Goal: Transaction & Acquisition: Purchase product/service

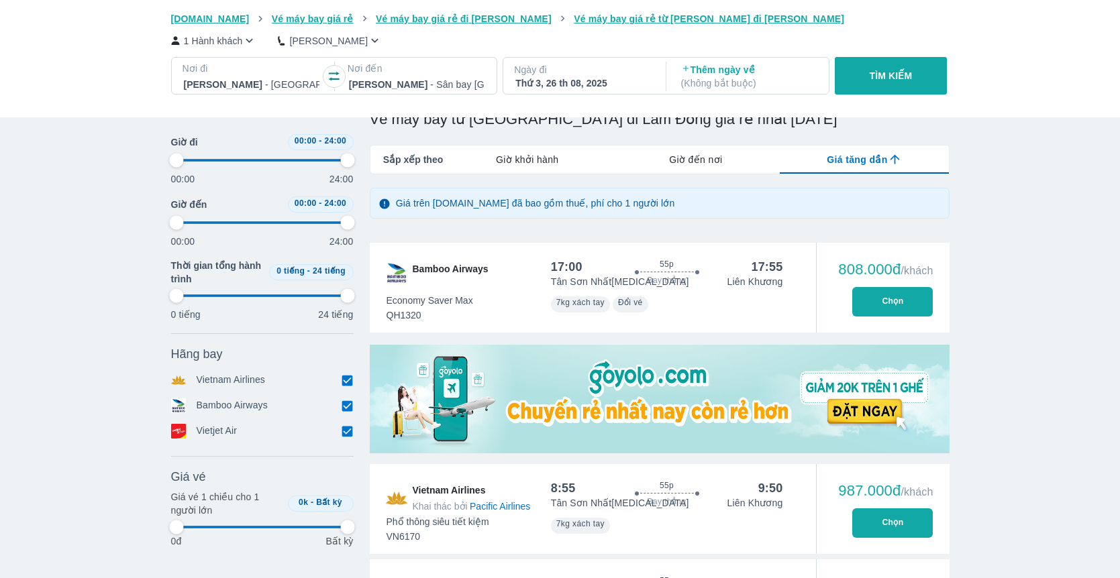
scroll to position [0, 28]
type input "97.9166666666667"
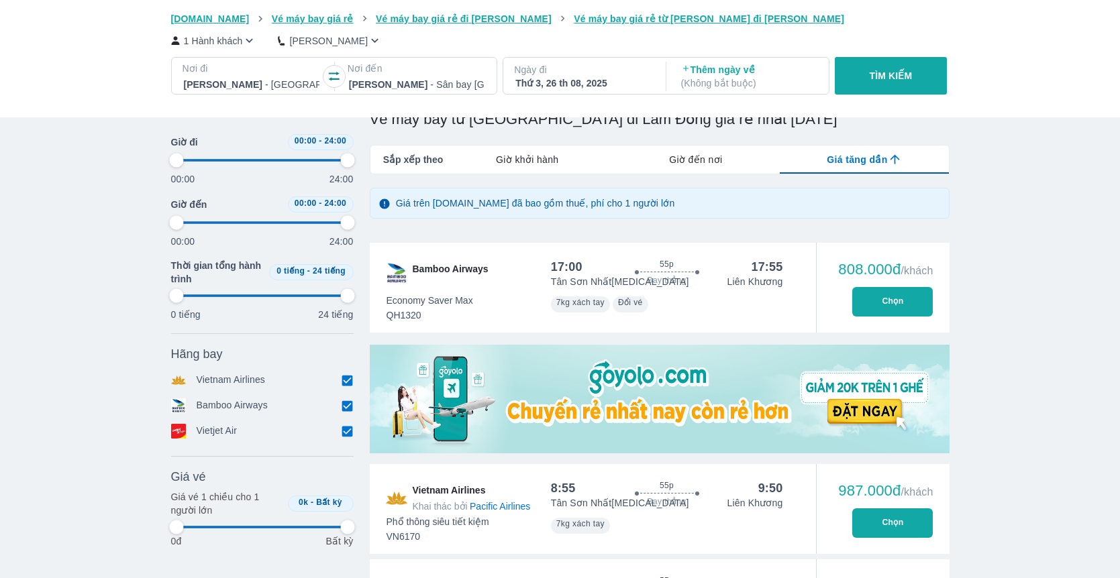
type input "97.9166666666667"
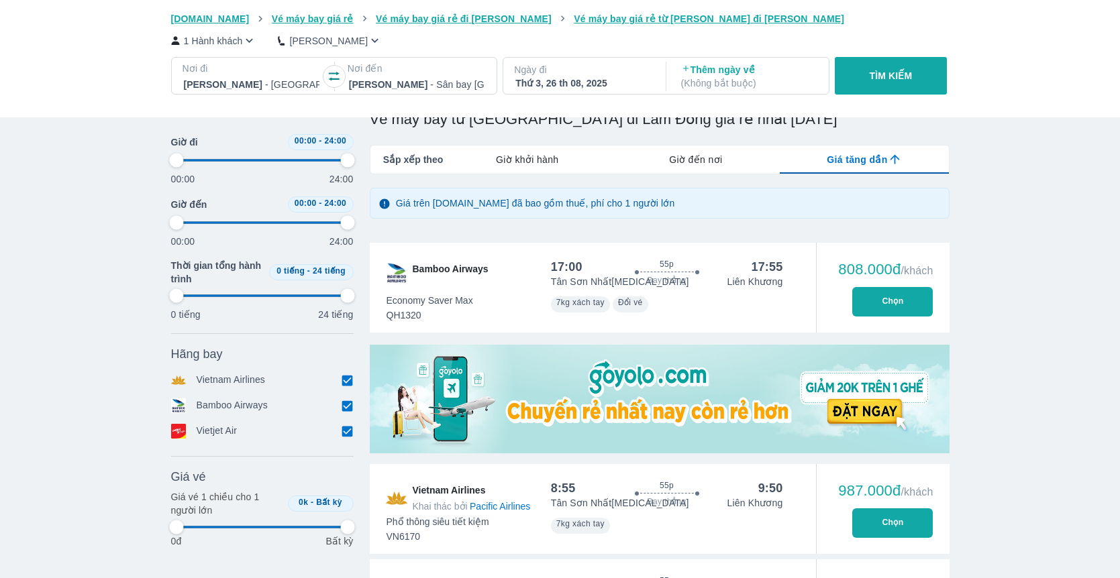
type input "97.9166666666667"
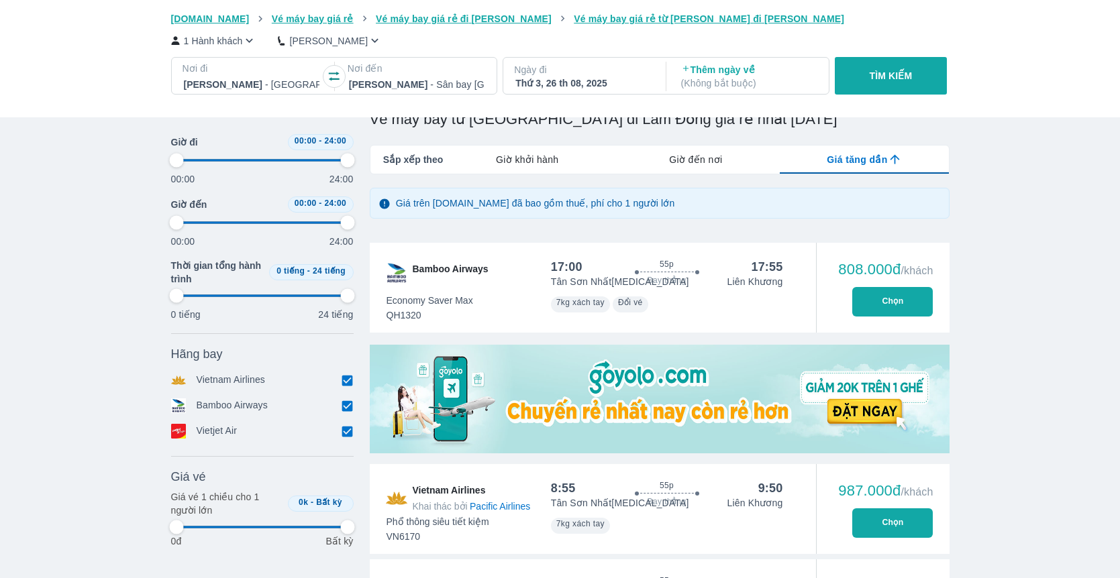
type input "97.9166666666667"
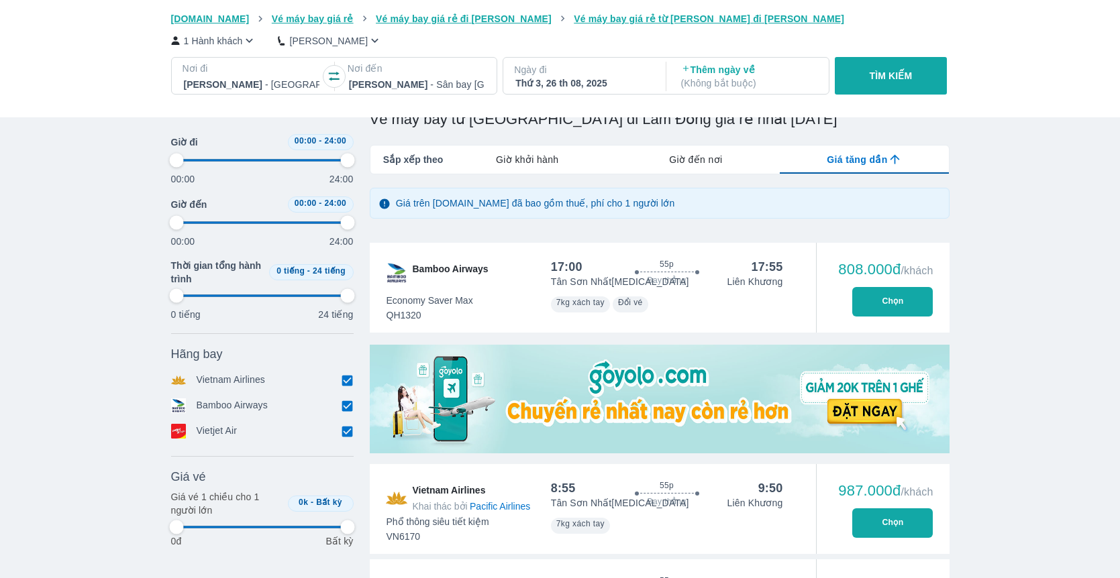
type input "97.9166666666667"
click at [865, 84] on button "TÌM KIẾM" at bounding box center [891, 76] width 112 height 38
type input "97.9166666666667"
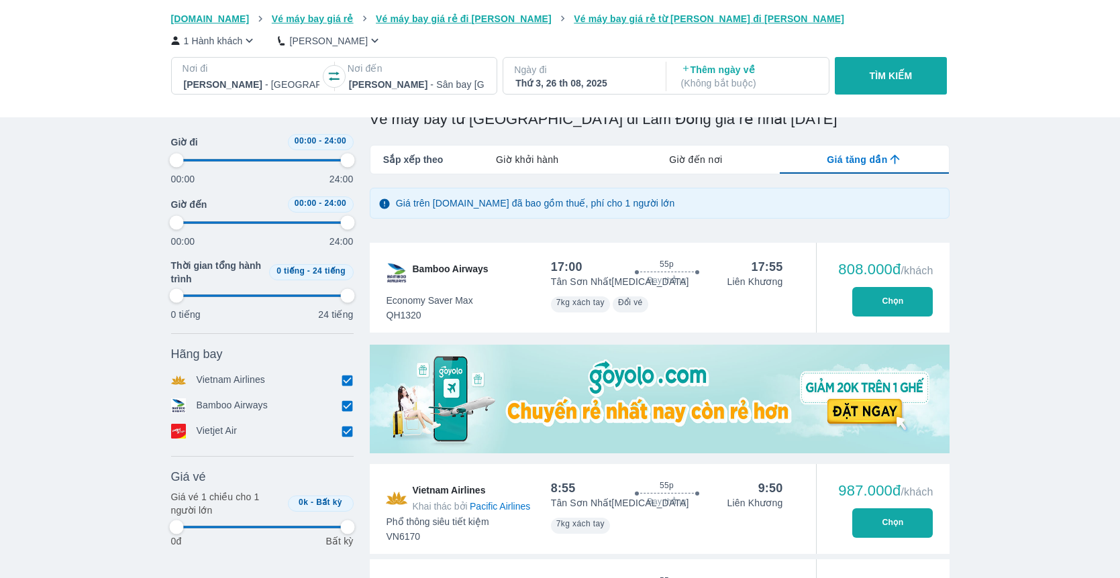
type input "97.9166666666667"
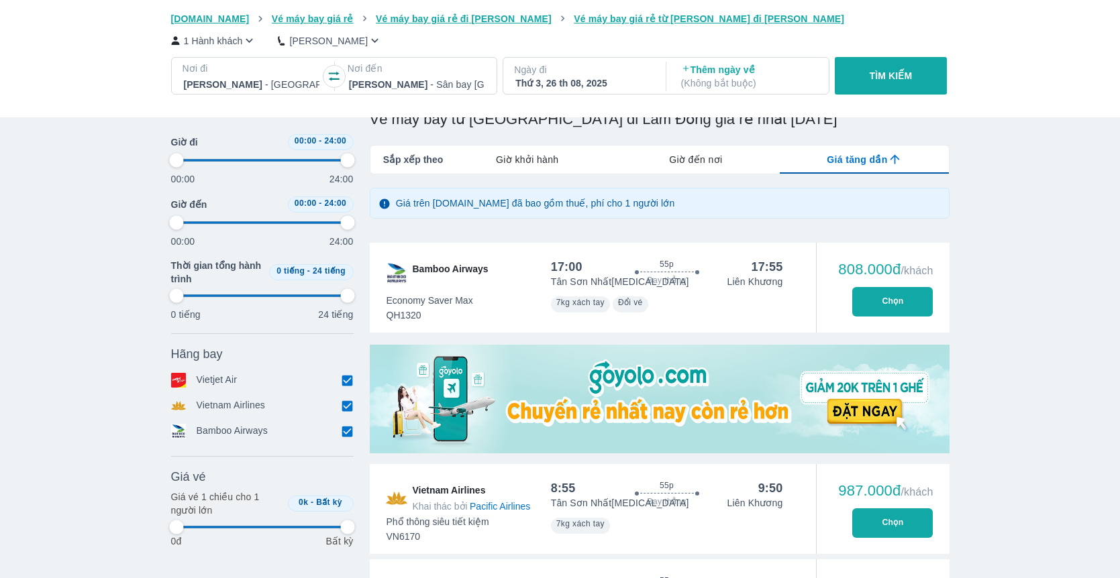
type input "97.9166666666667"
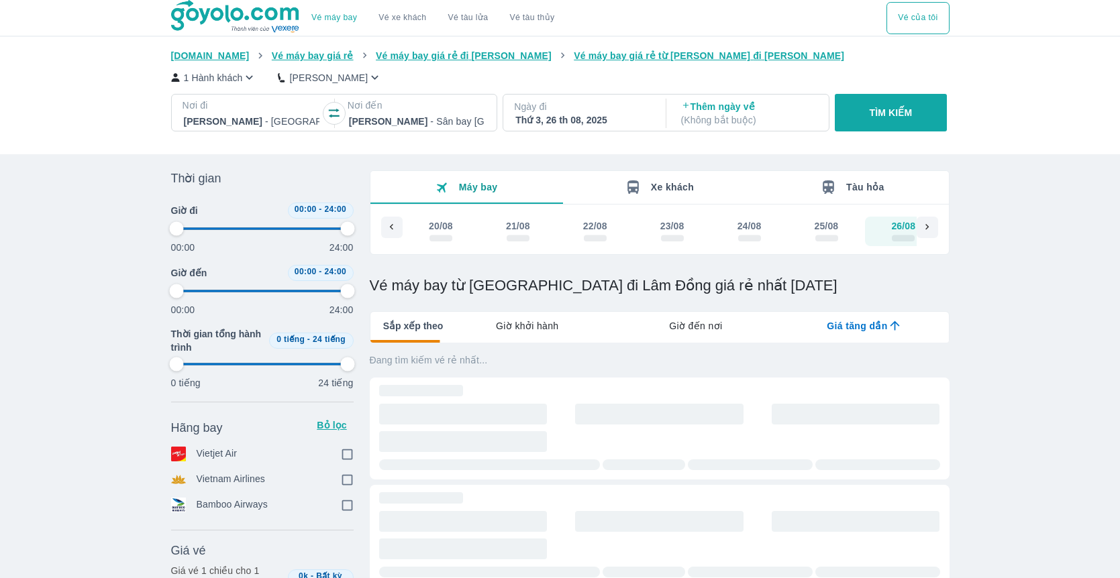
type input "97.9166666666667"
checkbox input "true"
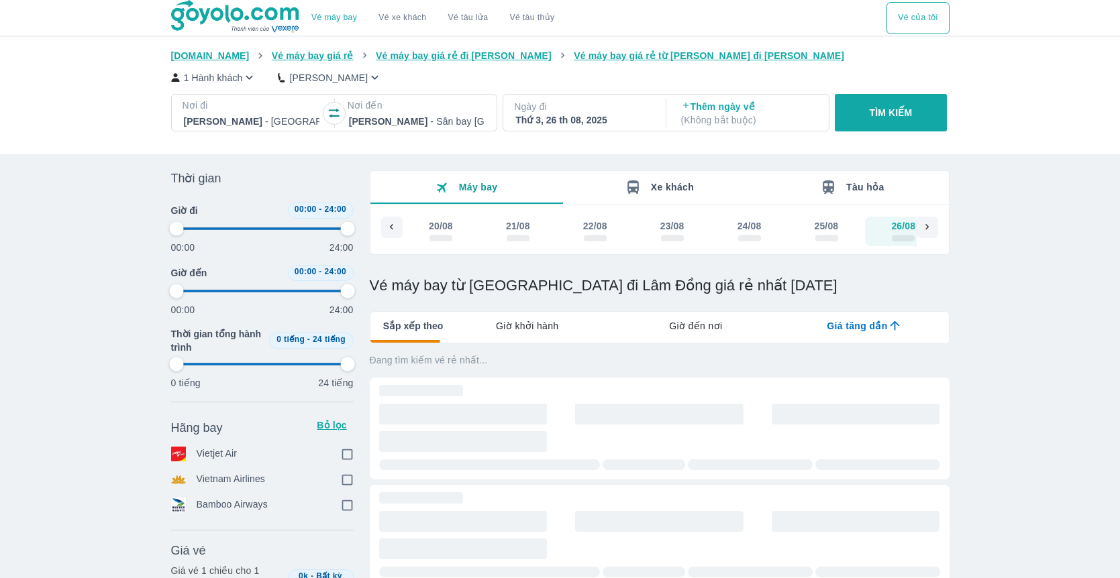
checkbox input "true"
type input "97.9166666666667"
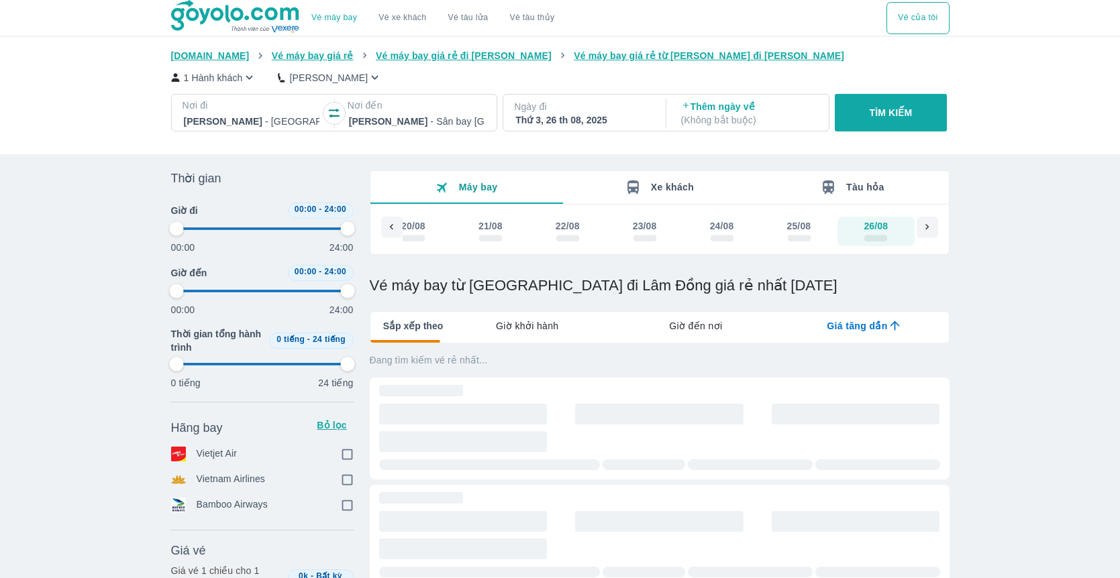
type input "97.9166666666667"
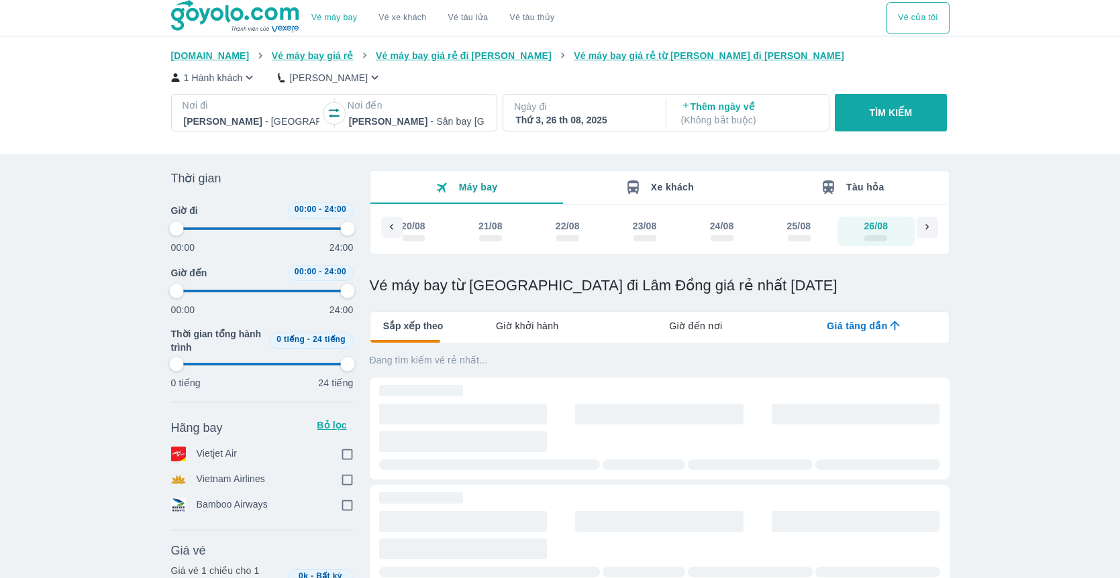
type input "97.9166666666667"
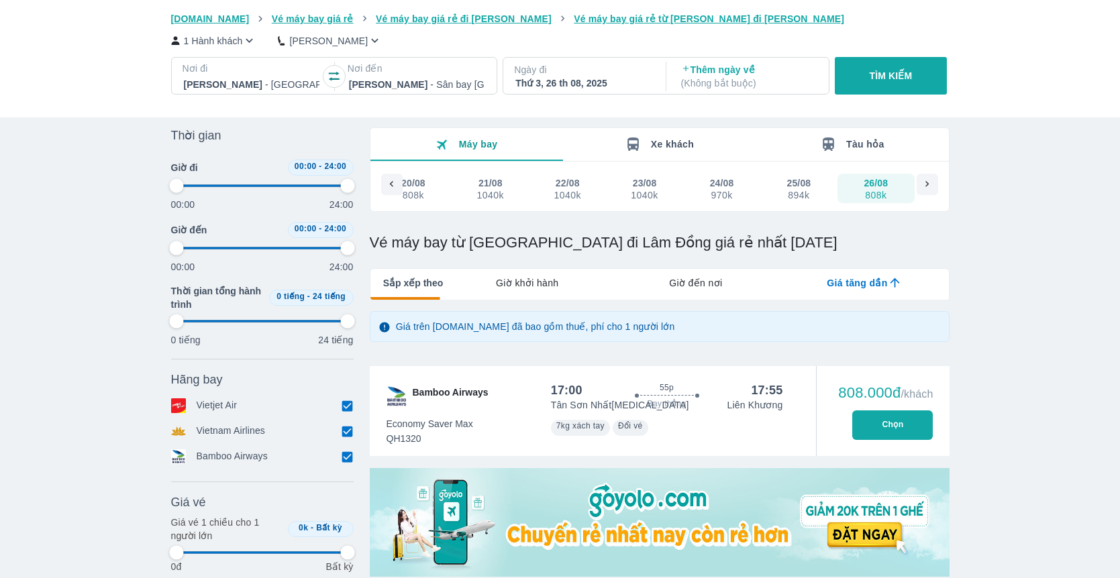
type input "97.9166666666667"
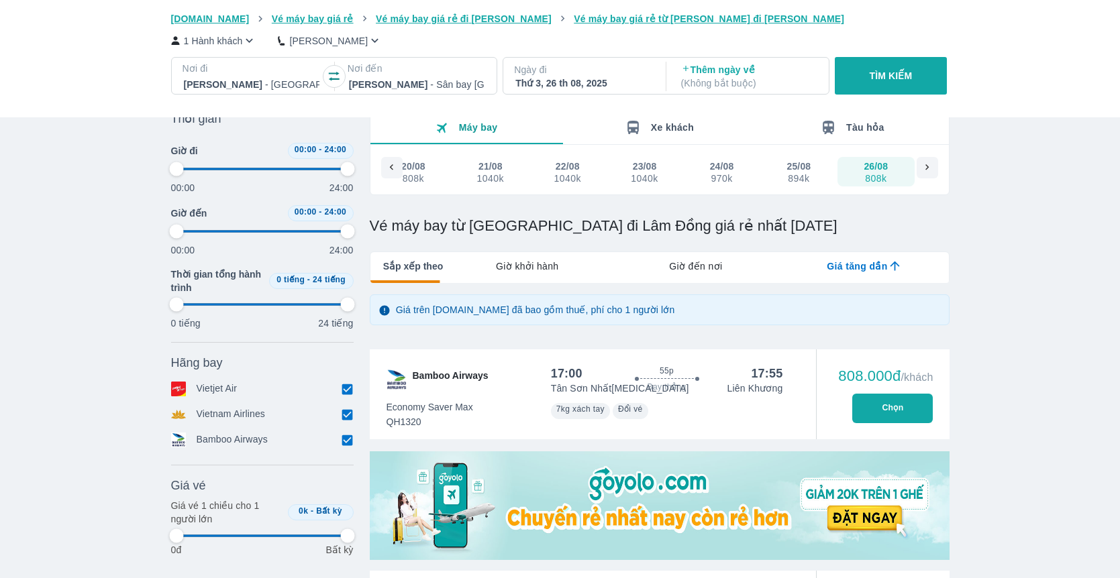
type input "97.9166666666667"
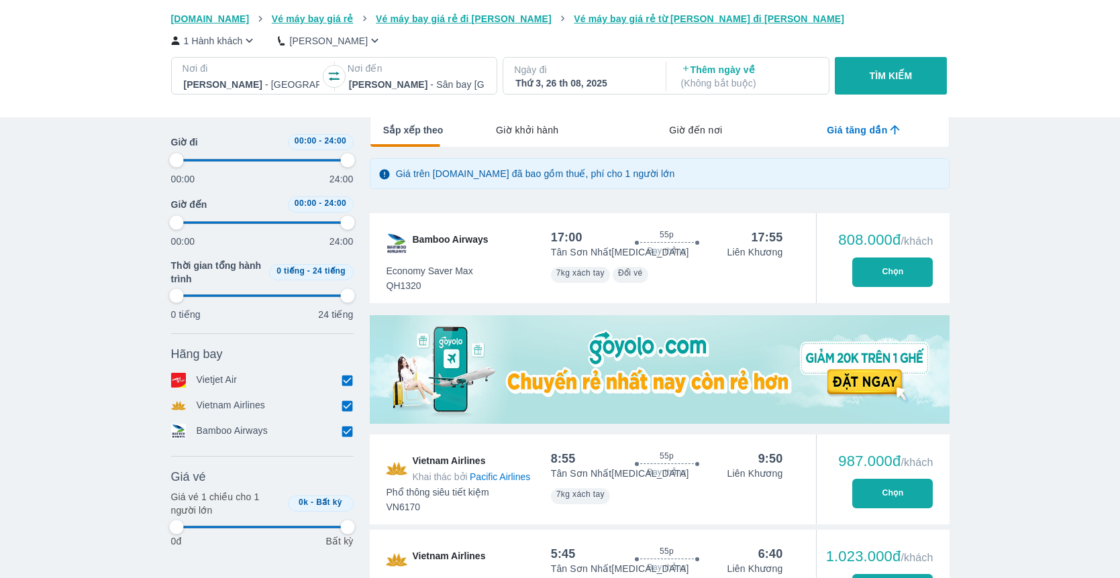
type input "97.9166666666667"
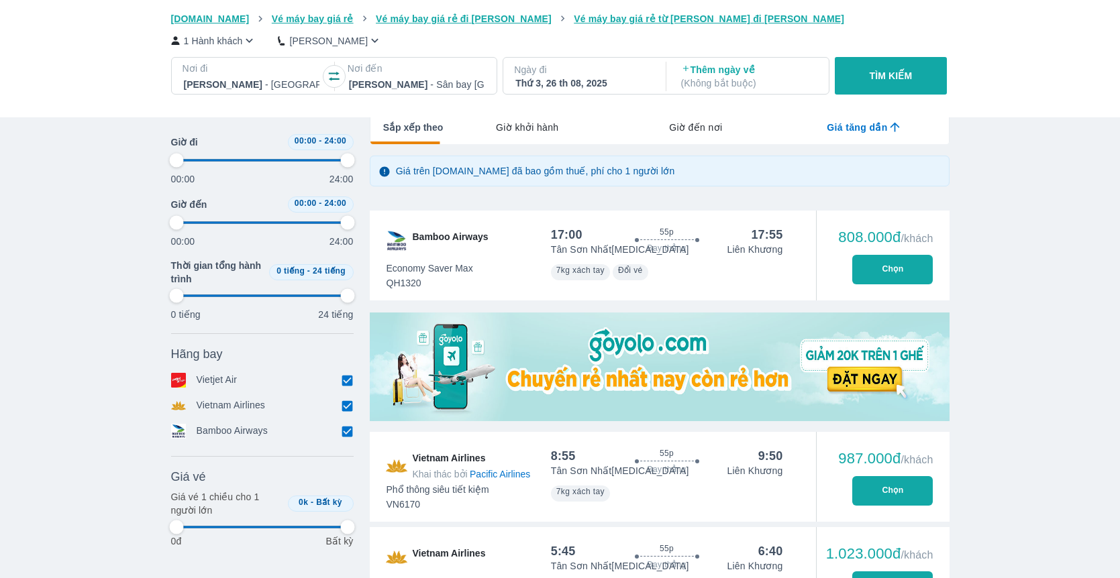
type input "97.9166666666667"
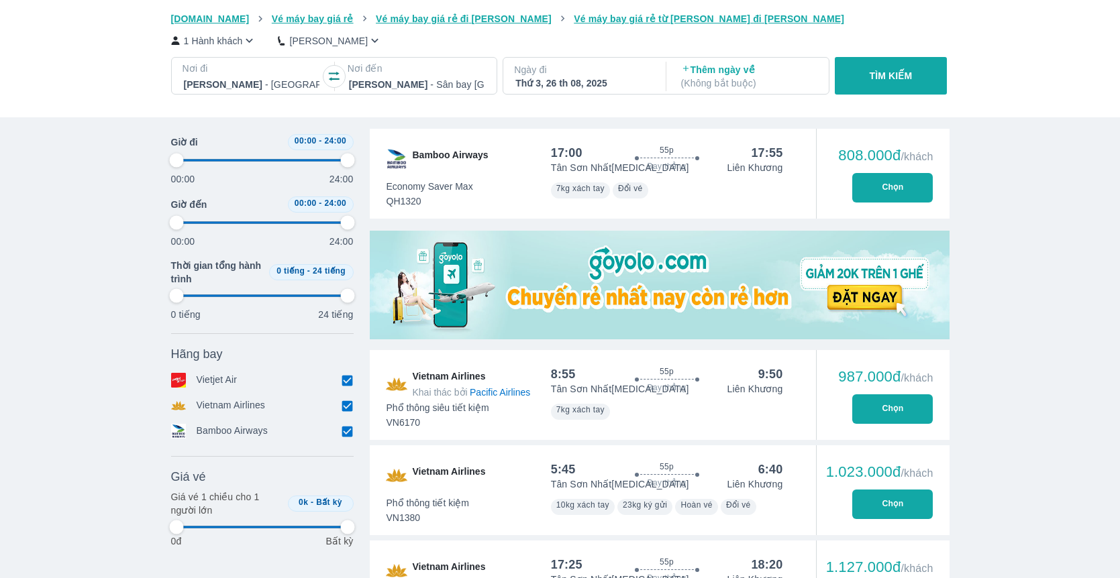
type input "97.9166666666667"
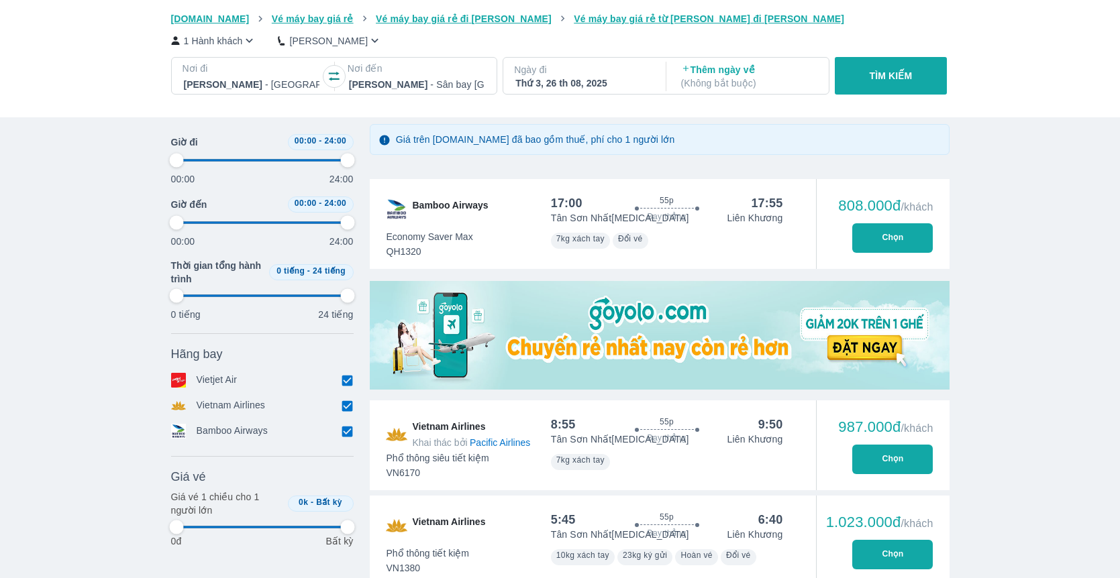
scroll to position [215, 0]
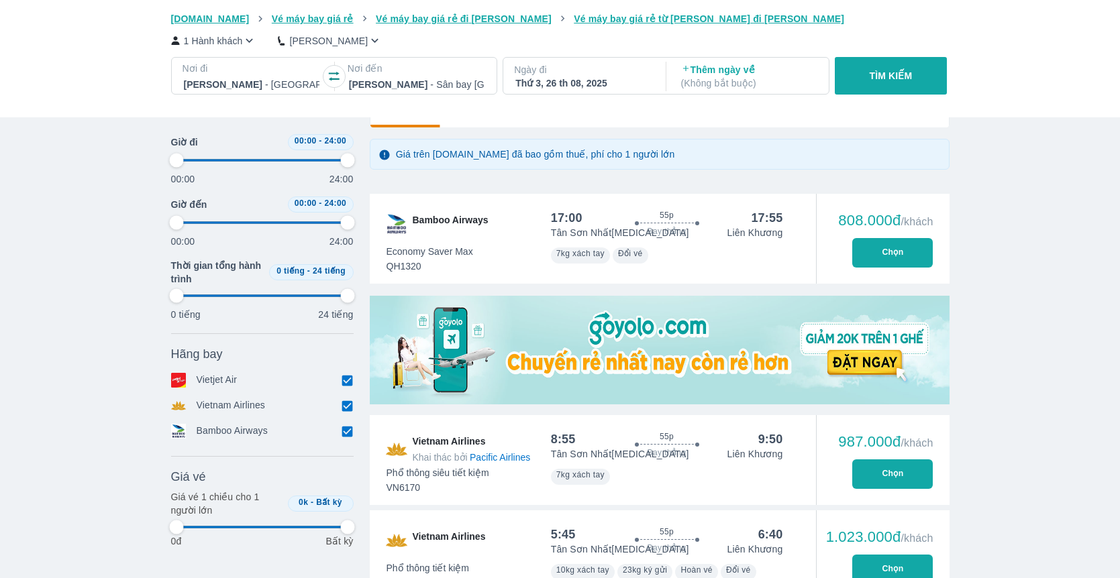
type input "97.9166666666667"
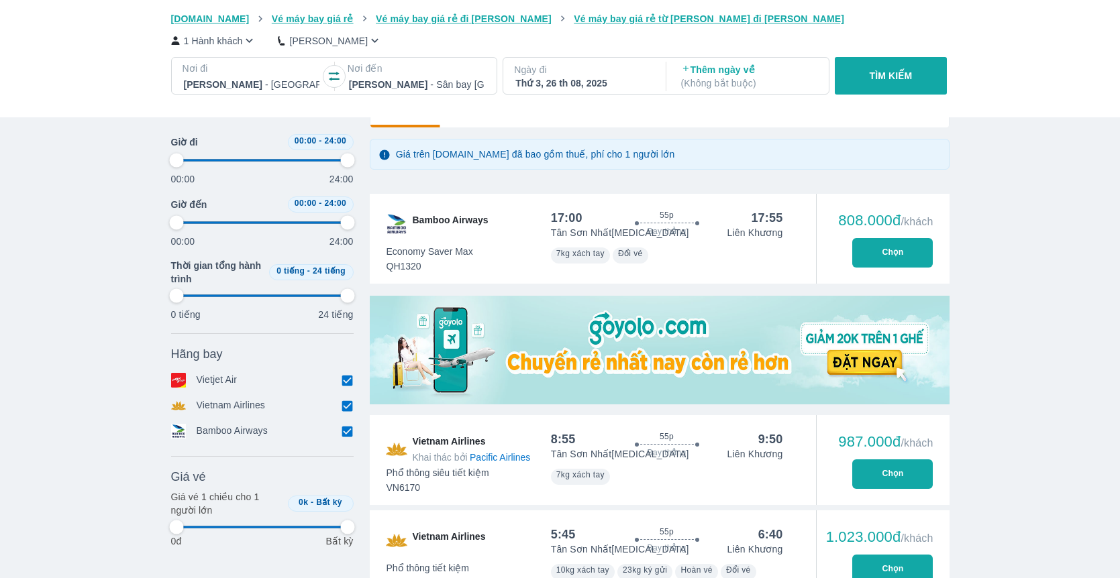
type input "97.9166666666667"
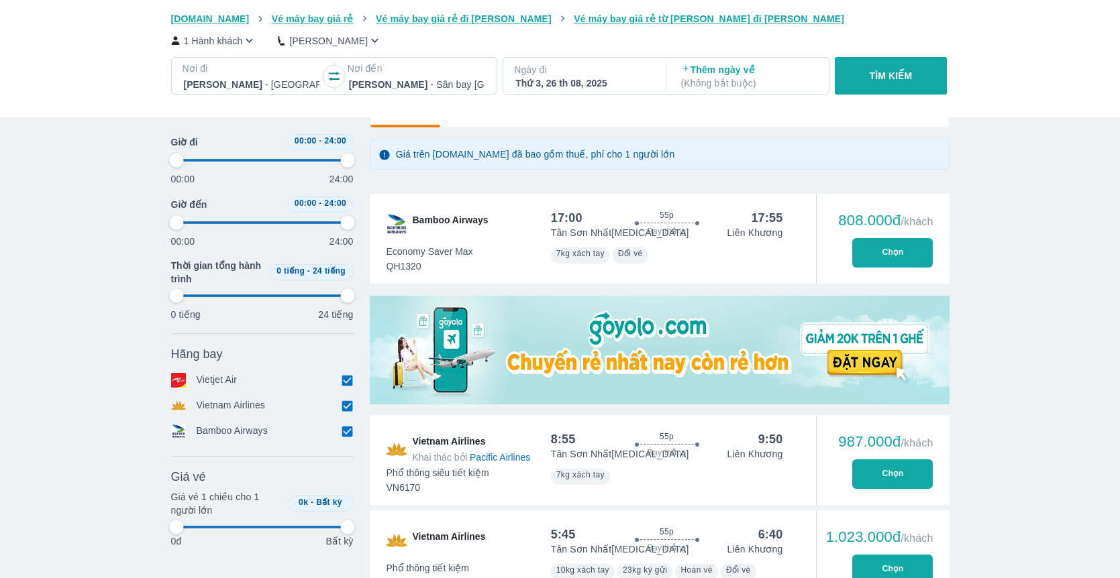
type input "97.9166666666667"
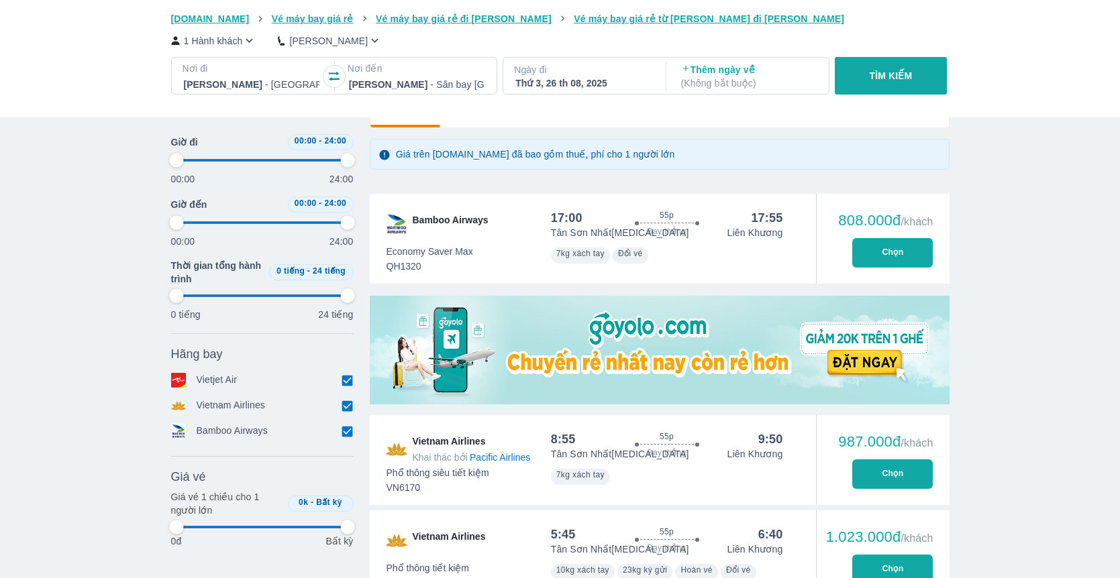
type input "97.9166666666667"
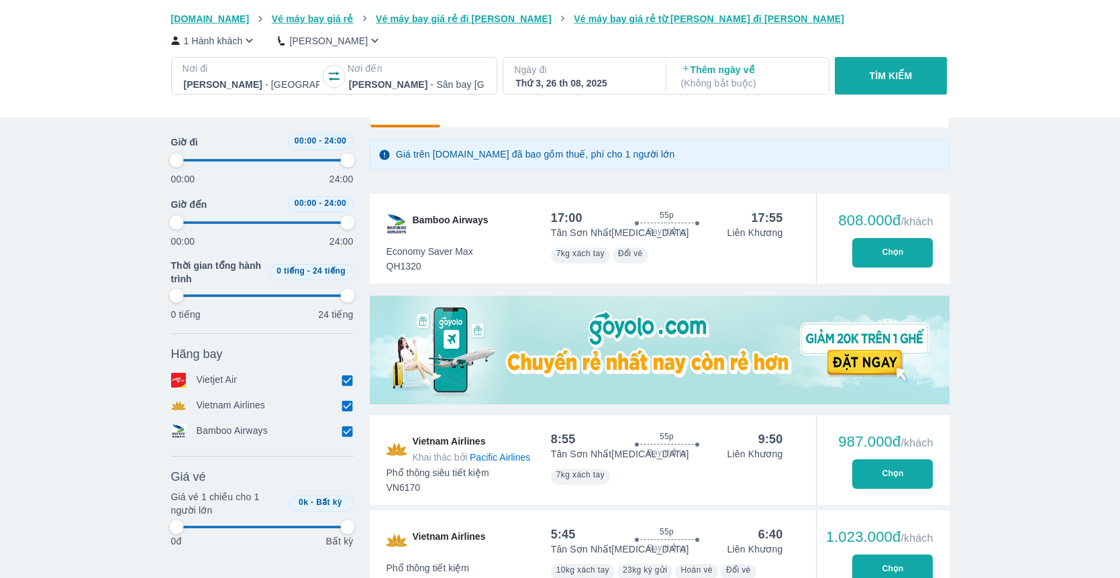
type input "97.9166666666667"
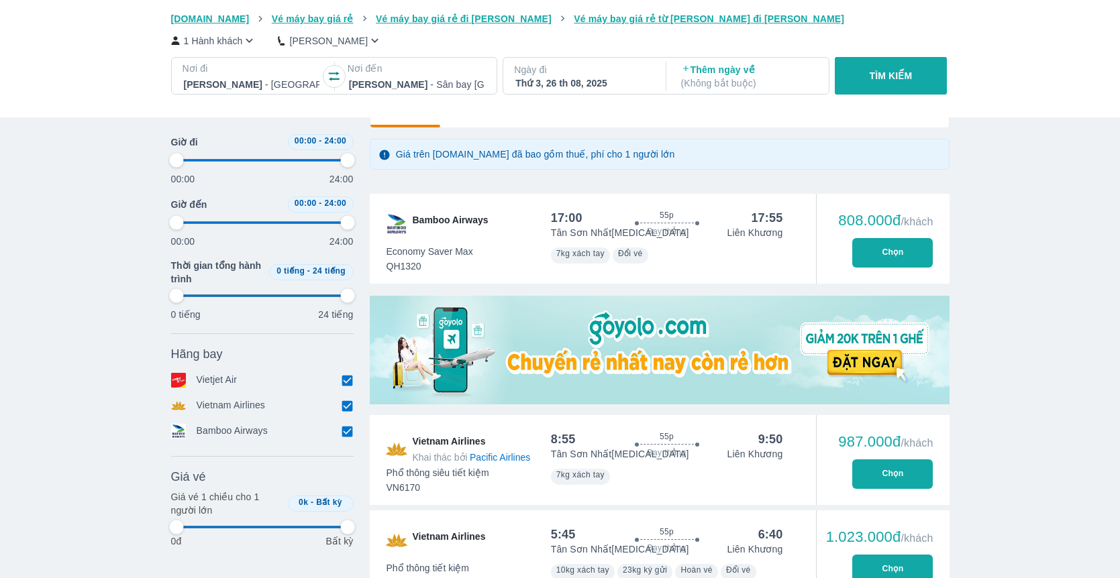
type input "97.9166666666667"
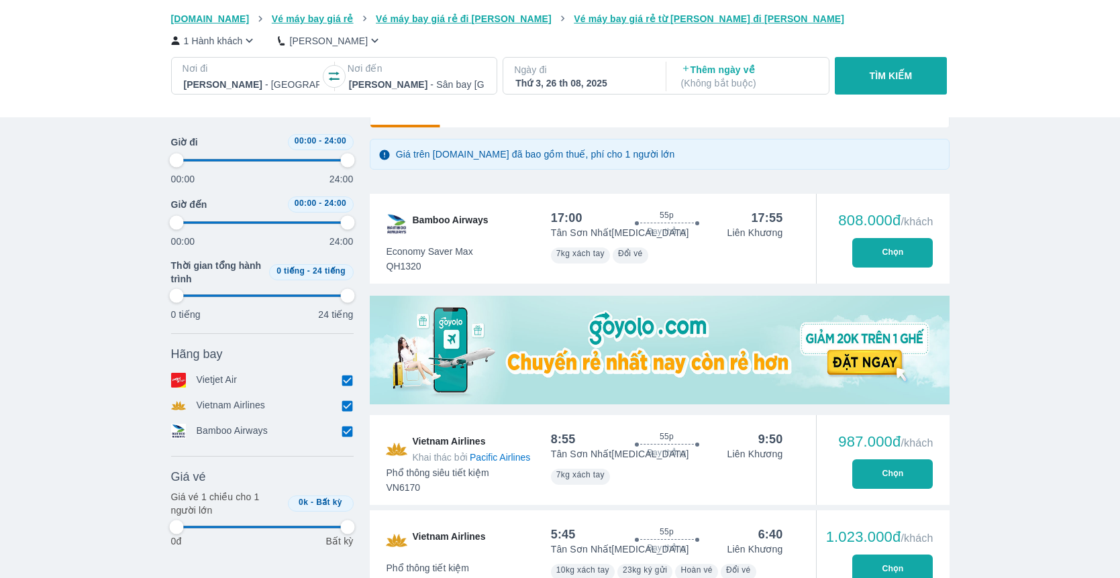
type input "97.9166666666667"
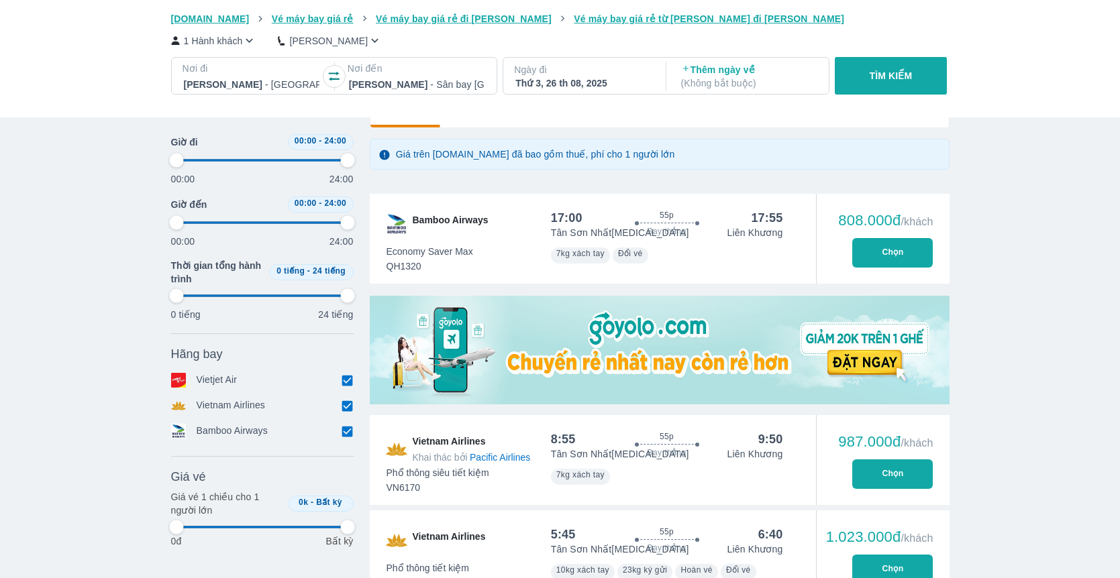
type input "97.9166666666667"
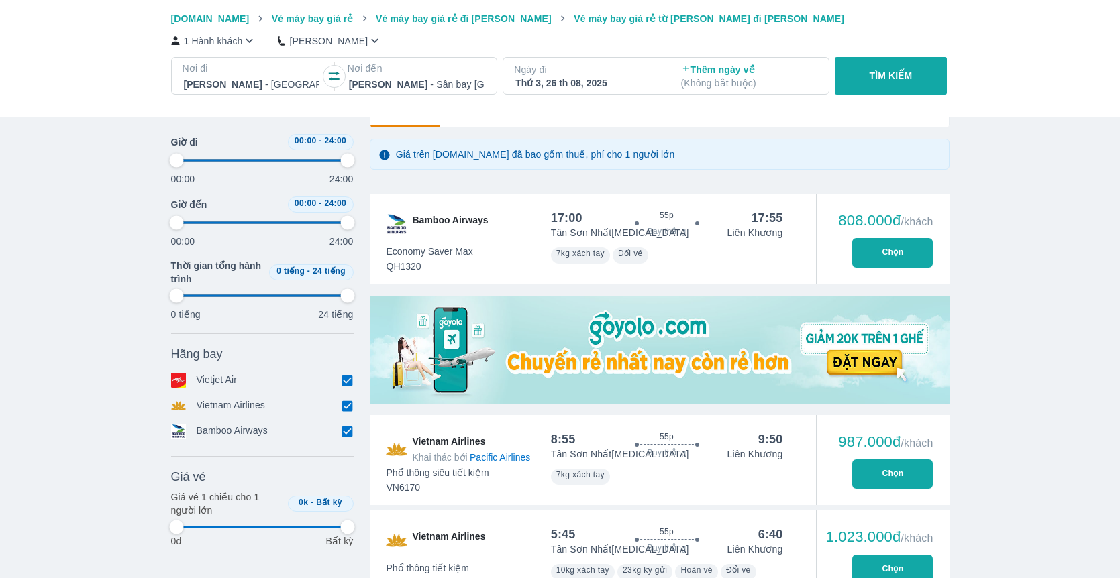
type input "97.9166666666667"
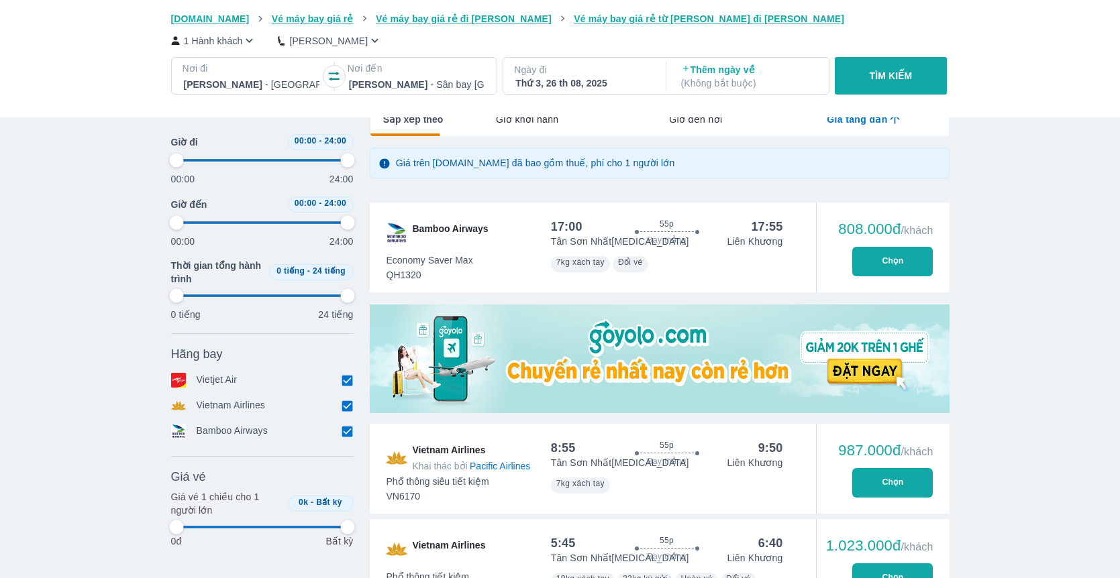
click at [868, 273] on button "Chọn" at bounding box center [892, 262] width 81 height 30
type input "97.9166666666667"
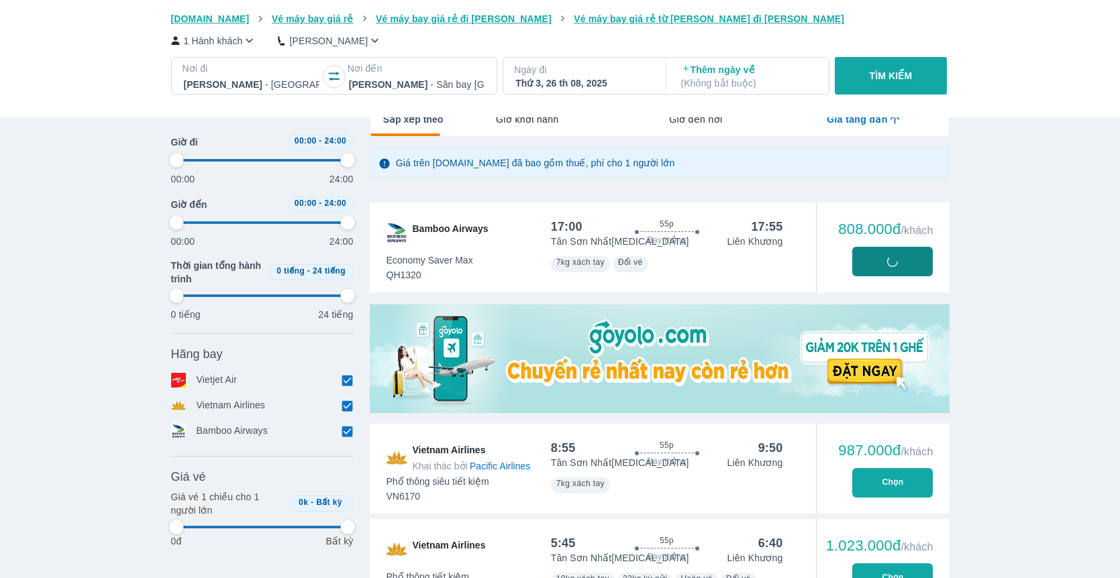
type input "97.9166666666667"
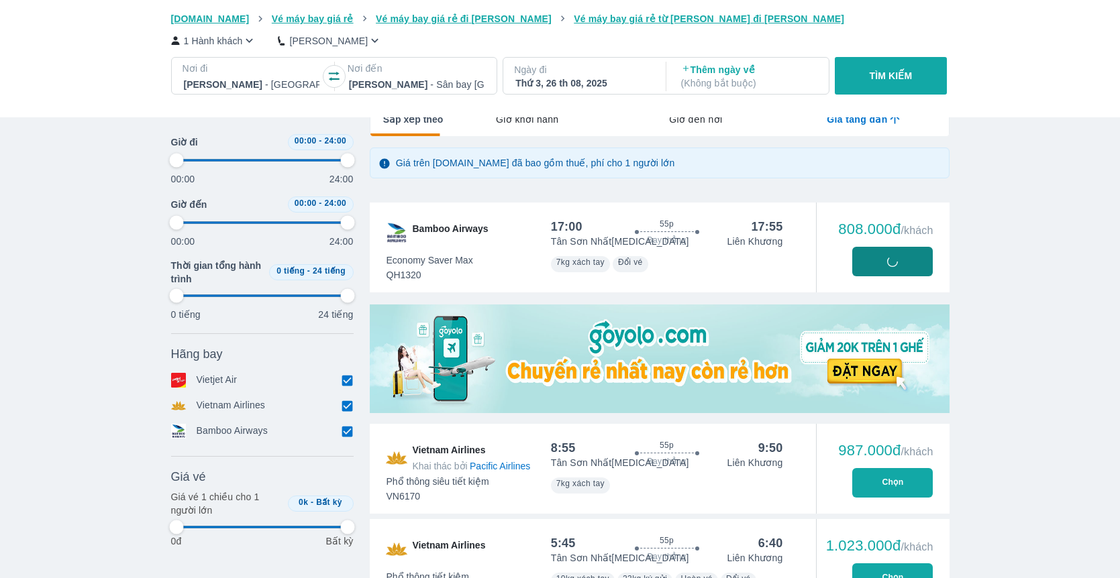
type input "97.9166666666667"
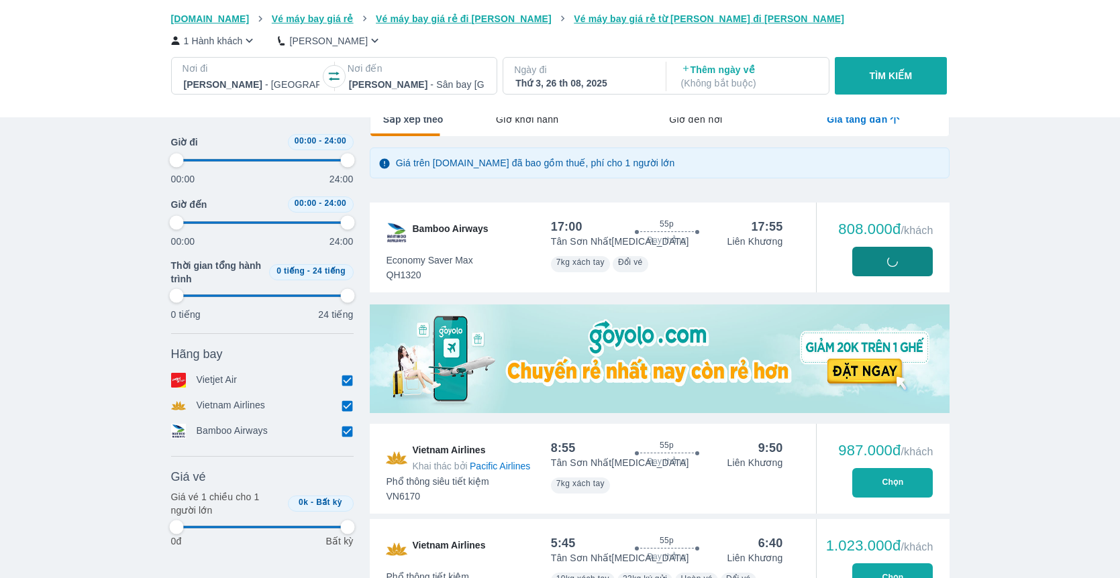
type input "97.9166666666667"
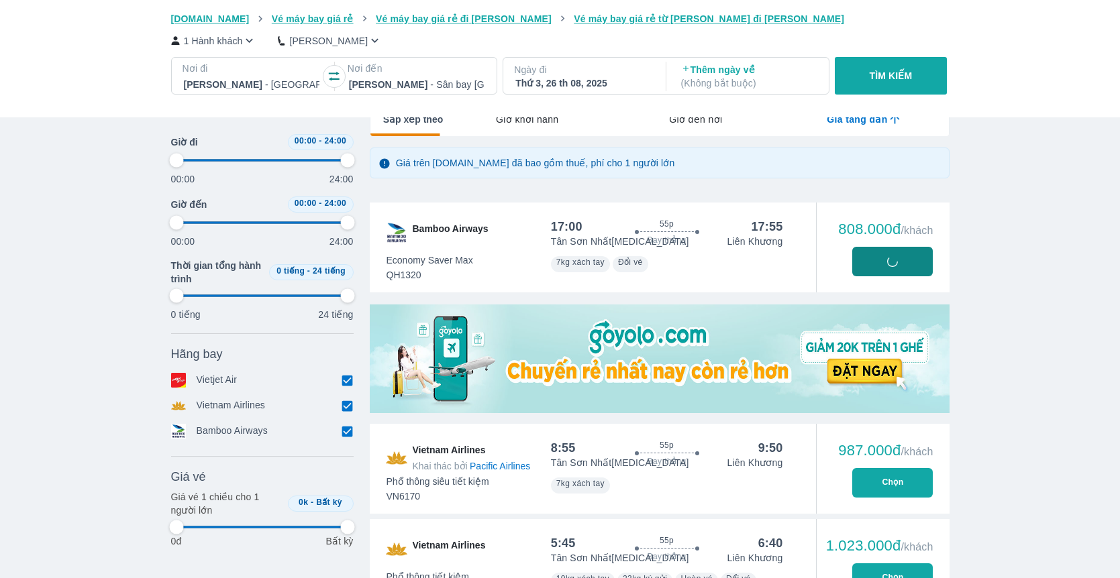
type input "97.9166666666667"
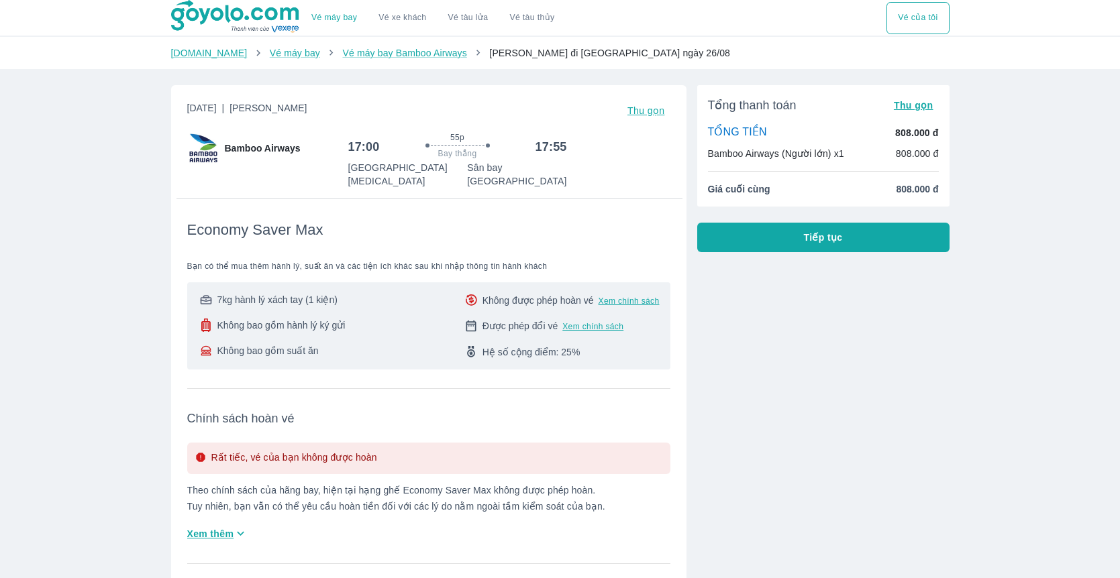
scroll to position [201, 0]
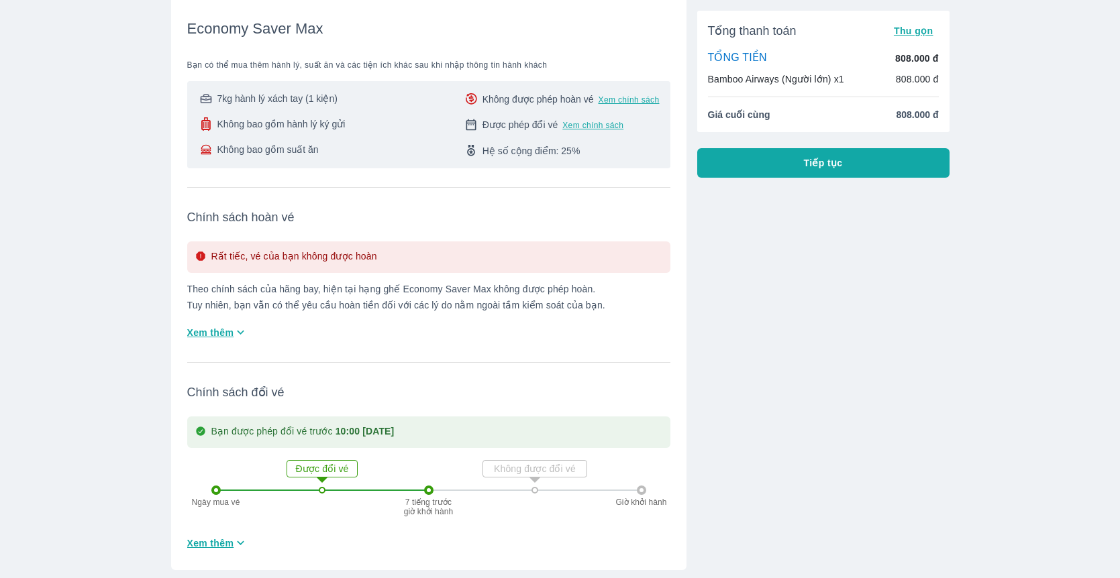
click at [803, 352] on div "Tổng thanh toán Thu gọn TỔNG TIỀN 808.000 đ Bamboo Airways (Người lớn) x1 808.0…" at bounding box center [817, 221] width 263 height 697
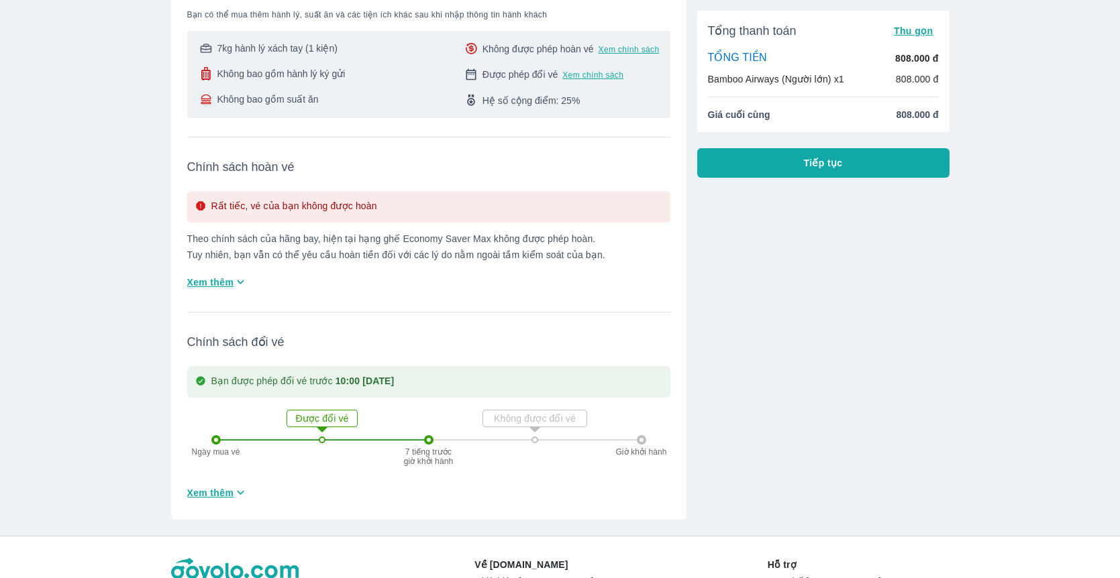
scroll to position [272, 0]
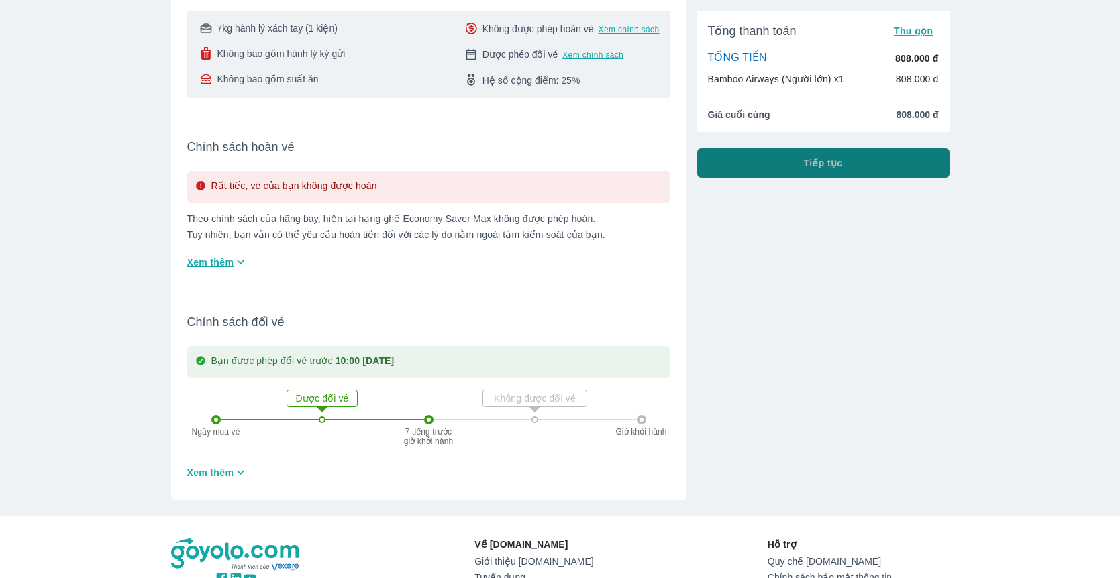
click at [851, 162] on button "Tiếp tục" at bounding box center [823, 163] width 252 height 30
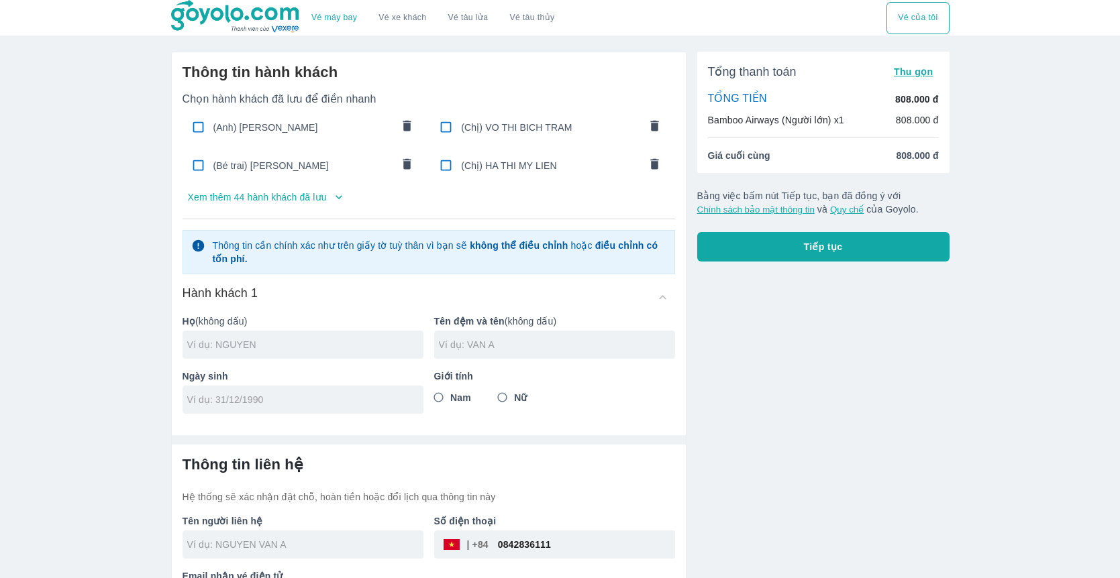
click at [308, 347] on input "text" at bounding box center [305, 344] width 236 height 13
paste input "MAI TRUONG GIANG"
drag, startPoint x: 208, startPoint y: 342, endPoint x: 346, endPoint y: 342, distance: 138.2
click at [348, 342] on input "MAI TRUONG GIANG" at bounding box center [305, 344] width 236 height 13
type input "MAI"
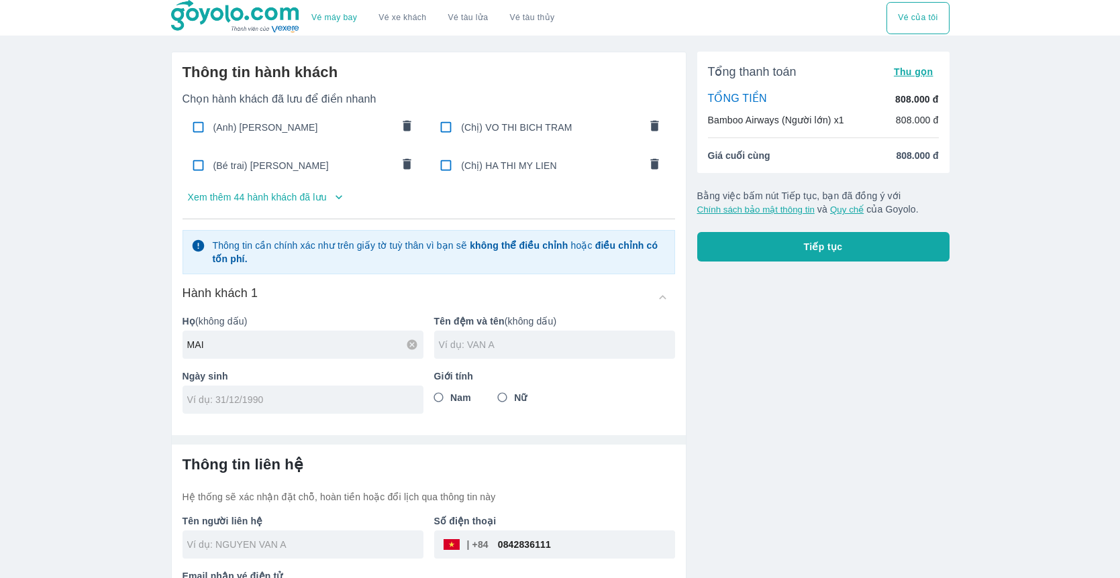
click at [480, 345] on input "text" at bounding box center [557, 344] width 236 height 13
paste input "TRUONG GIANG"
type input "TRUONG GIANG"
click at [745, 399] on div "Tổng thanh toán Thu gọn TỔNG TIỀN 808.000 đ Bamboo Airways (Người lớn) x1 808.0…" at bounding box center [817, 333] width 263 height 584
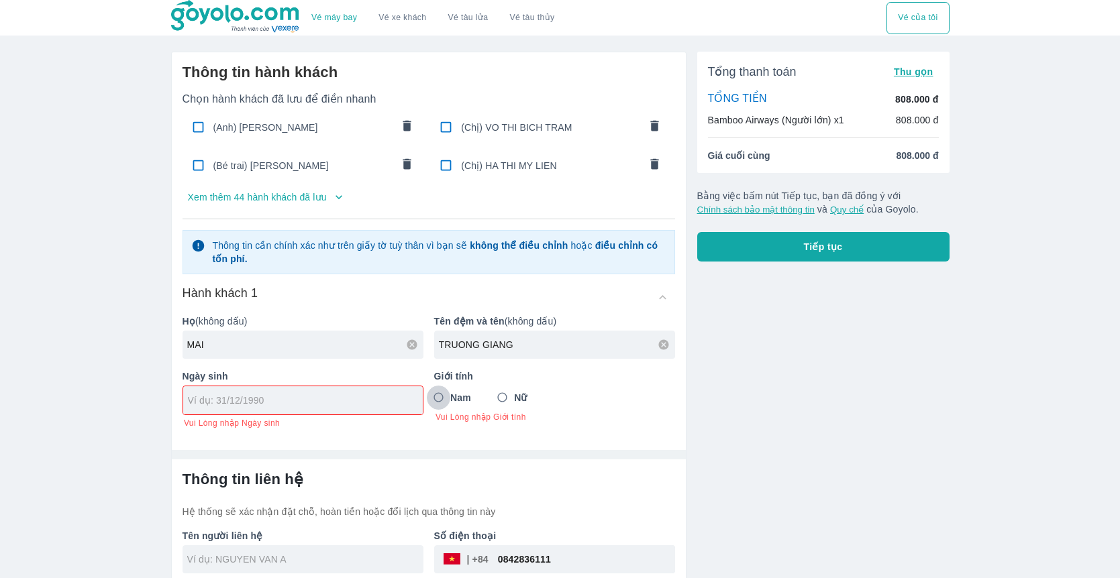
click at [437, 396] on input "Nam" at bounding box center [439, 398] width 24 height 24
radio input "true"
click at [105, 89] on div "Vé máy bay Vé xe khách Vé tàu lửa Vé tàu thủy Vé của tôi Thông tin hành khách C…" at bounding box center [560, 320] width 1120 height 640
paste input "15/01/1996"
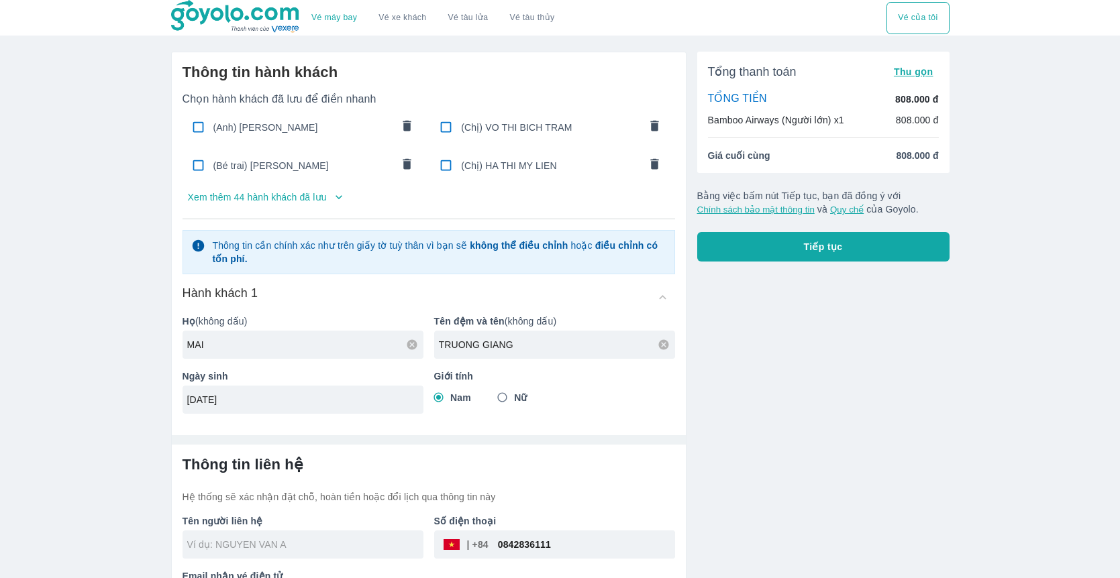
type input "15/01/1996"
click at [368, 438] on hr at bounding box center [429, 439] width 514 height 9
type input "MAI"
type input "MAI TRUONG GIANG"
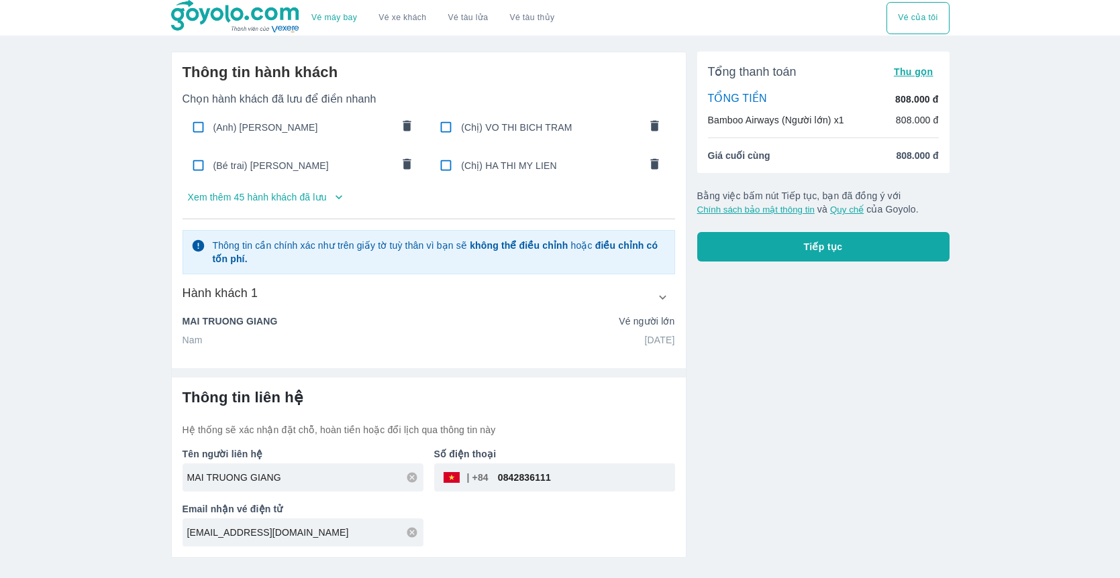
click at [413, 535] on icon at bounding box center [412, 532] width 10 height 10
paste input "[EMAIL_ADDRESS][DOMAIN_NAME]"
type input "[EMAIL_ADDRESS][DOMAIN_NAME]"
click at [476, 546] on div "Tên người liên hệ MAI TRUONG GIANG Số điện thoại ​ 0842836111 Email nhận vé điệ…" at bounding box center [423, 492] width 503 height 110
drag, startPoint x: 579, startPoint y: 484, endPoint x: 384, endPoint y: 484, distance: 194.6
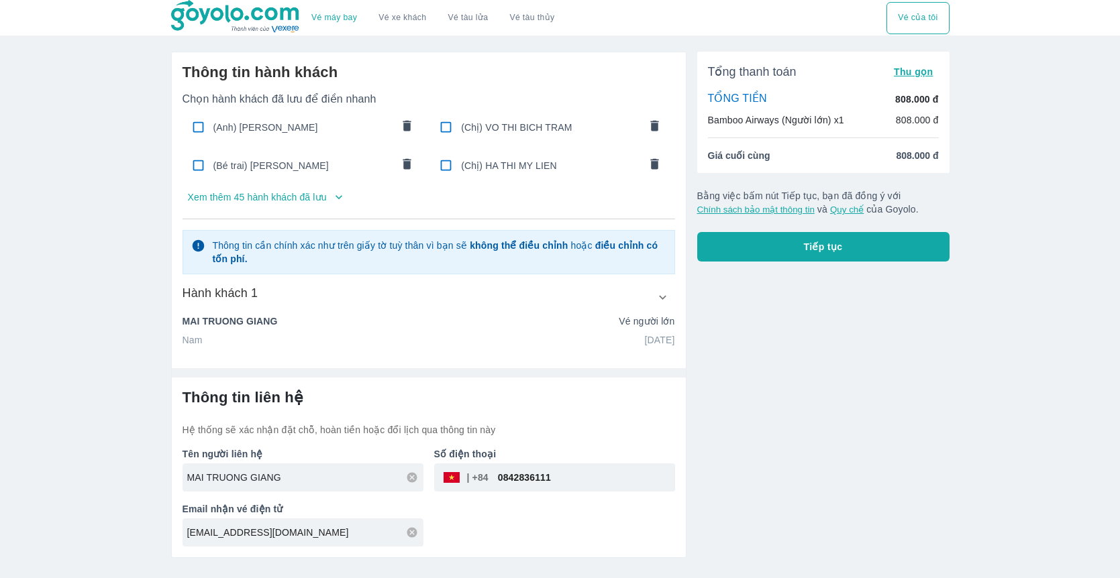
click at [384, 484] on div "Tên người liên hệ MAI TRUONG GIANG Số điện thoại ​ 0842836111 Email nhận vé điệ…" at bounding box center [423, 492] width 503 height 110
drag, startPoint x: 571, startPoint y: 478, endPoint x: 454, endPoint y: 478, distance: 116.8
click at [454, 478] on div "​ 0842836111" at bounding box center [554, 478] width 241 height 28
click at [564, 513] on div "Tên người liên hệ MAI TRUONG GIANG Số điện thoại ​ 0842836111 Email nhận vé điệ…" at bounding box center [423, 492] width 503 height 110
click at [781, 402] on div "Tổng thanh toán Thu gọn TỔNG TIỀN 808.000 đ Bamboo Airways (Người lớn) x1 808.0…" at bounding box center [817, 299] width 263 height 517
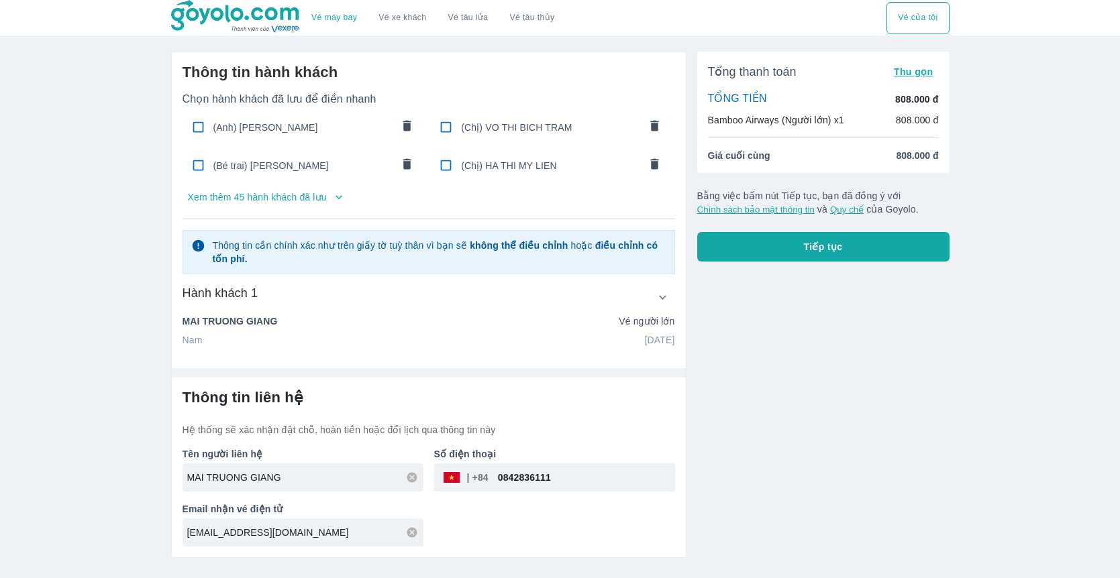
click at [807, 249] on span "Tiếp tục" at bounding box center [823, 246] width 39 height 13
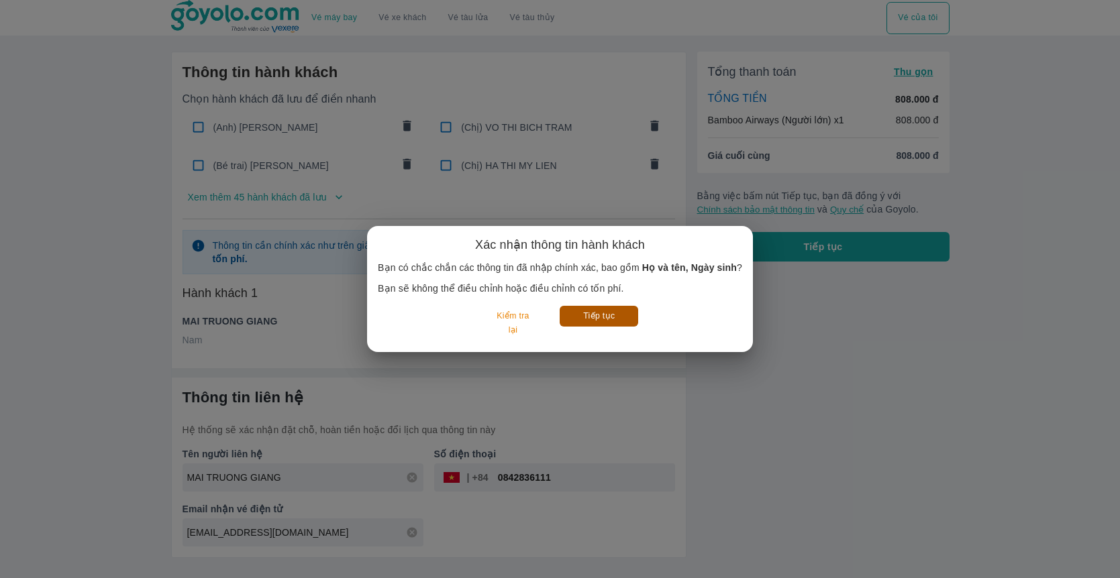
click at [588, 323] on button "Tiếp tục" at bounding box center [599, 316] width 79 height 21
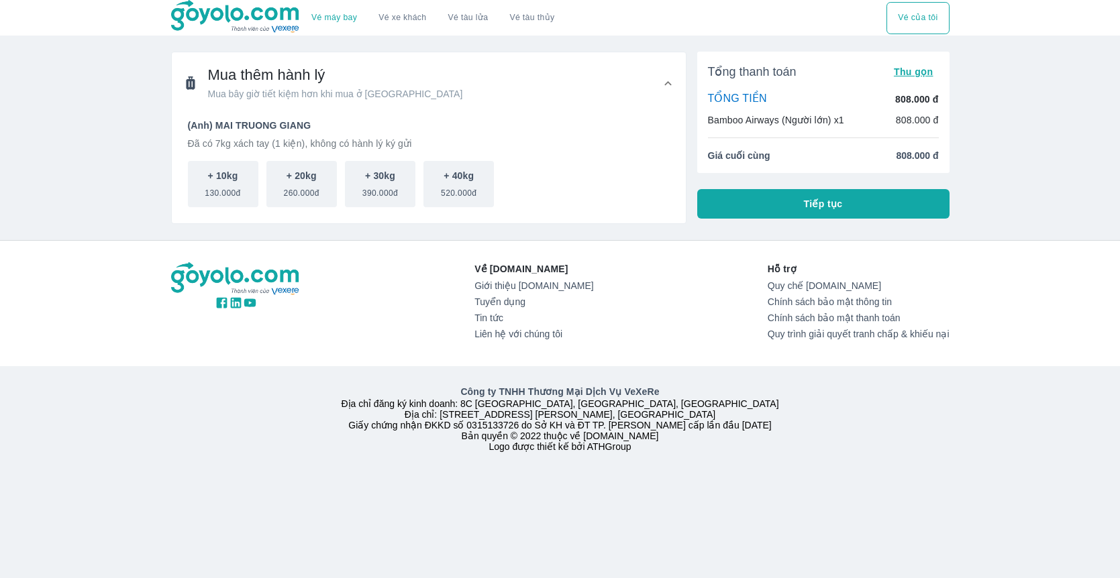
click at [784, 207] on button "Tiếp tục" at bounding box center [823, 204] width 252 height 30
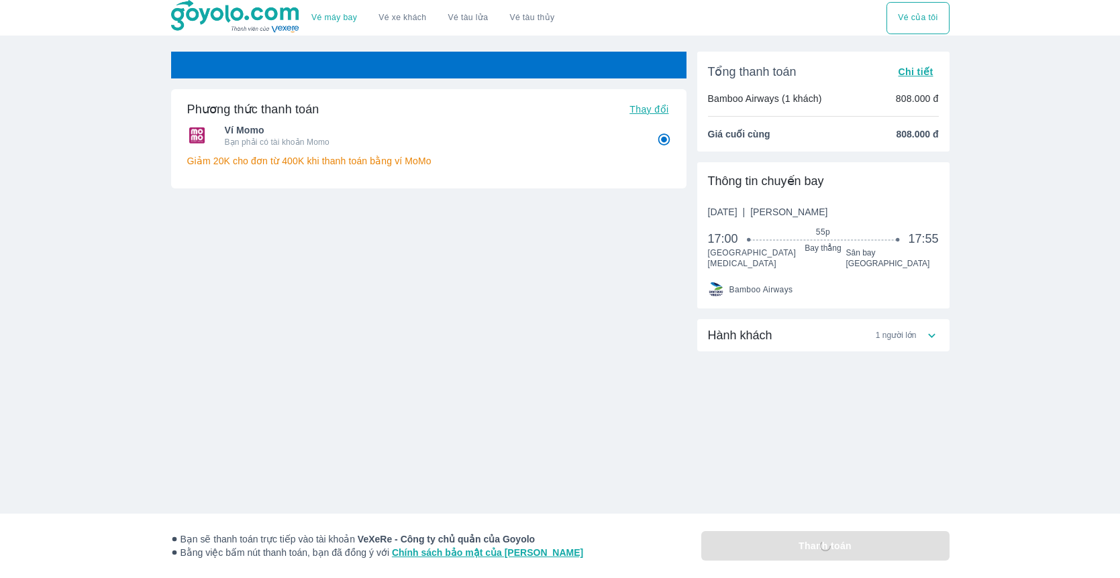
radio input "false"
click at [217, 248] on div "Phương thức thanh toán Thay đổi Ví Momo Bạn phải có tài khoản Momo Giảm 20K cho…" at bounding box center [428, 181] width 515 height 184
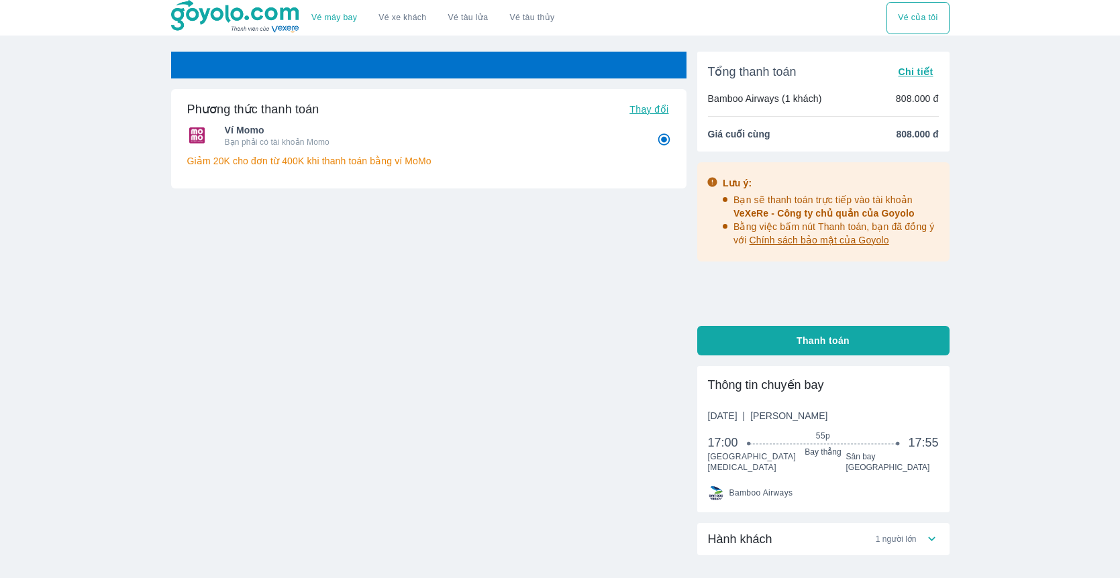
radio input "false"
click at [329, 23] on button "Vé máy bay" at bounding box center [334, 18] width 67 height 32
click at [331, 19] on link "Vé máy bay" at bounding box center [334, 18] width 46 height 10
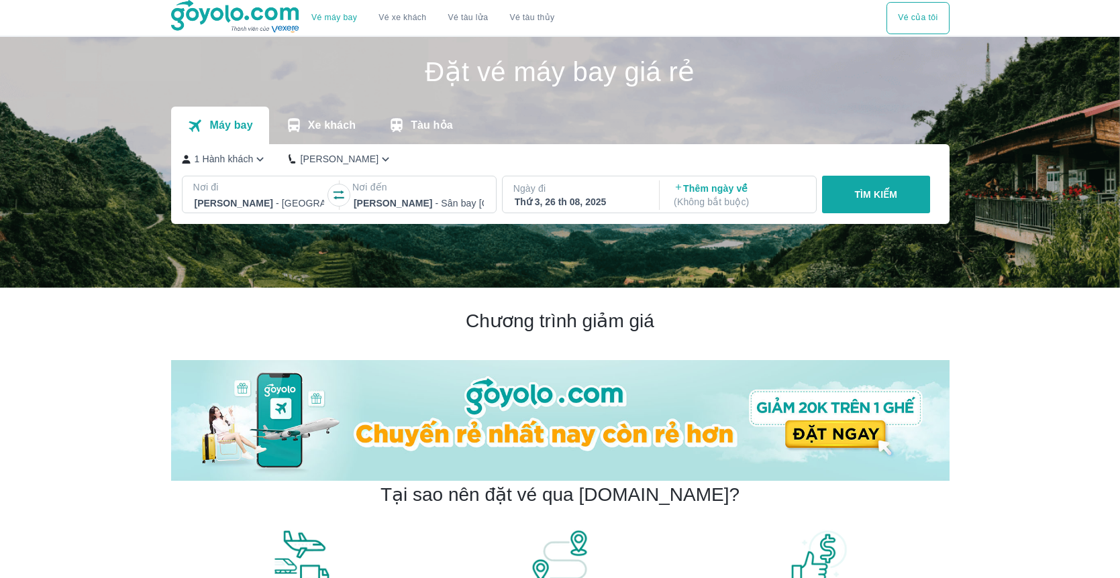
click at [427, 203] on div at bounding box center [419, 203] width 130 height 16
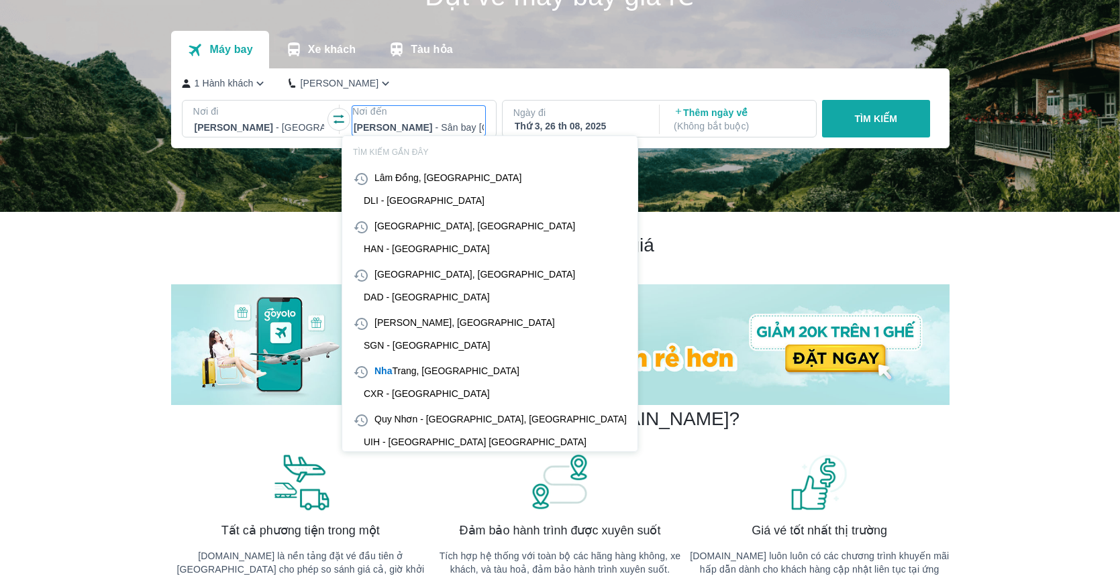
scroll to position [77, 0]
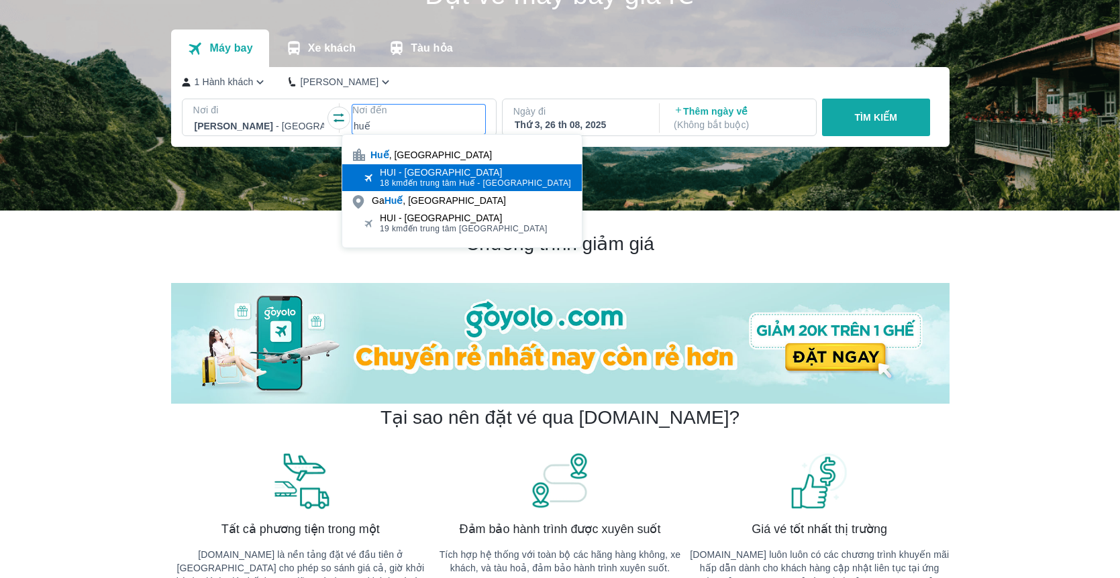
type input "huế"
click at [402, 170] on div "HUI - [GEOGRAPHIC_DATA]" at bounding box center [475, 172] width 191 height 11
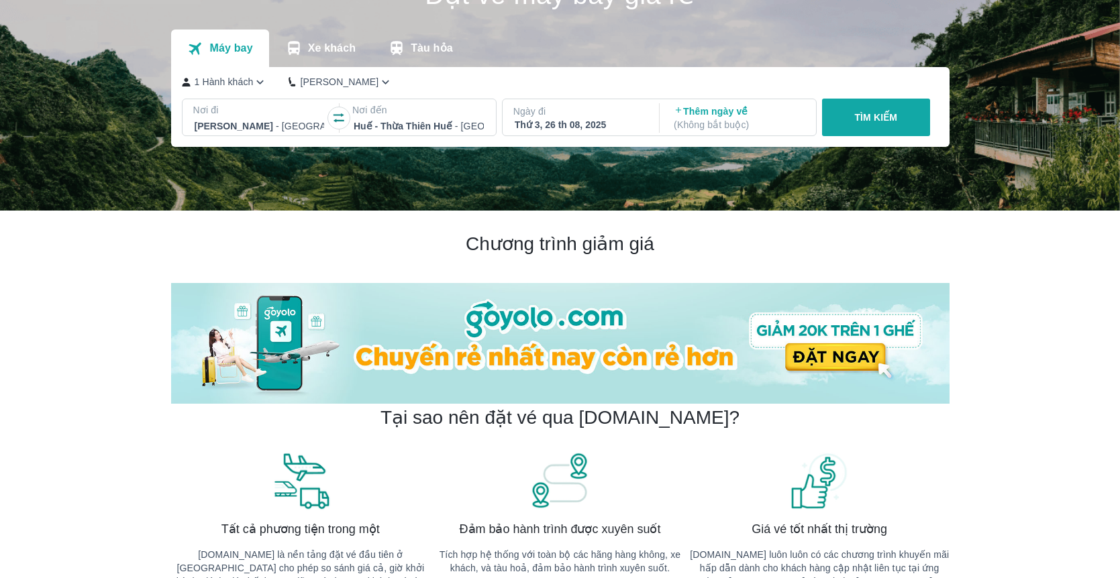
click at [556, 128] on div "Thứ 3, 26 th 08, 2025" at bounding box center [580, 124] width 130 height 13
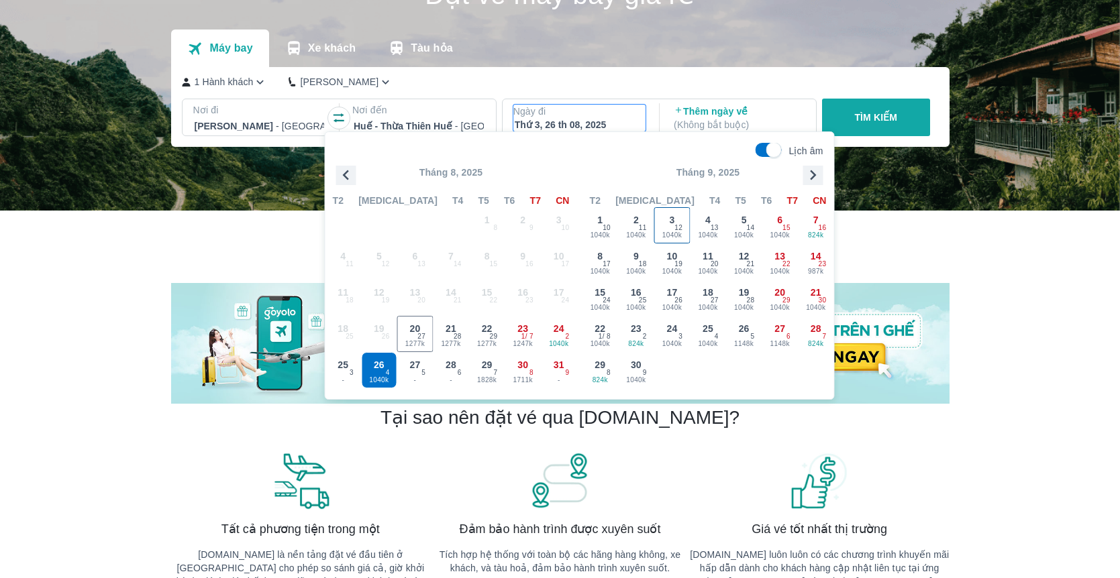
click at [677, 225] on span "12" at bounding box center [678, 228] width 8 height 11
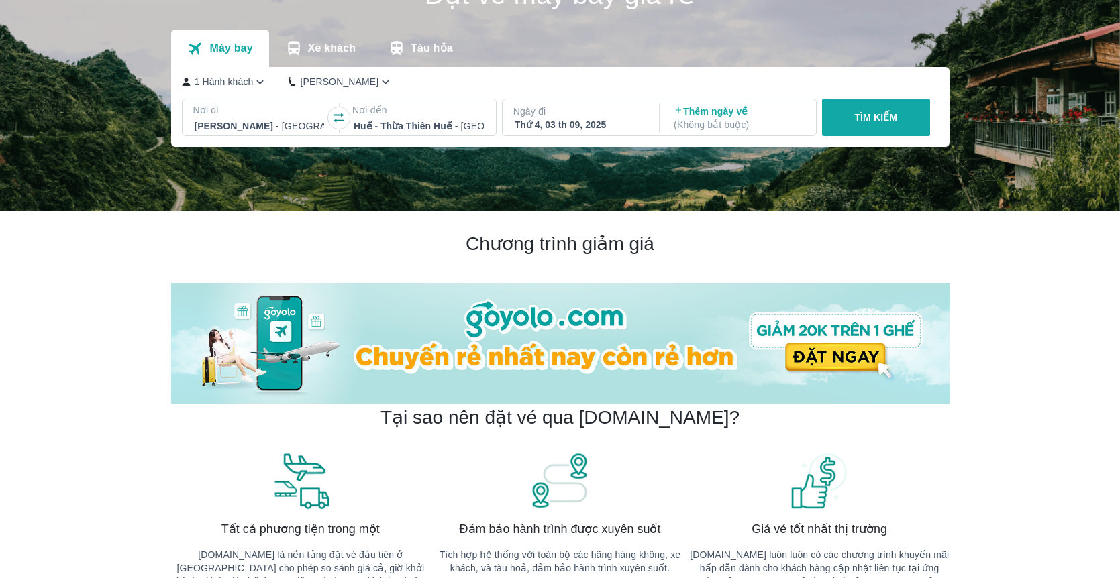
click at [855, 117] on p "TÌM KIẾM" at bounding box center [875, 117] width 43 height 13
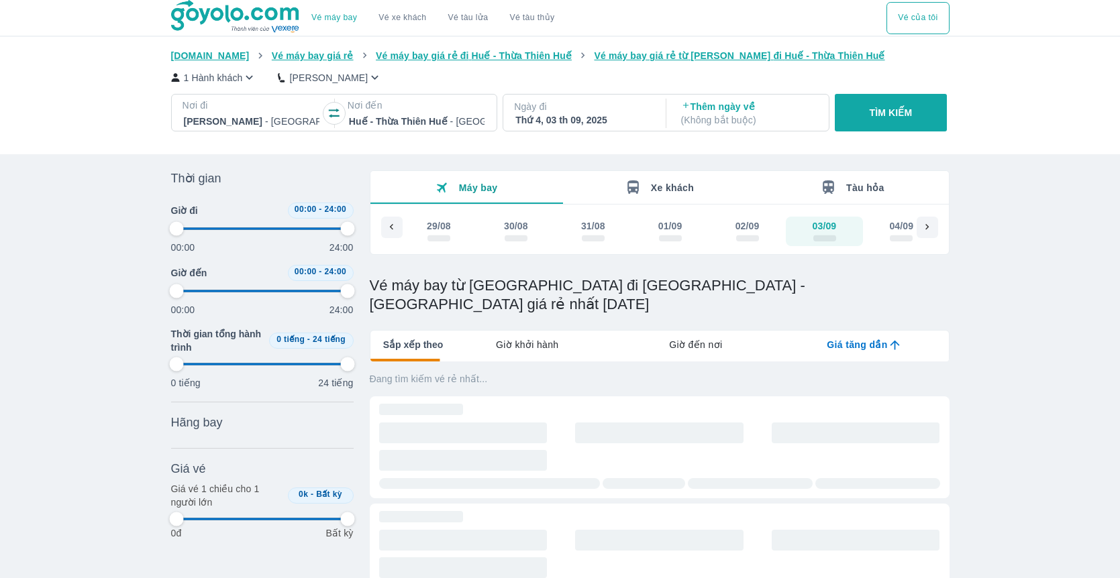
type input "97.9166666666667"
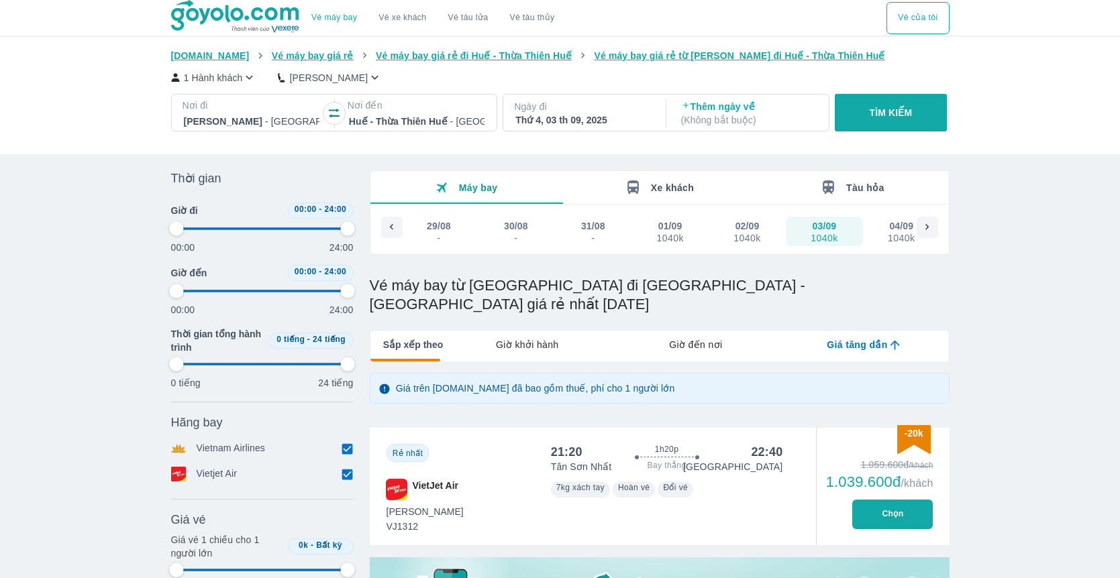
type input "97.9166666666667"
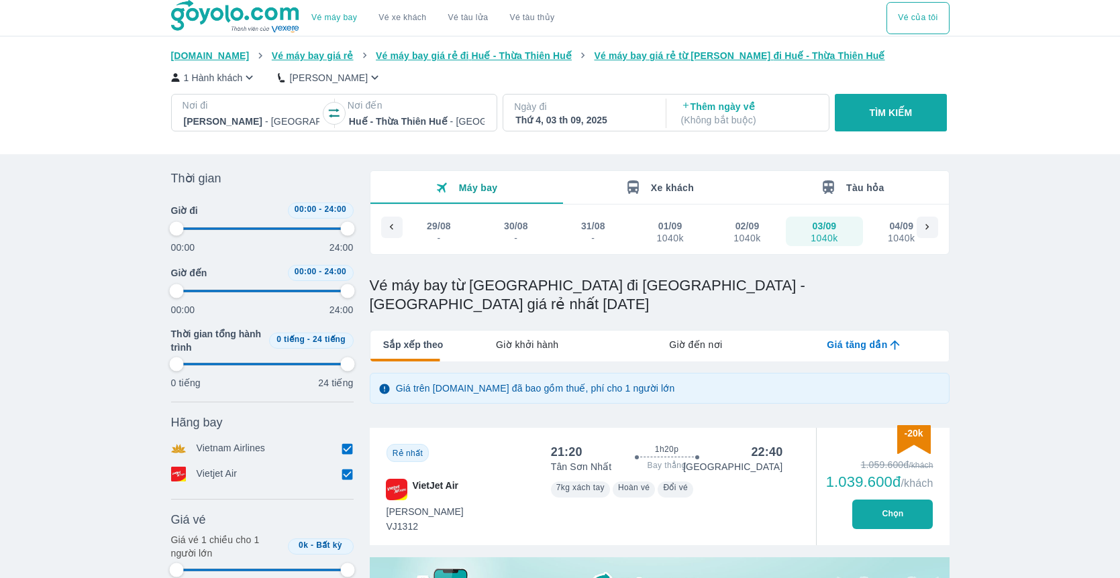
type input "97.9166666666667"
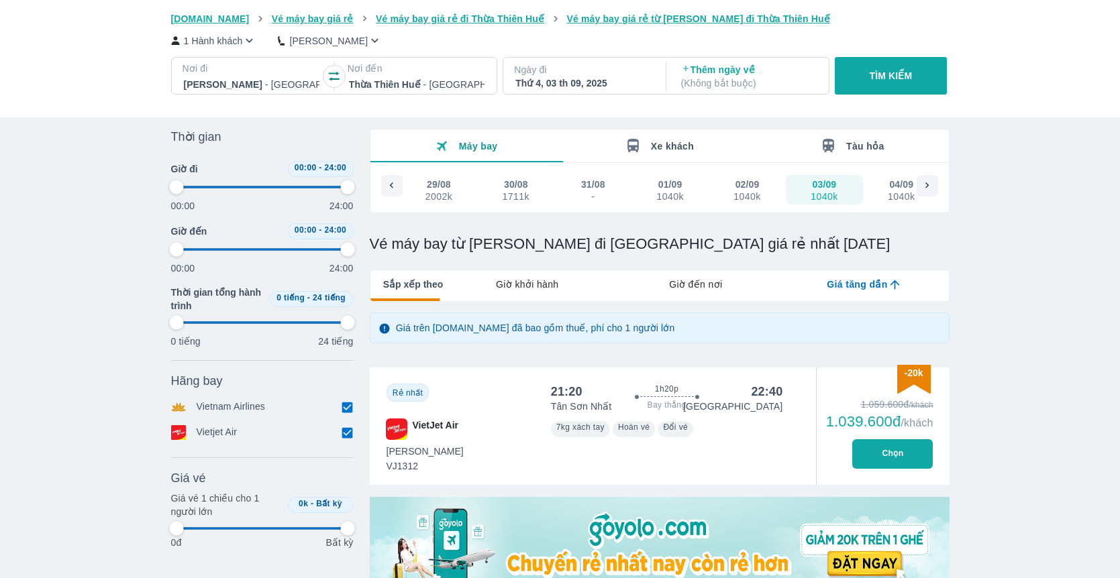
type input "97.9166666666667"
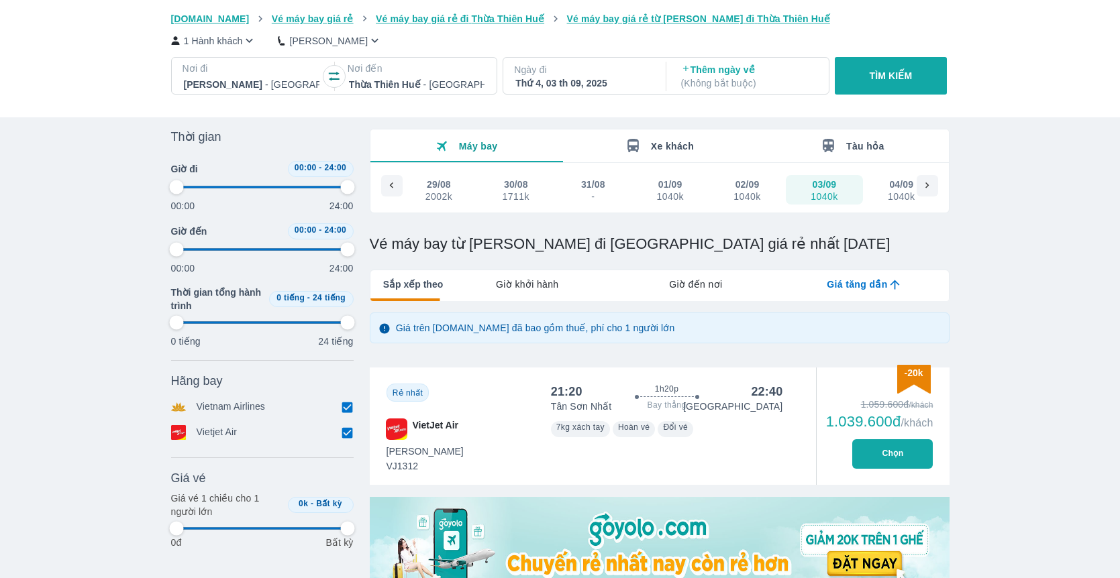
type input "97.9166666666667"
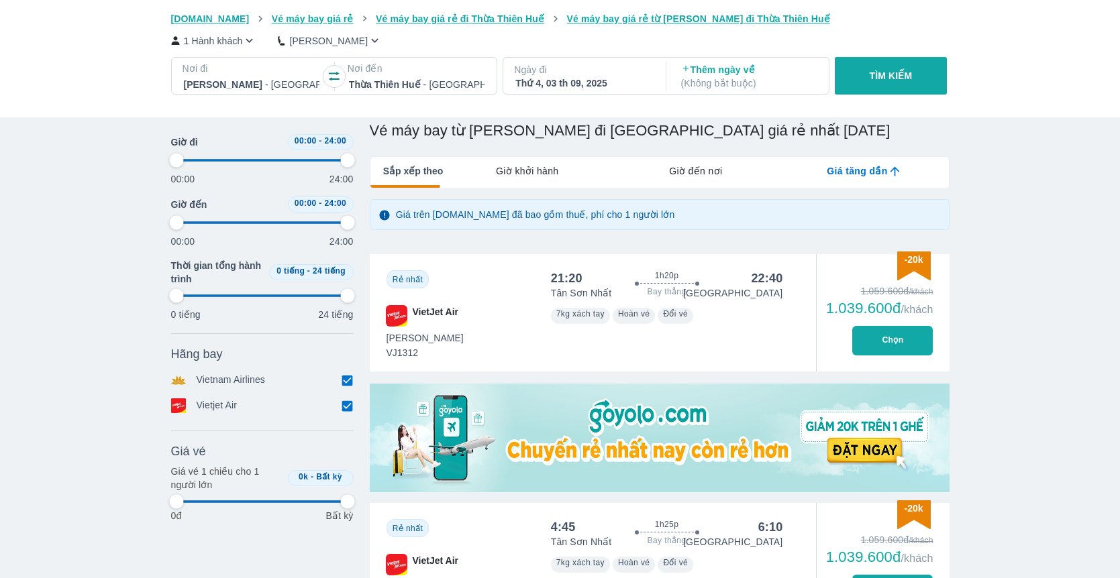
click at [878, 83] on button "TÌM KIẾM" at bounding box center [891, 76] width 112 height 38
type input "97.9166666666667"
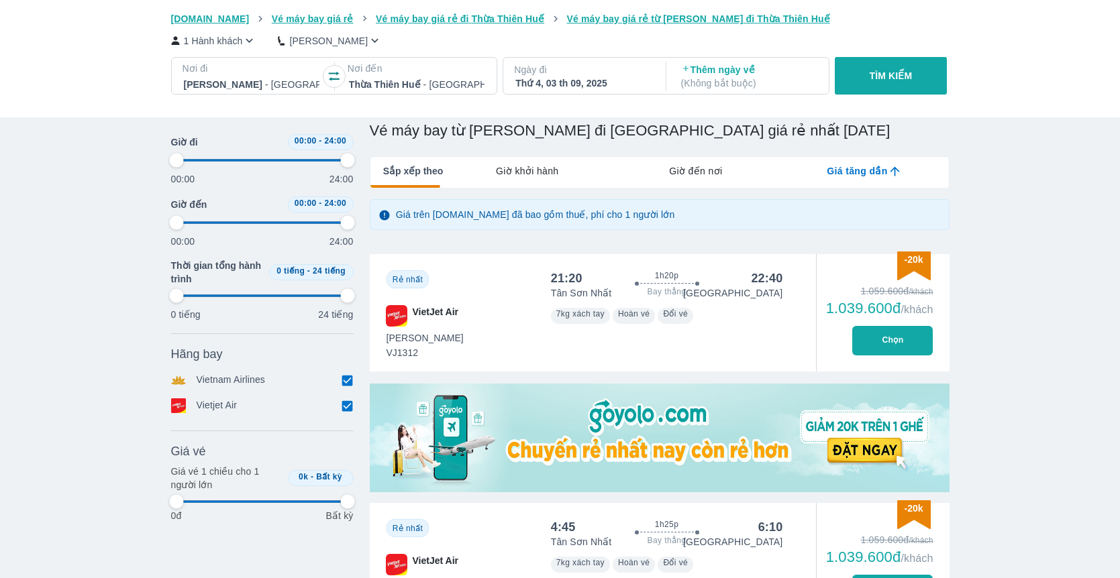
type input "97.9166666666667"
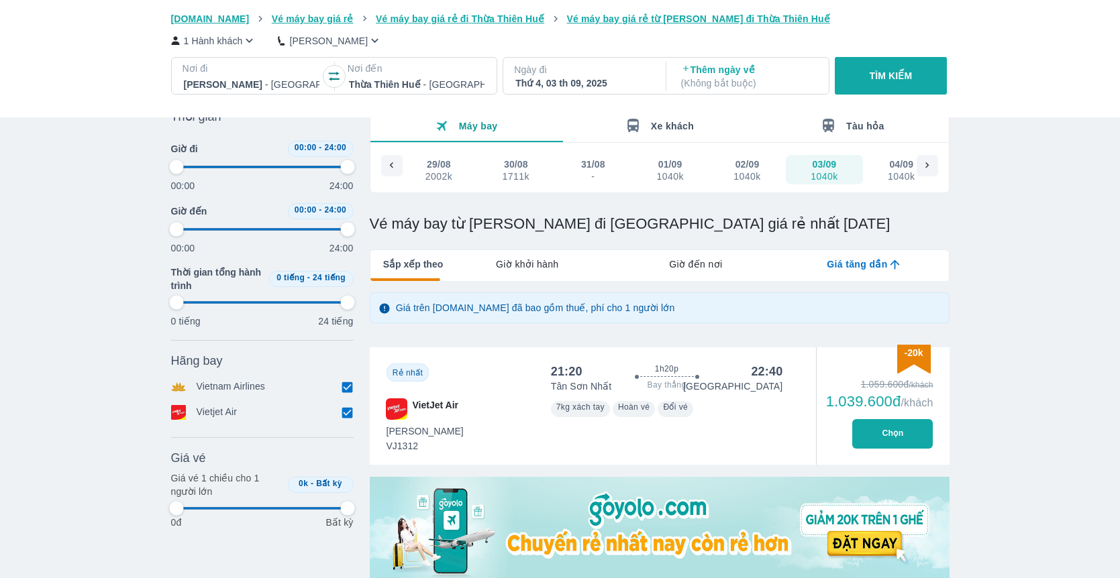
scroll to position [4, 0]
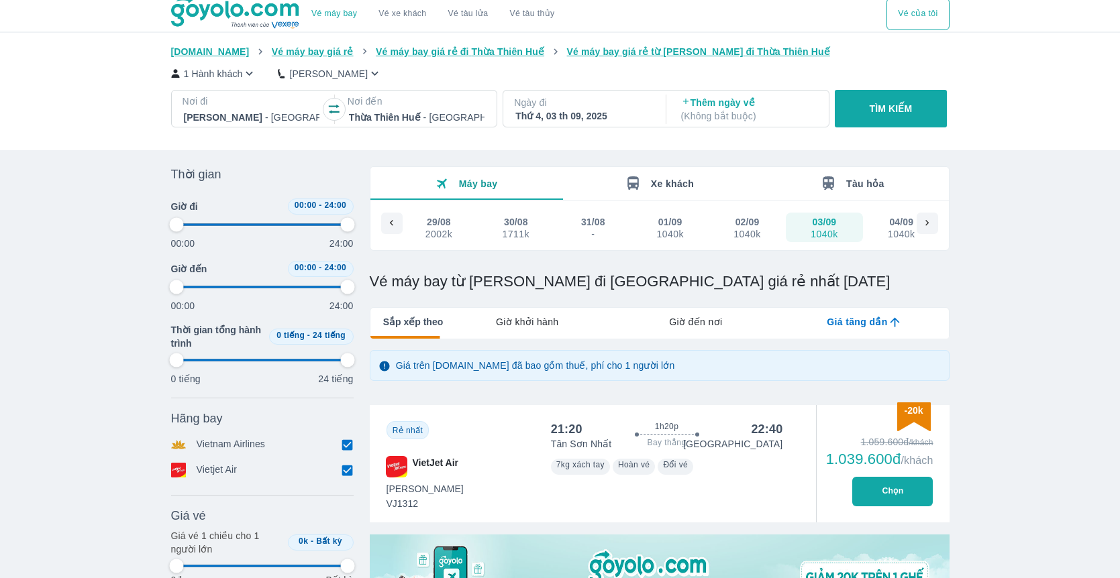
type input "97.9166666666667"
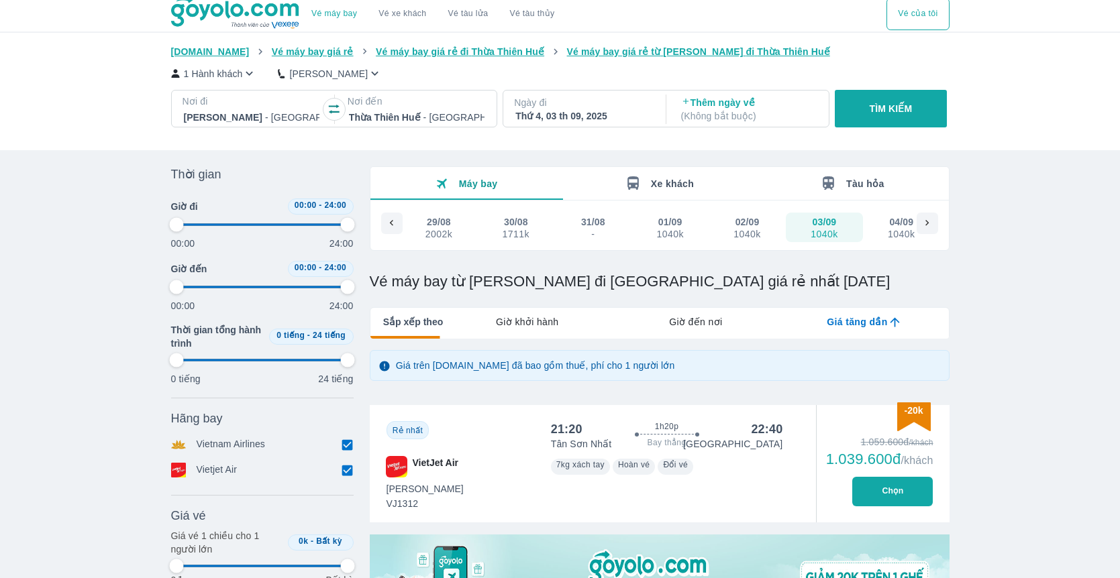
type input "97.9166666666667"
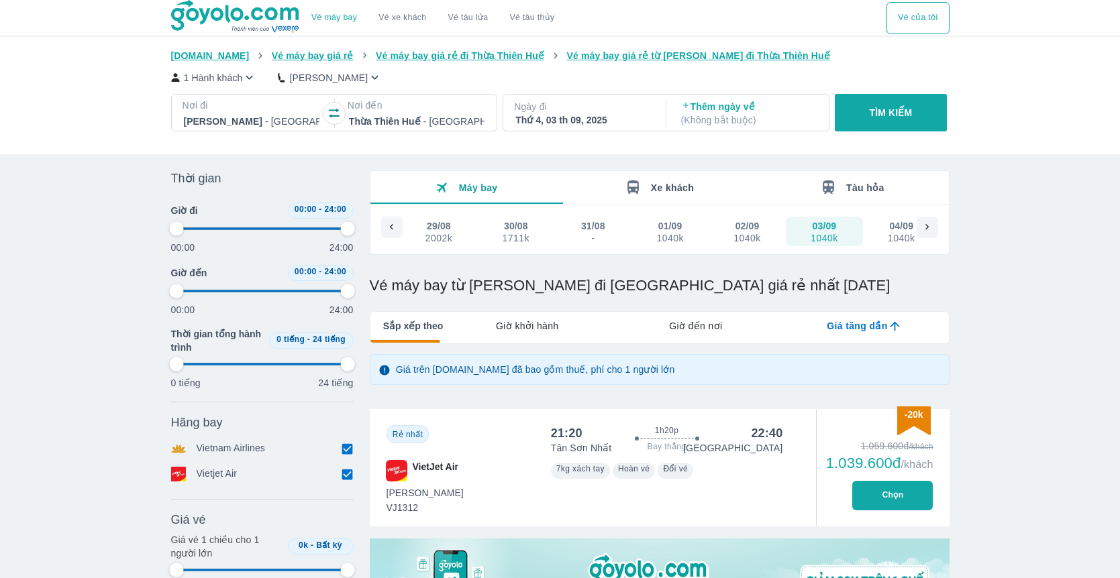
type input "97.9166666666667"
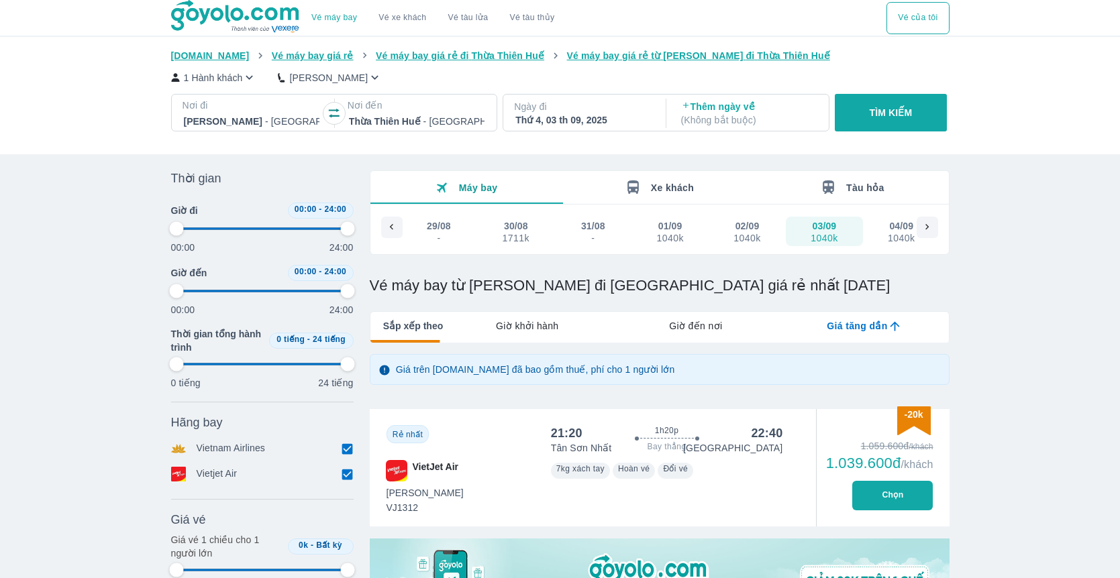
type input "97.9166666666667"
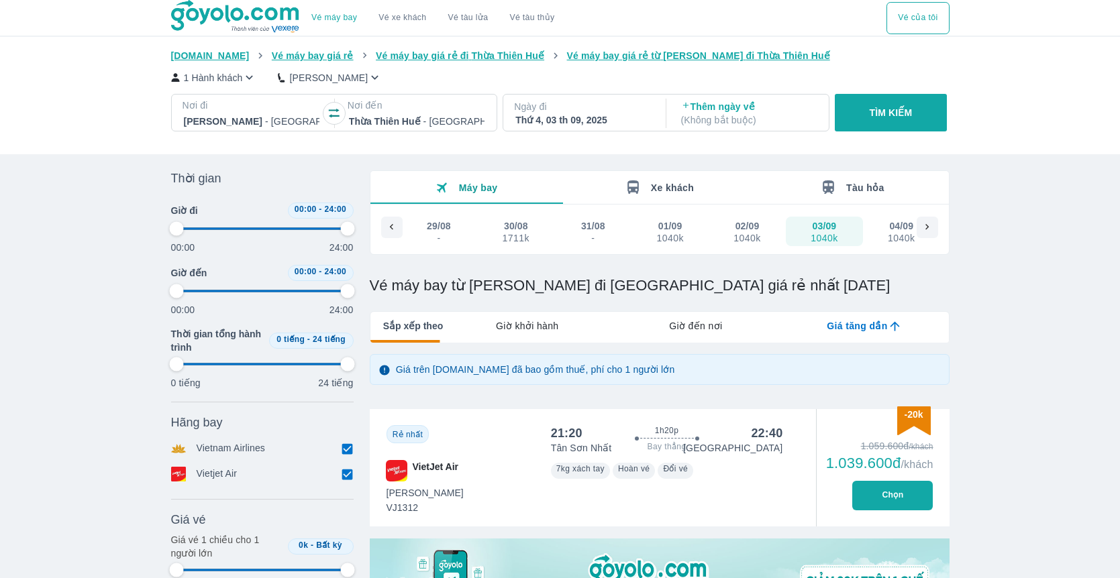
type input "97.9166666666667"
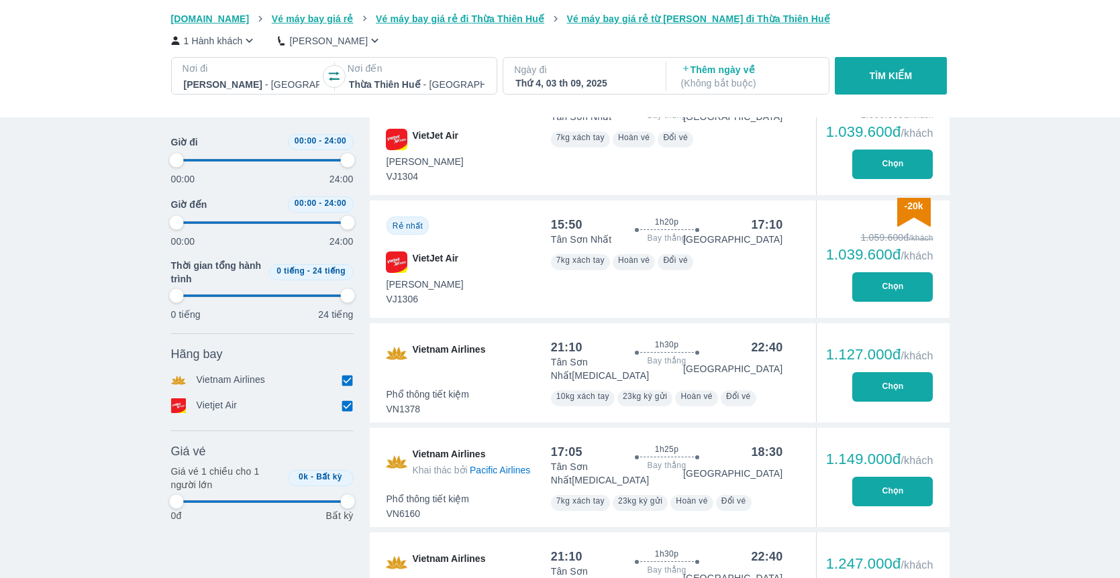
type input "97.9166666666667"
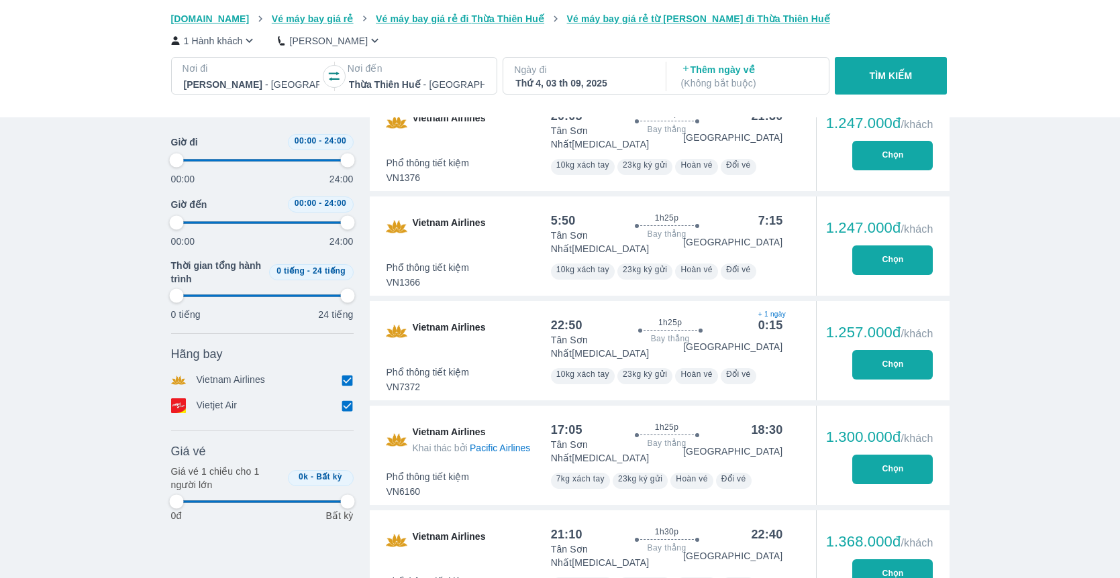
type input "97.9166666666667"
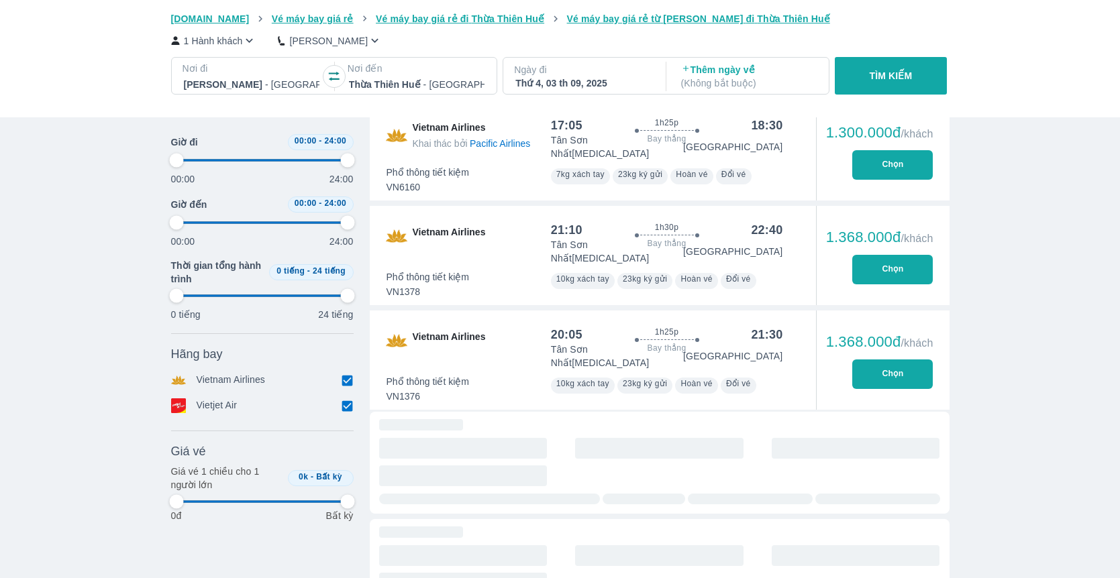
type input "97.9166666666667"
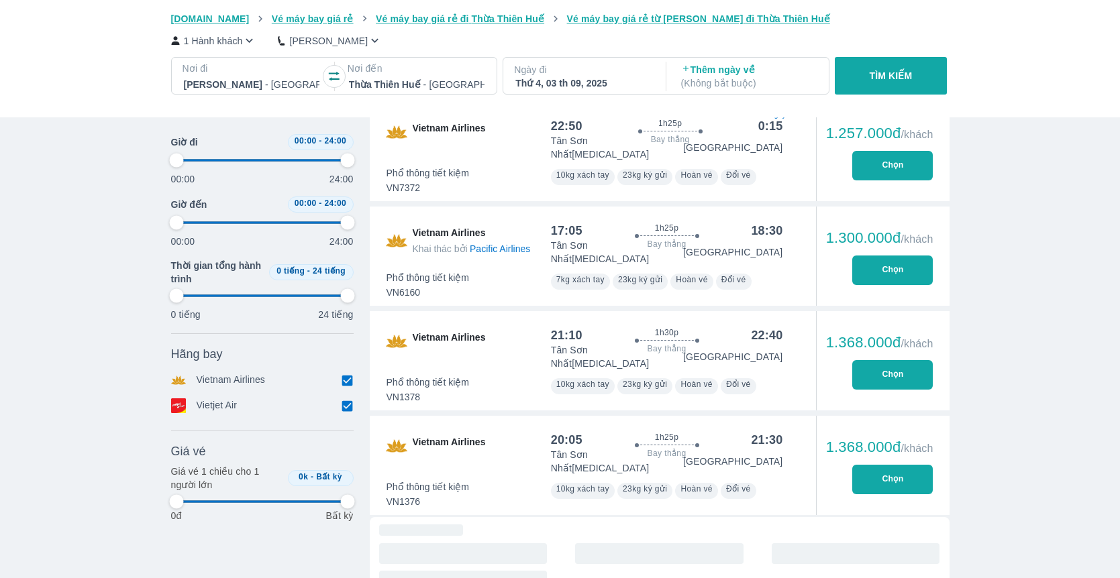
type input "97.9166666666667"
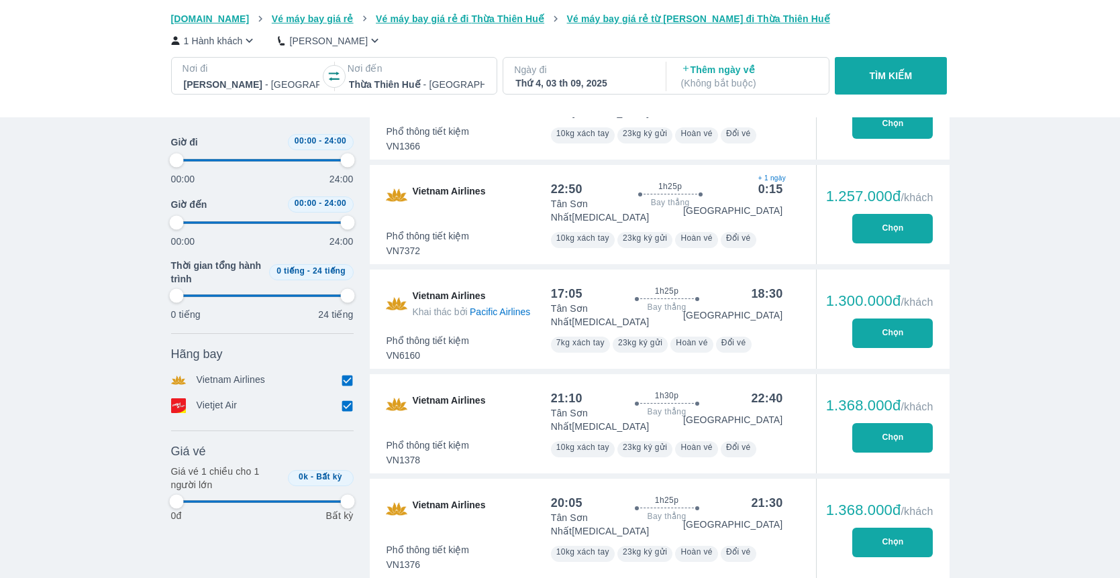
type input "97.9166666666667"
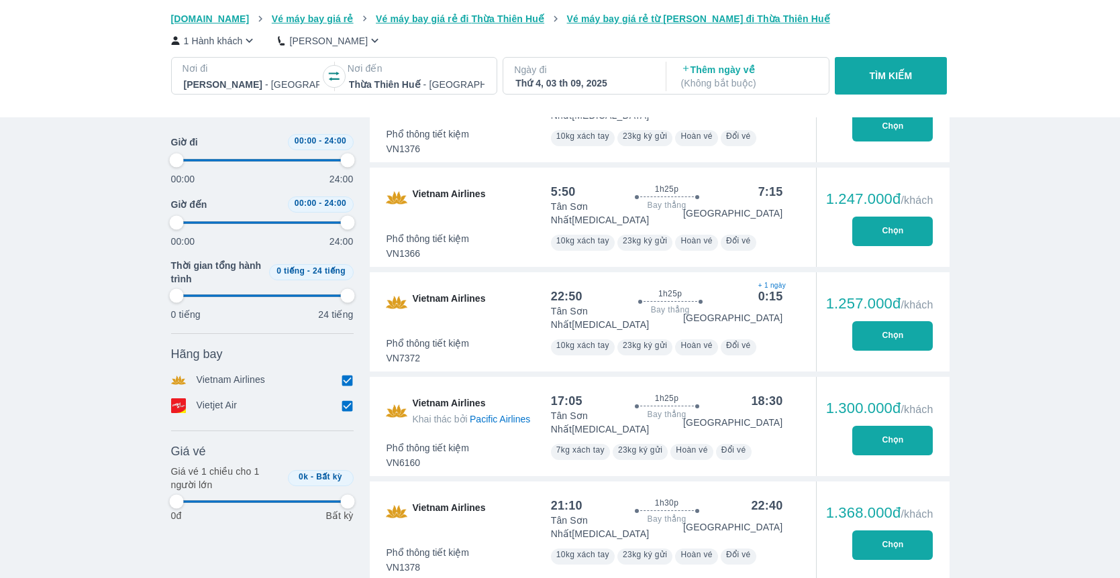
scroll to position [2150, 0]
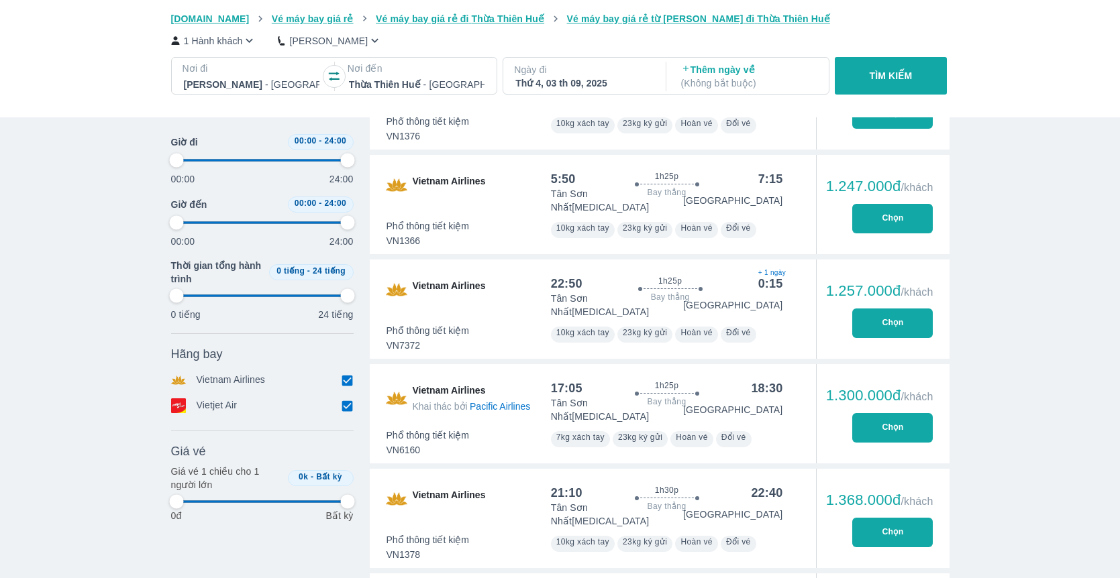
type input "97.9166666666667"
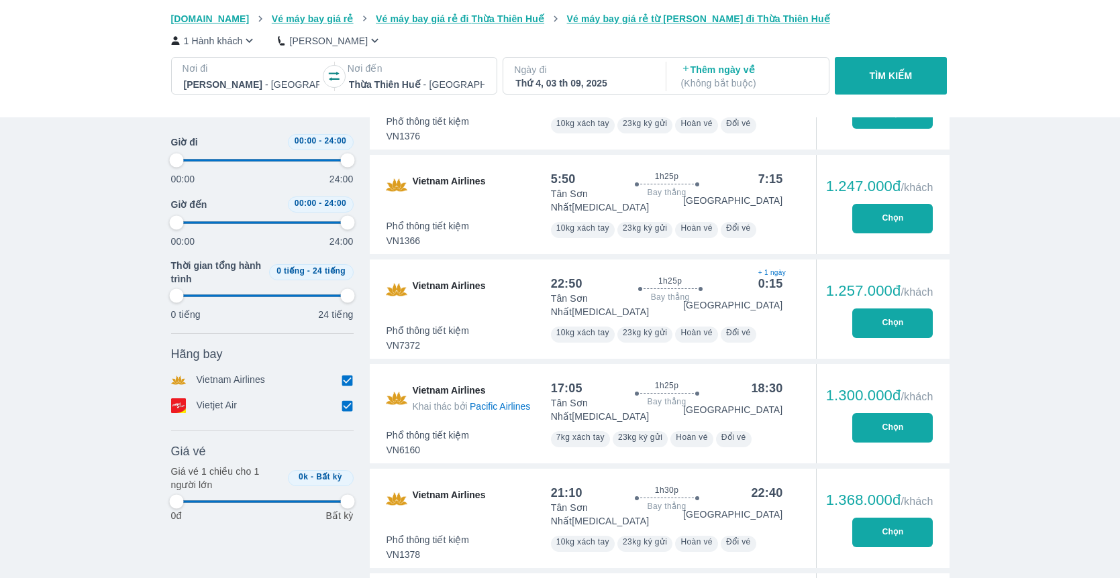
type input "97.9166666666667"
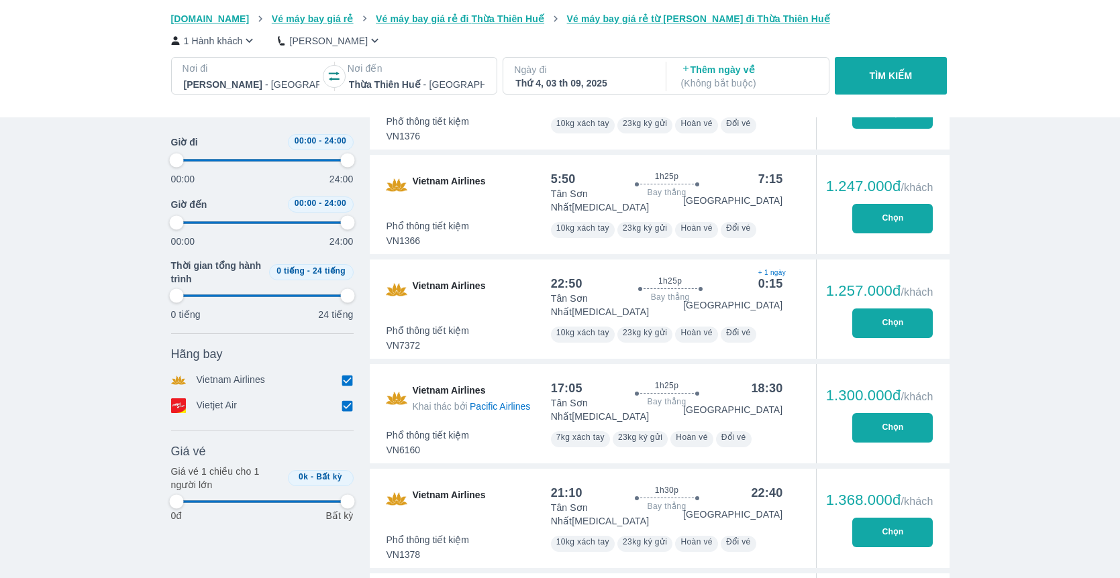
type input "97.9166666666667"
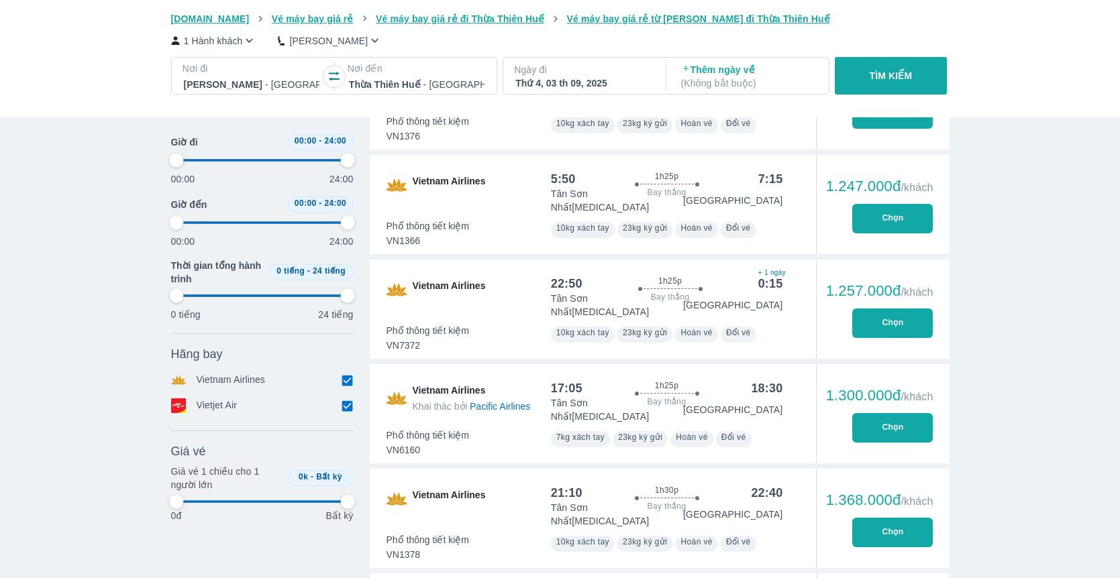
type input "97.9166666666667"
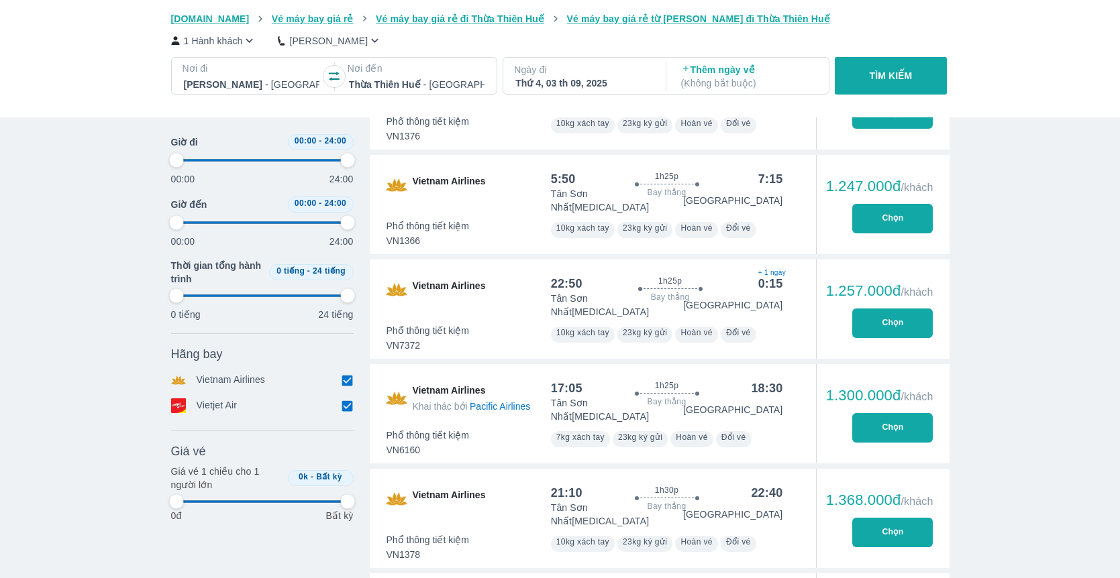
type input "97.9166666666667"
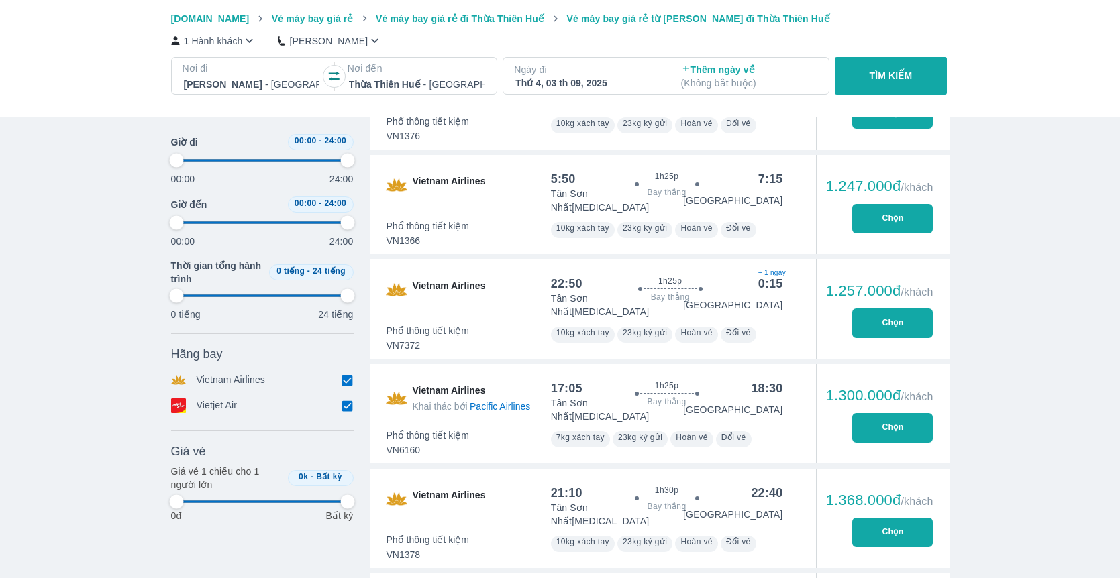
type input "97.9166666666667"
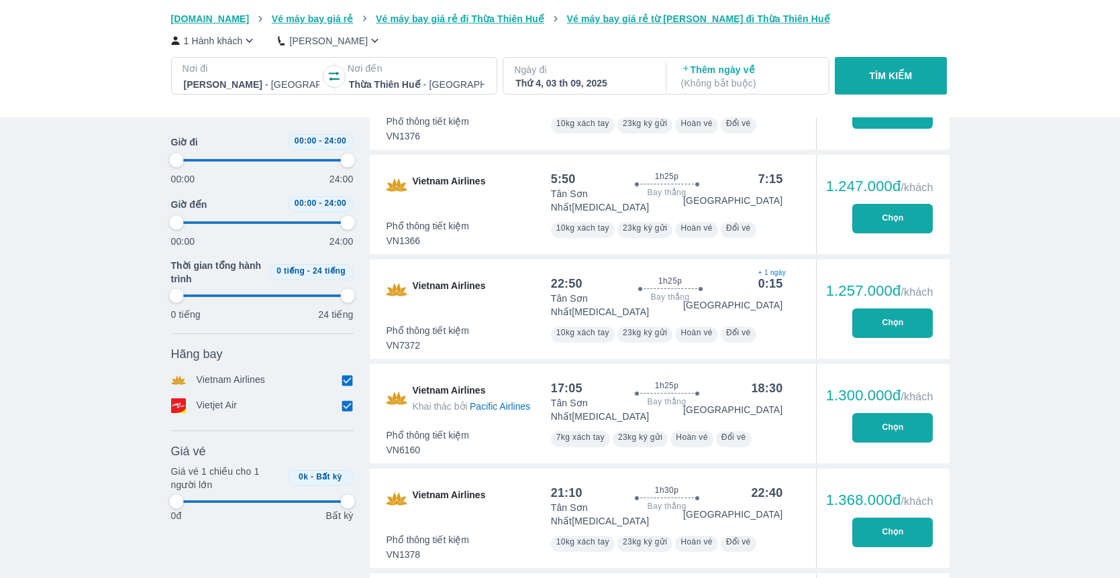
type input "97.9166666666667"
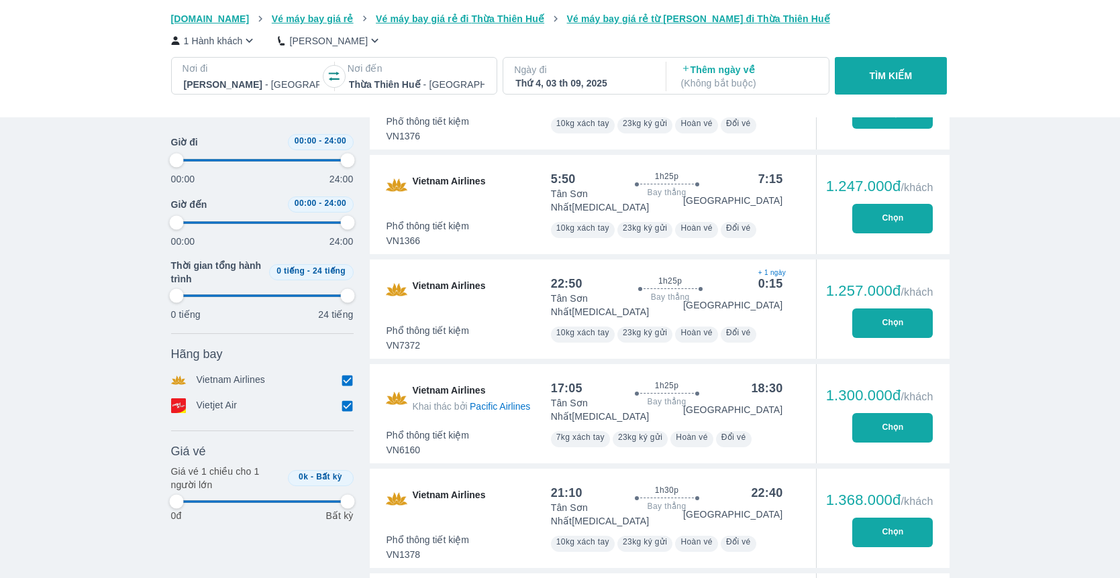
type input "97.9166666666667"
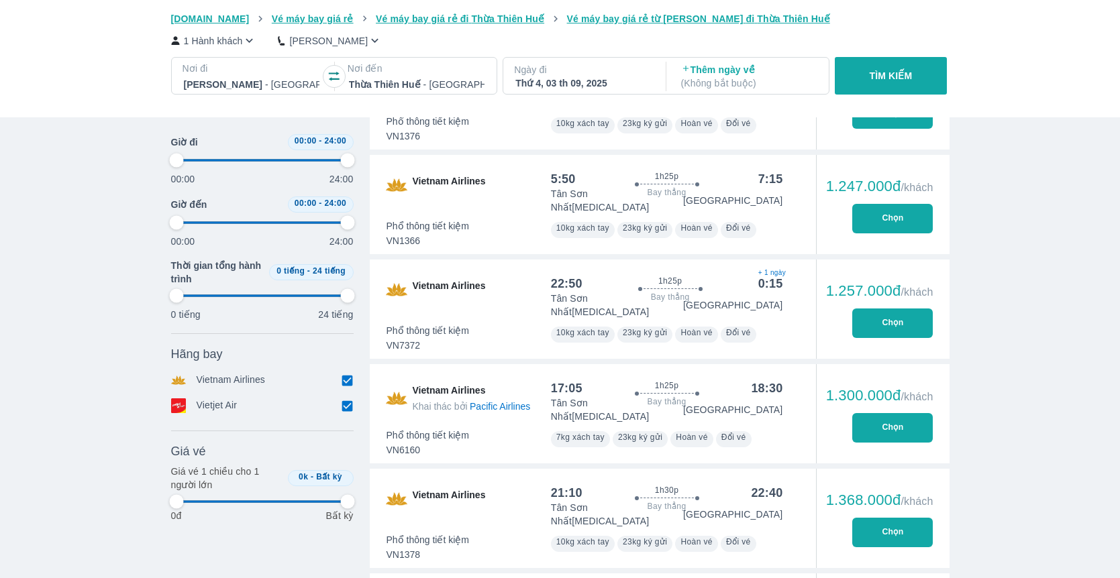
type input "97.9166666666667"
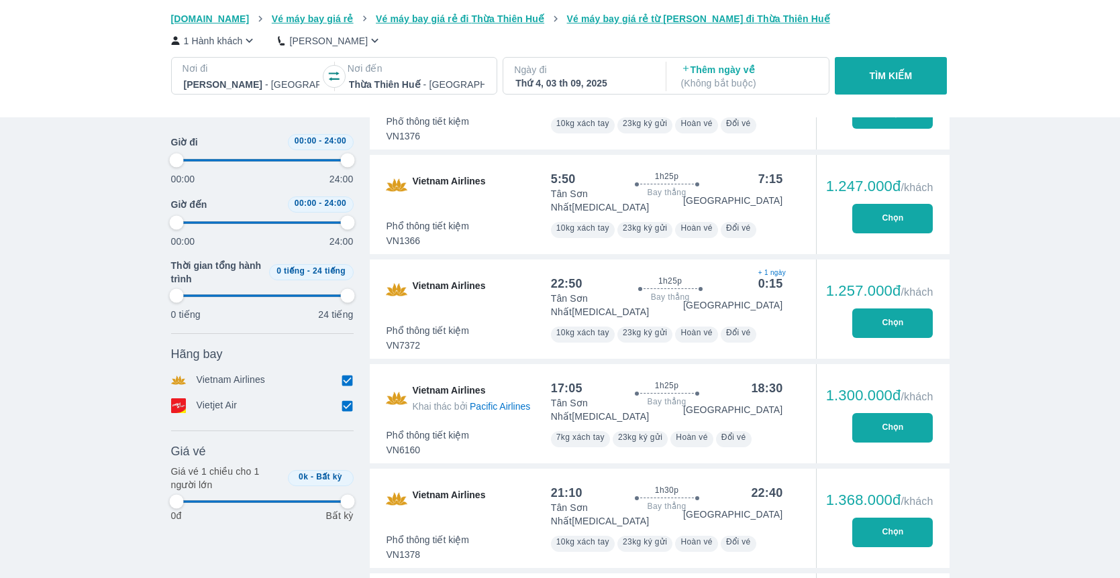
type input "97.9166666666667"
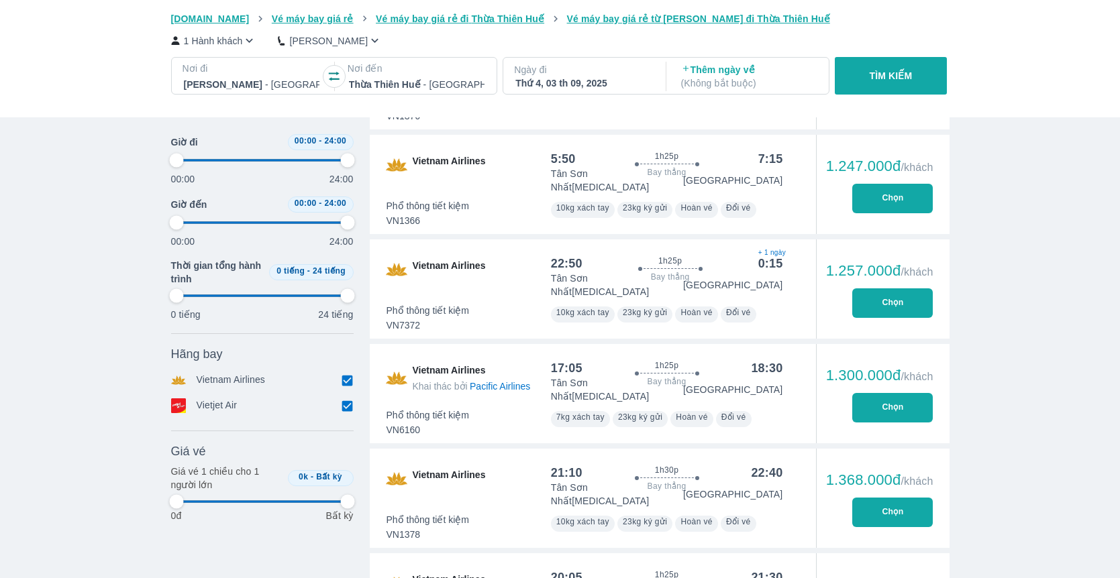
scroll to position [2173, 0]
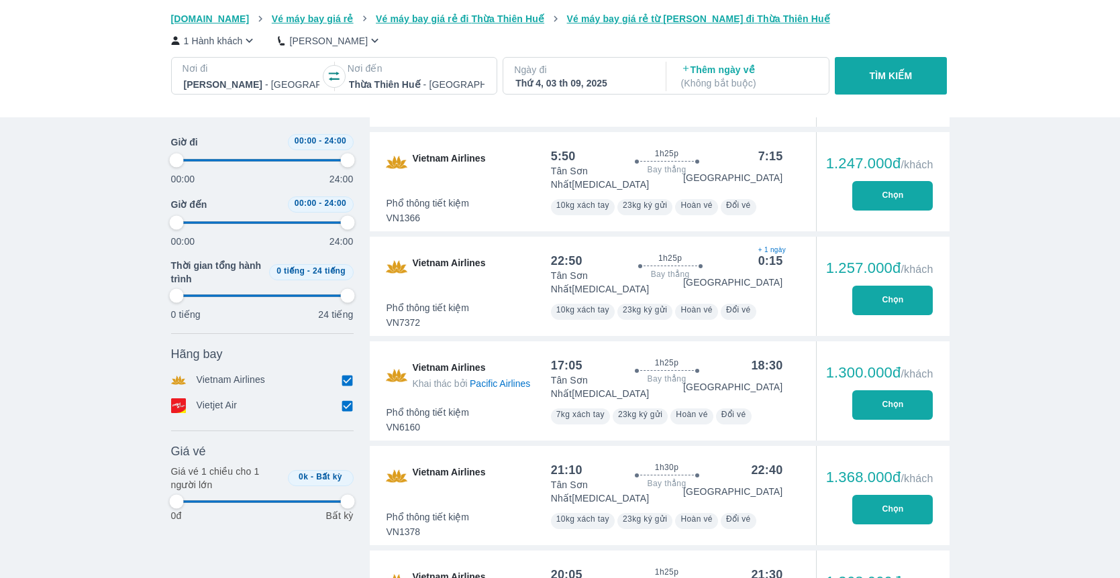
type input "97.9166666666667"
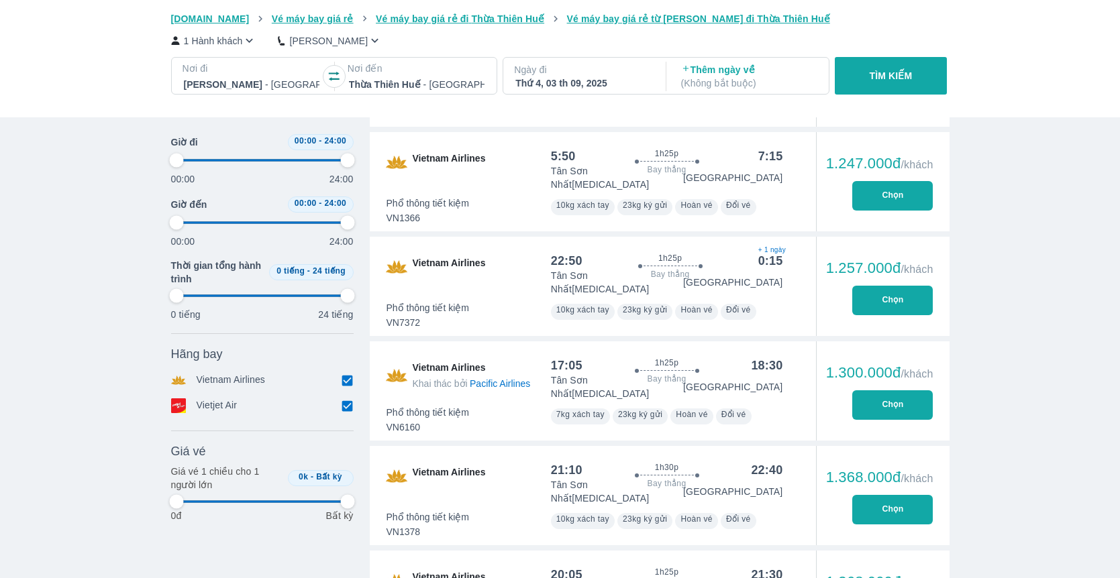
type input "97.9166666666667"
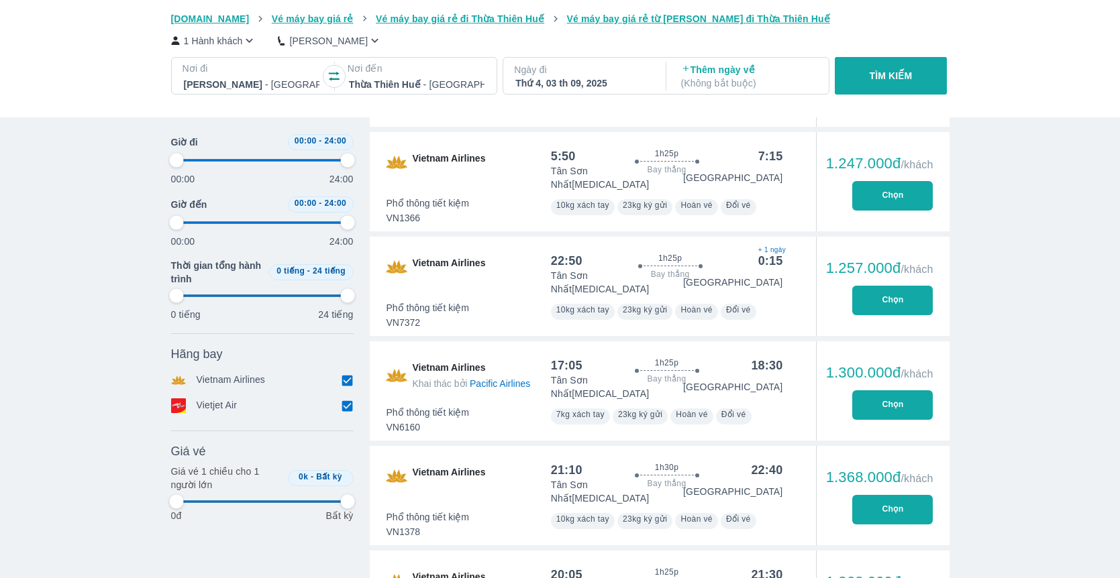
type input "97.9166666666667"
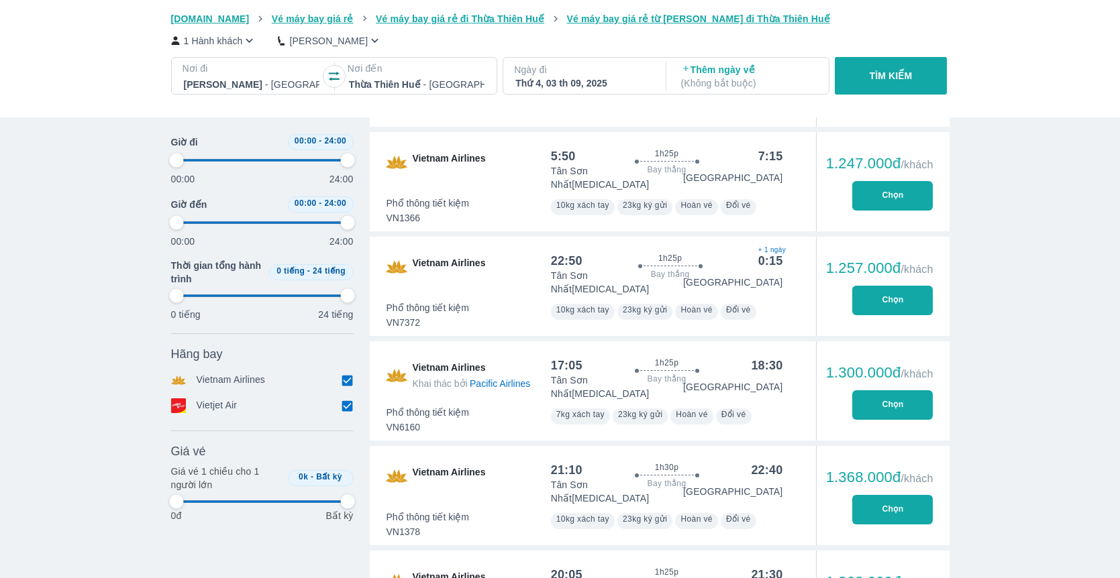
type input "97.9166666666667"
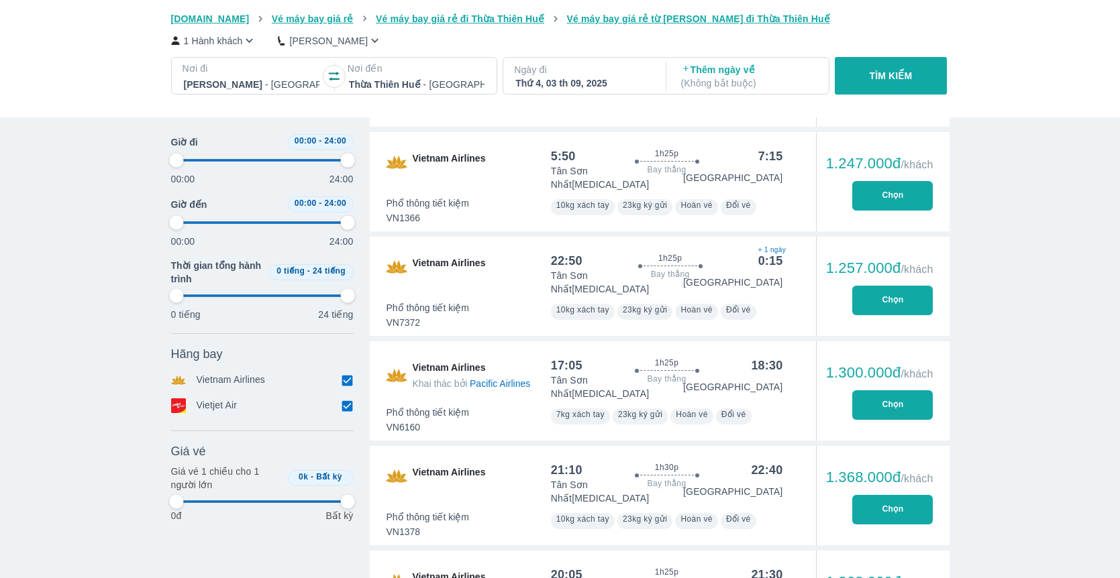
type input "97.9166666666667"
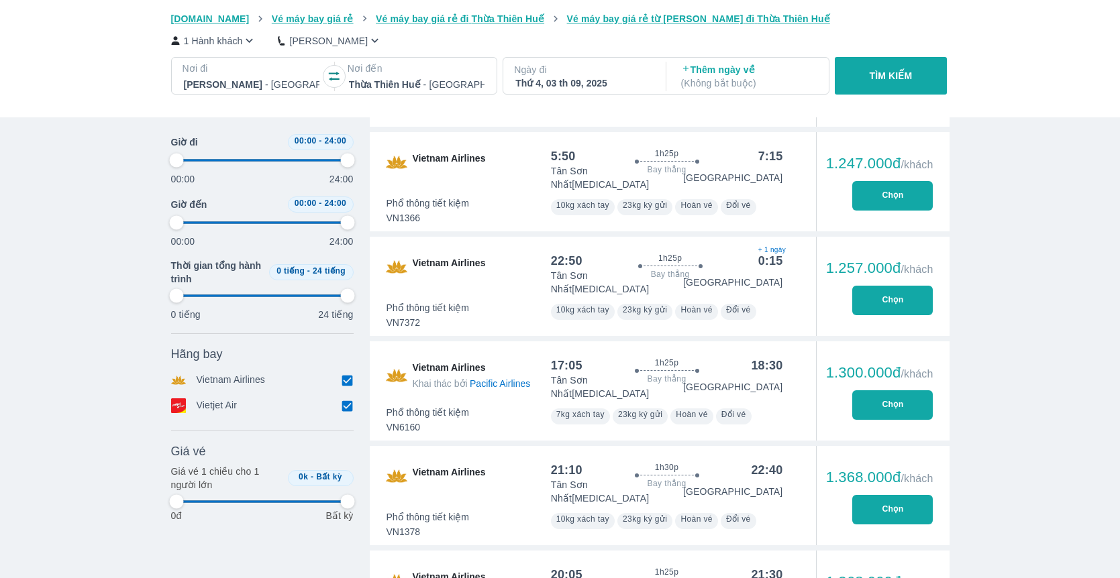
type input "97.9166666666667"
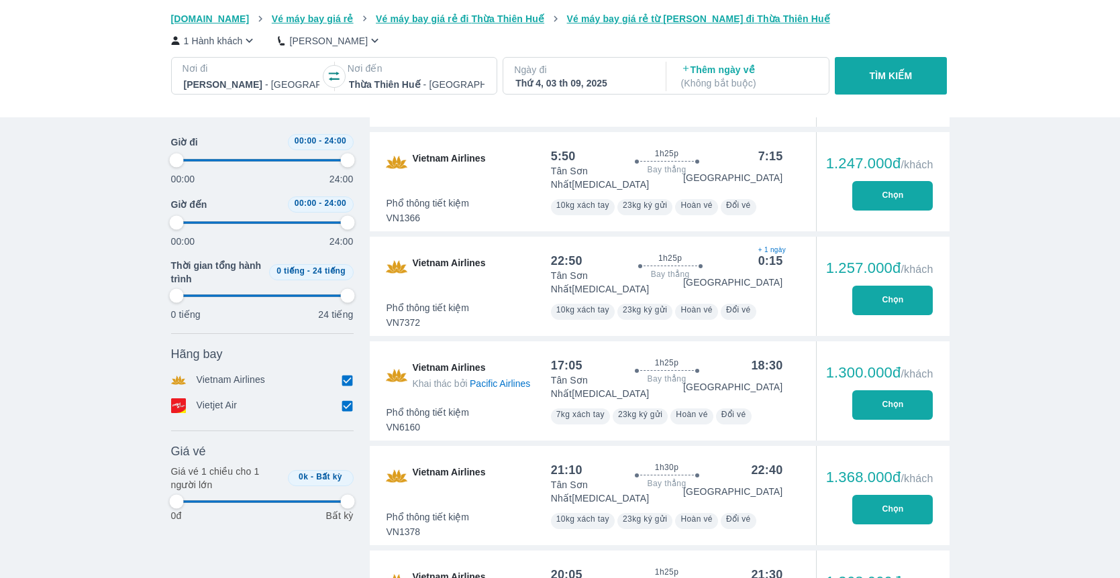
type input "97.9166666666667"
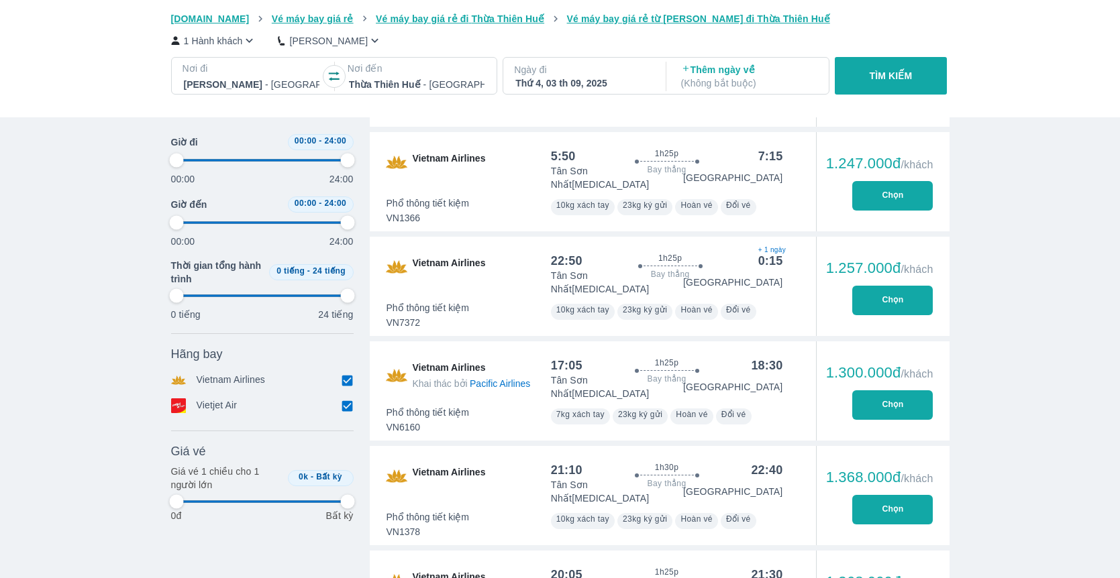
type input "97.9166666666667"
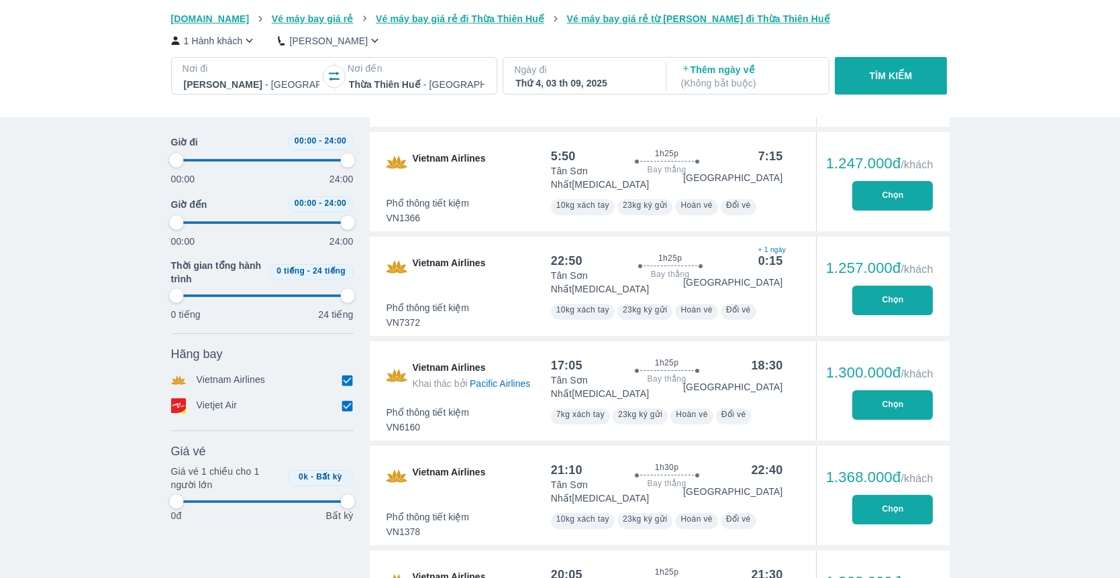
type input "97.9166666666667"
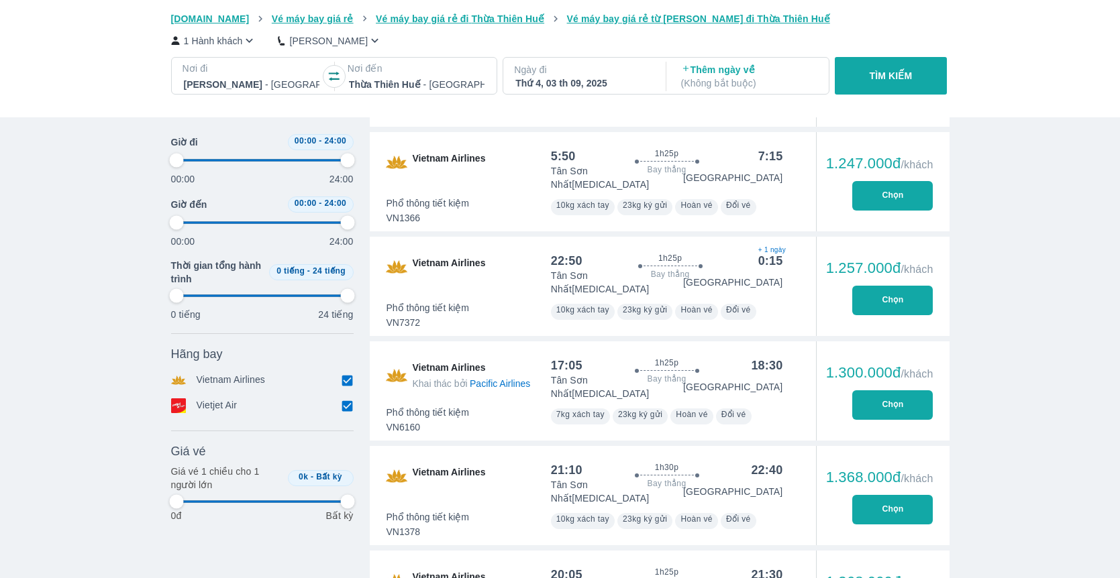
type input "97.9166666666667"
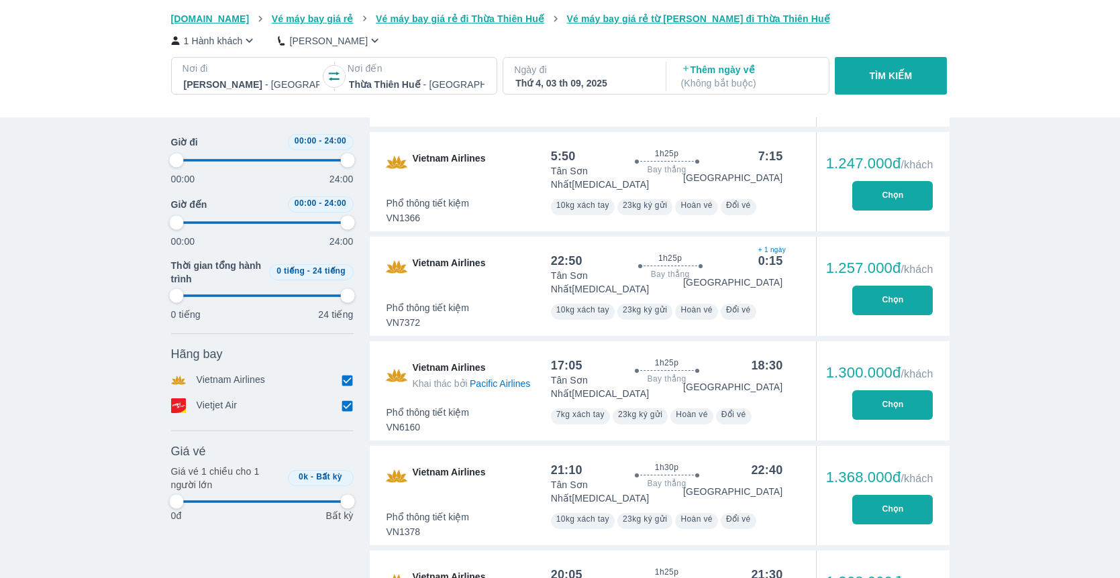
type input "97.9166666666667"
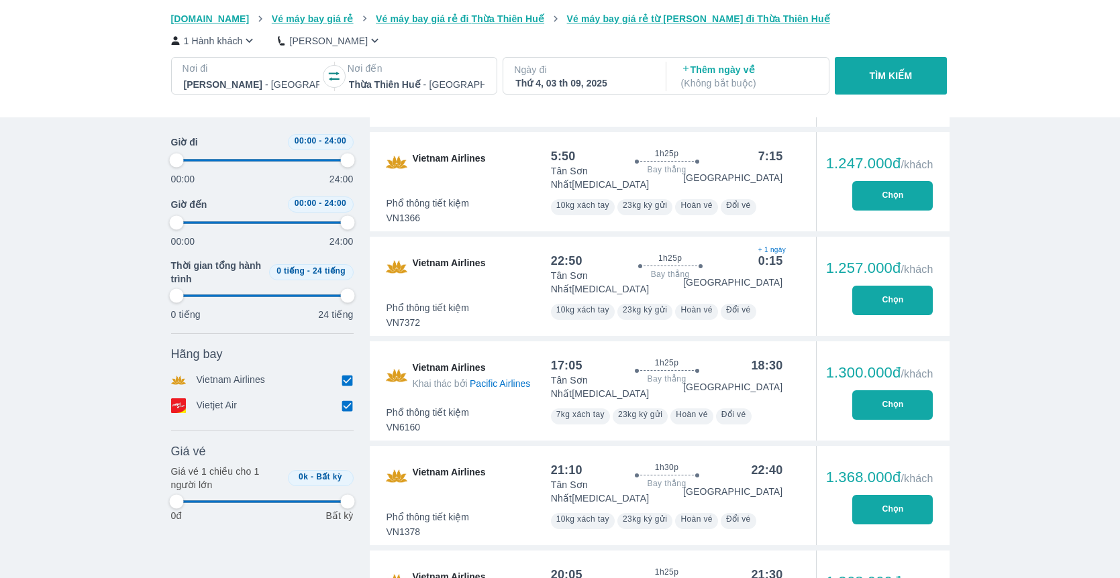
type input "97.9166666666667"
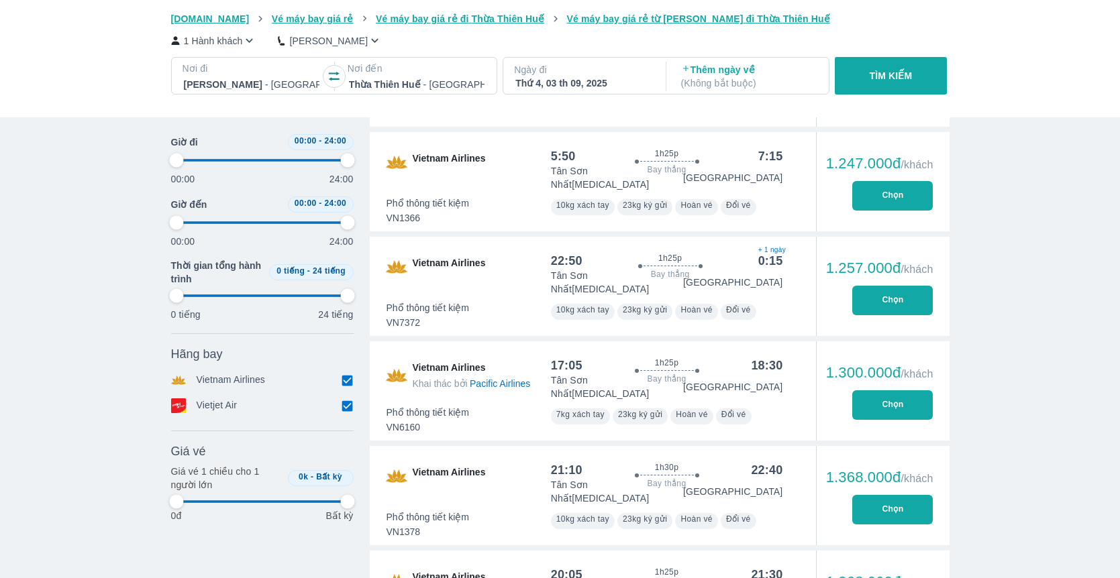
type input "97.9166666666667"
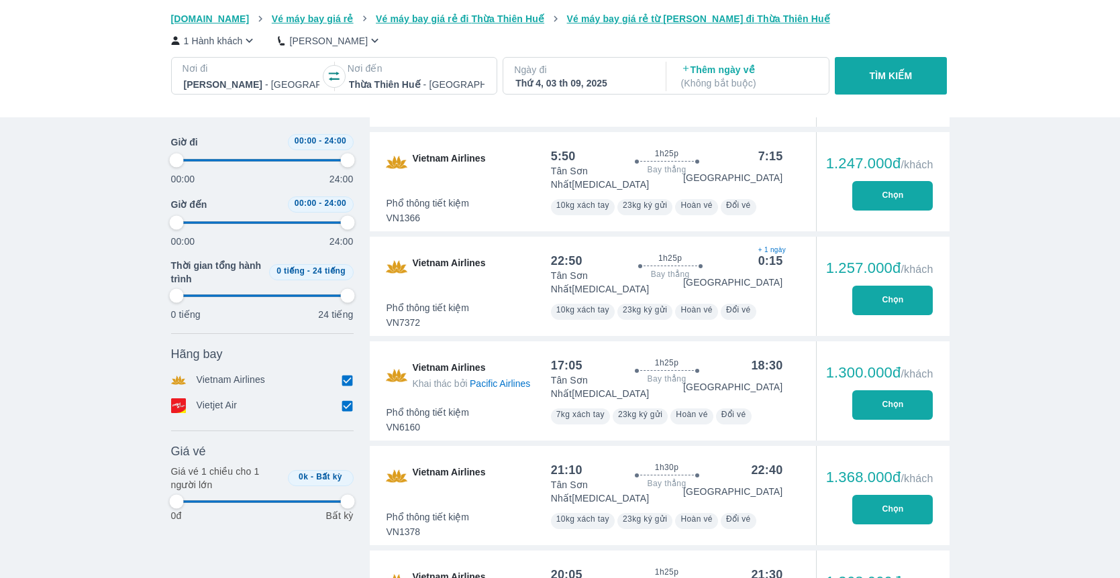
type input "97.9166666666667"
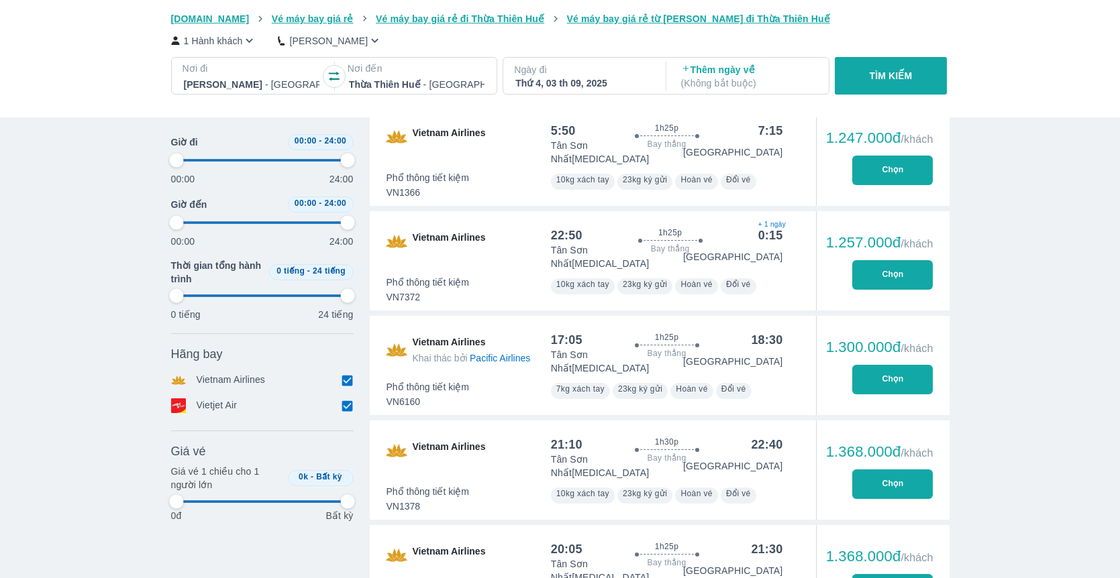
scroll to position [2200, 0]
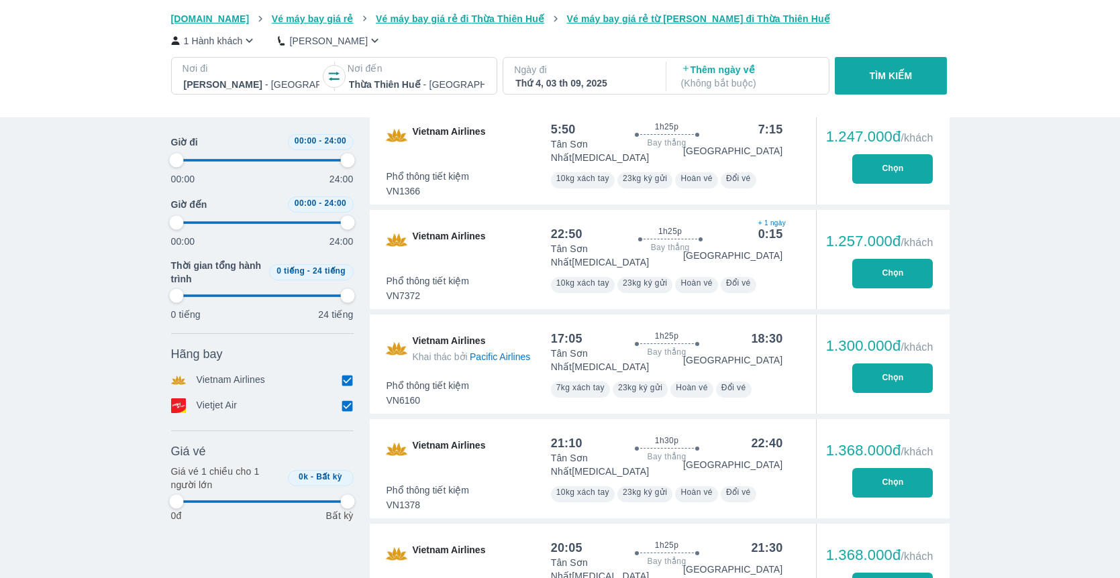
type input "97.9166666666667"
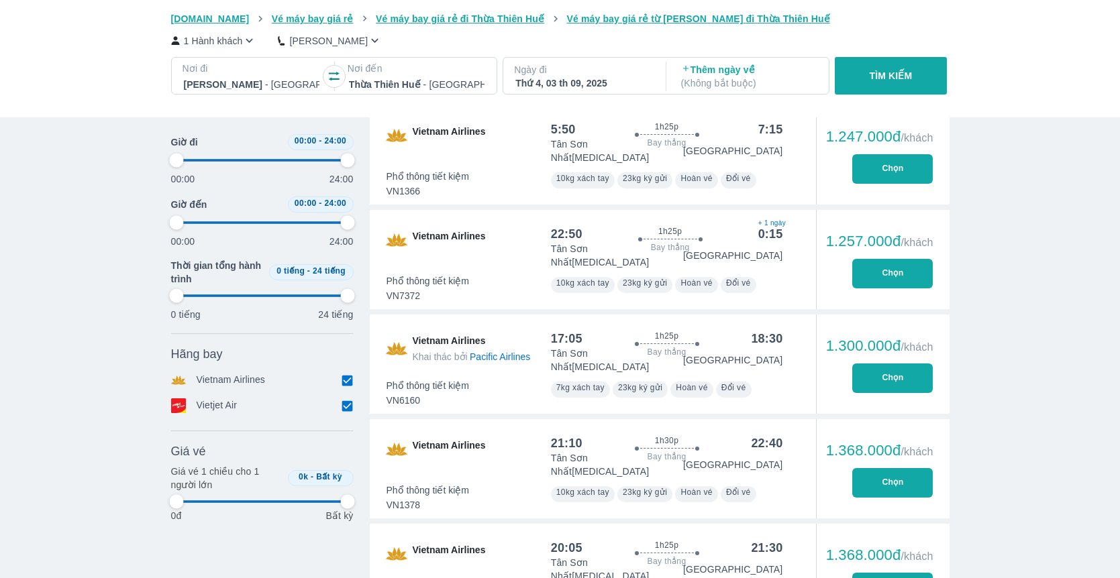
type input "97.9166666666667"
click at [887, 364] on button "Chọn" at bounding box center [892, 379] width 81 height 30
type input "97.9166666666667"
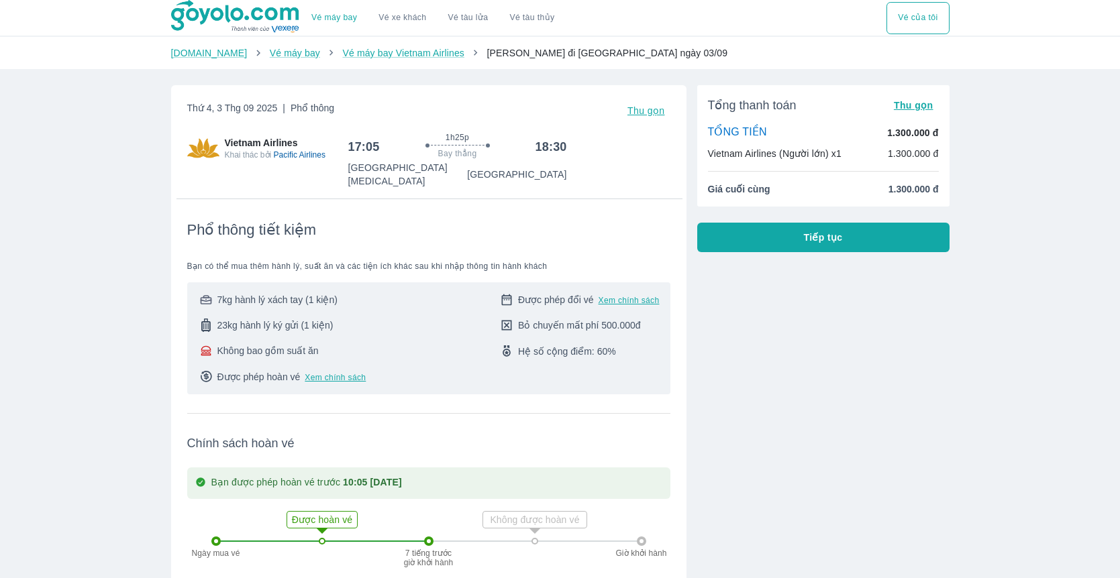
click at [831, 233] on span "Tiếp tục" at bounding box center [823, 237] width 39 height 13
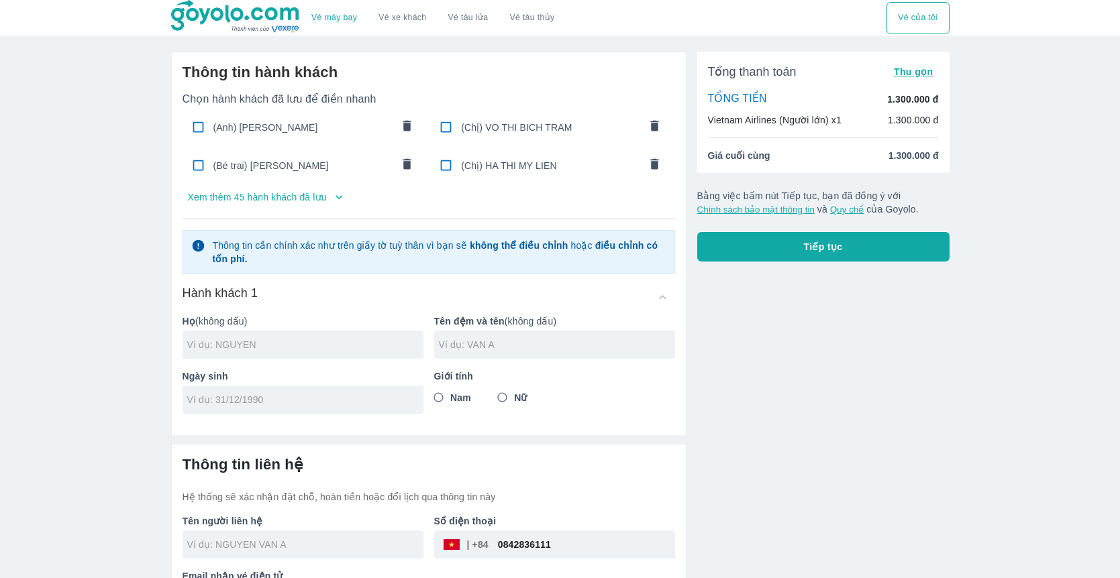
click at [277, 346] on input "text" at bounding box center [305, 344] width 236 height 13
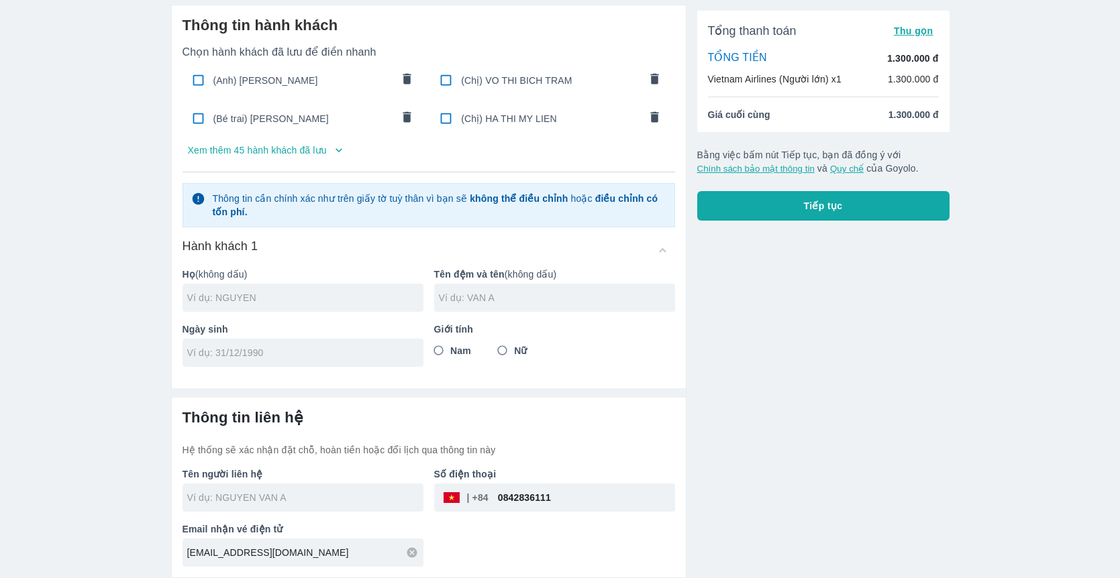
paste input "TRAN THI CAM"
drag, startPoint x: 216, startPoint y: 298, endPoint x: 323, endPoint y: 298, distance: 107.4
click at [323, 298] on input "TRAN THI CAM" at bounding box center [305, 297] width 236 height 13
type input "TRAN"
click at [498, 296] on input "text" at bounding box center [557, 297] width 236 height 13
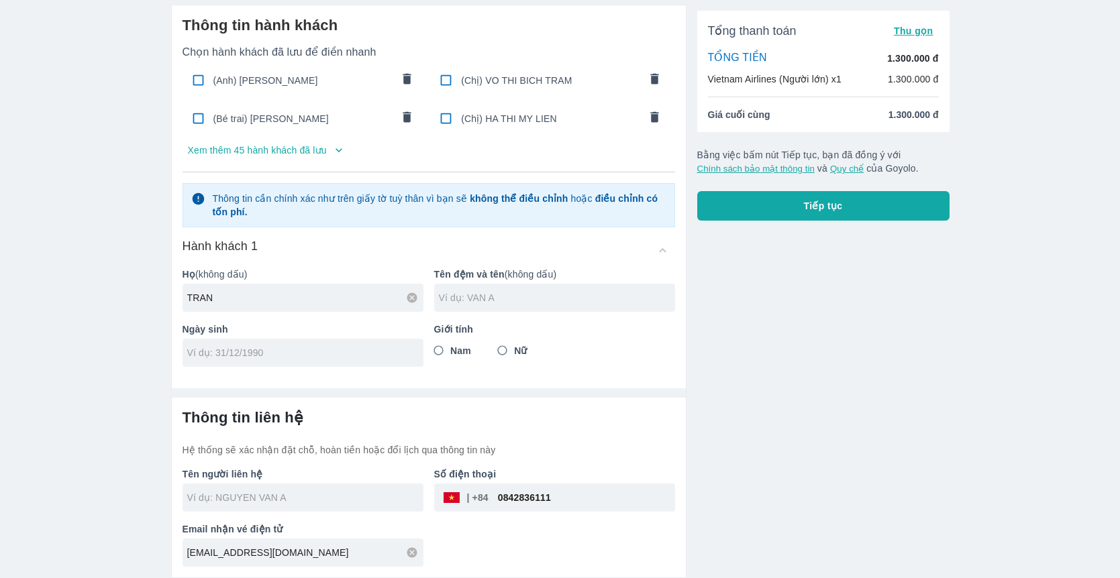
paste input "THI CAM"
type input "THI CAM"
click at [310, 297] on input "TRAN" at bounding box center [305, 297] width 236 height 13
click at [592, 397] on hr at bounding box center [429, 393] width 514 height 9
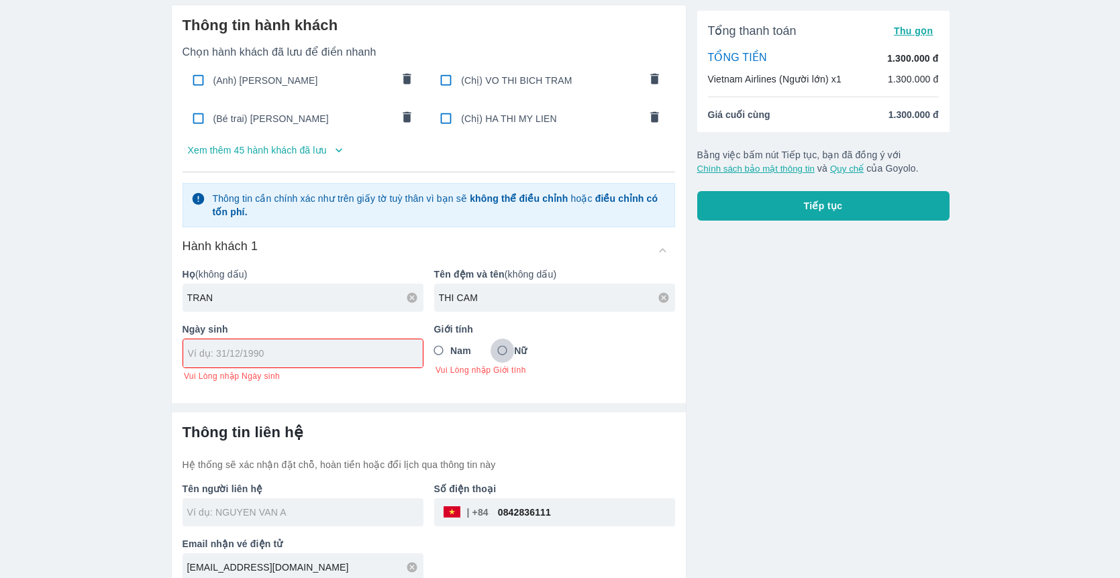
click at [507, 350] on input "Nữ" at bounding box center [502, 351] width 24 height 24
radio input "true"
click at [102, 269] on div "Vé máy bay Vé xe khách Vé tàu lửa Vé tàu thủy Vé của tôi Thông tin hành khách C…" at bounding box center [560, 273] width 1120 height 640
paste input "[DATE]"
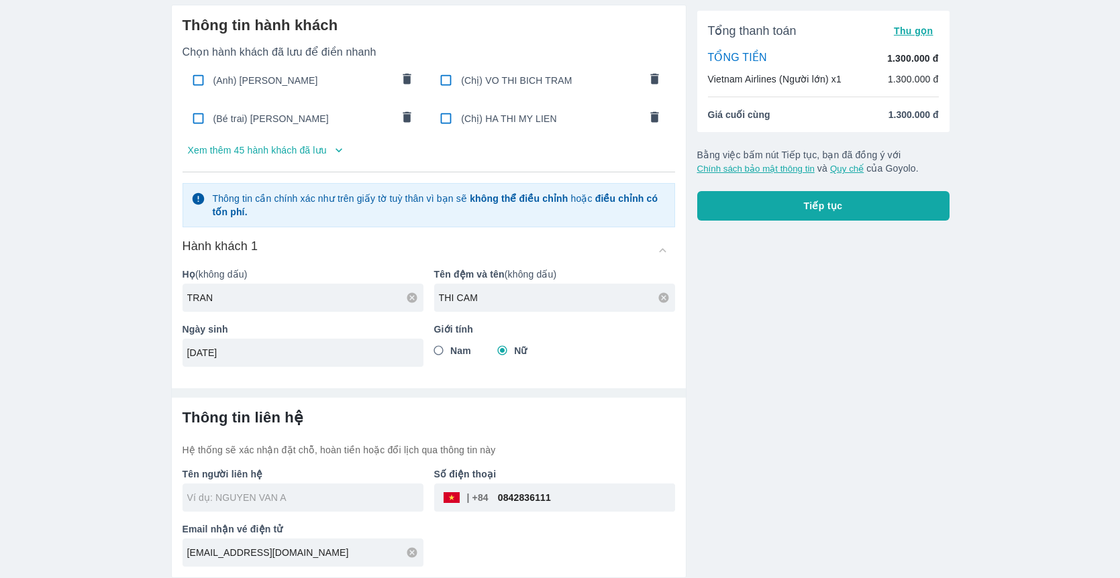
type input "[DATE]"
click at [123, 361] on div "Vé máy bay Vé xe khách Vé tàu lửa Vé tàu thủy Vé của tôi Thông tin hành khách C…" at bounding box center [560, 265] width 1120 height 625
type input "TRAN"
type input "TRAN THI CAM"
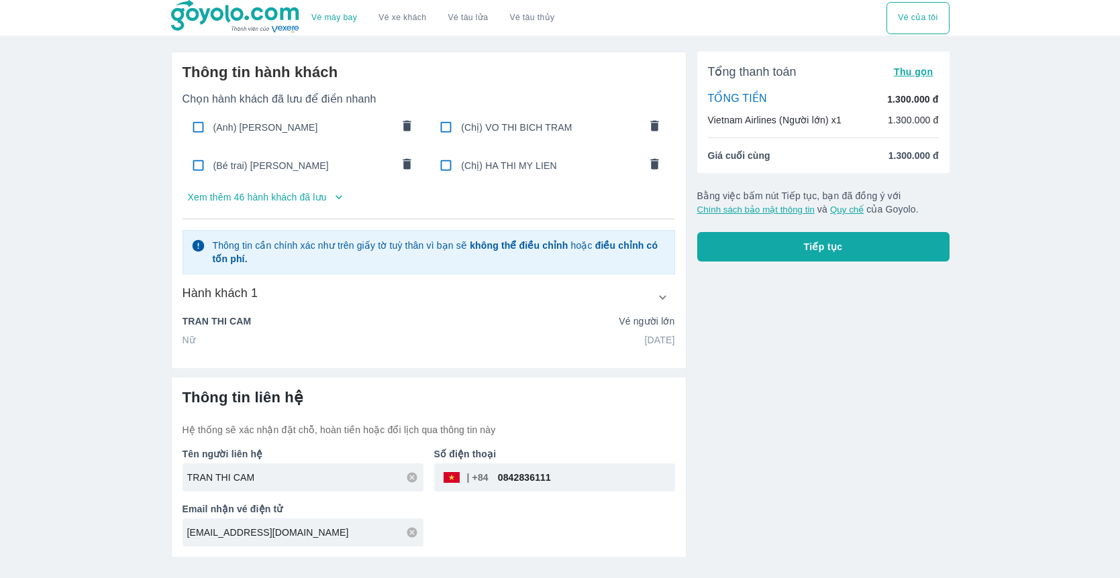
scroll to position [0, 0]
click at [408, 480] on icon at bounding box center [412, 478] width 12 height 12
paste input "[PERSON_NAME]"
type input "[PERSON_NAME]"
click at [110, 421] on div "Vé máy bay Vé xe khách Vé tàu lửa Vé tàu thủy Vé của tôi Thông tin hành khách C…" at bounding box center [560, 289] width 1120 height 578
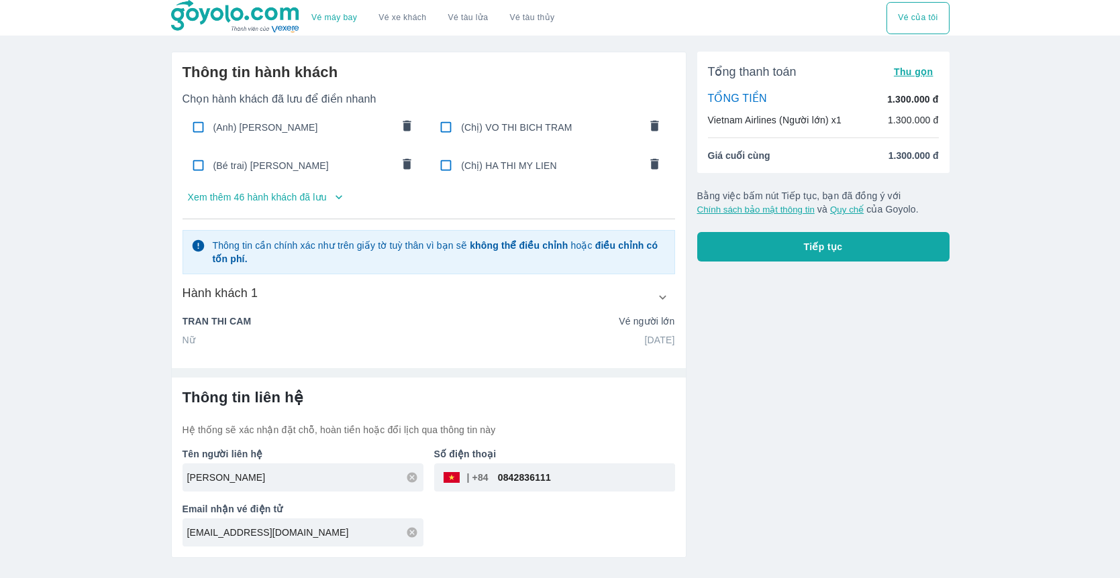
drag, startPoint x: 584, startPoint y: 476, endPoint x: 423, endPoint y: 476, distance: 160.4
click at [423, 476] on div "Số điện thoại ​ 0842836111" at bounding box center [549, 464] width 252 height 55
paste input "909388369"
type input "0909388369"
click at [505, 538] on div "Tên người liên hệ [PERSON_NAME] Số điện thoại ​ 0909388369 Email nhận vé điện t…" at bounding box center [423, 492] width 503 height 110
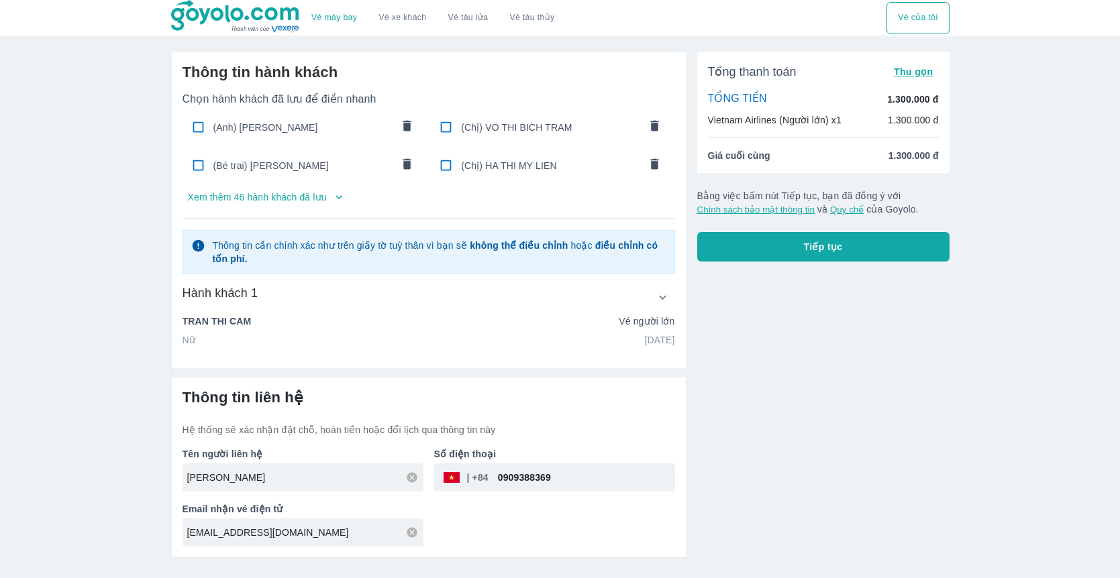
click at [414, 534] on icon at bounding box center [412, 533] width 12 height 12
paste input "[EMAIL_ADDRESS][DOMAIN_NAME]"
type input "[EMAIL_ADDRESS][DOMAIN_NAME]"
click at [483, 528] on div "Tên người liên hệ [PERSON_NAME] Số điện thoại ​ 0909388369 Email nhận vé điện t…" at bounding box center [423, 492] width 503 height 110
click at [819, 307] on div "Tổng thanh toán Thu gọn TỔNG TIỀN 1.300.000 đ Vietnam Airlines (Người lớn) x1 1…" at bounding box center [817, 299] width 263 height 517
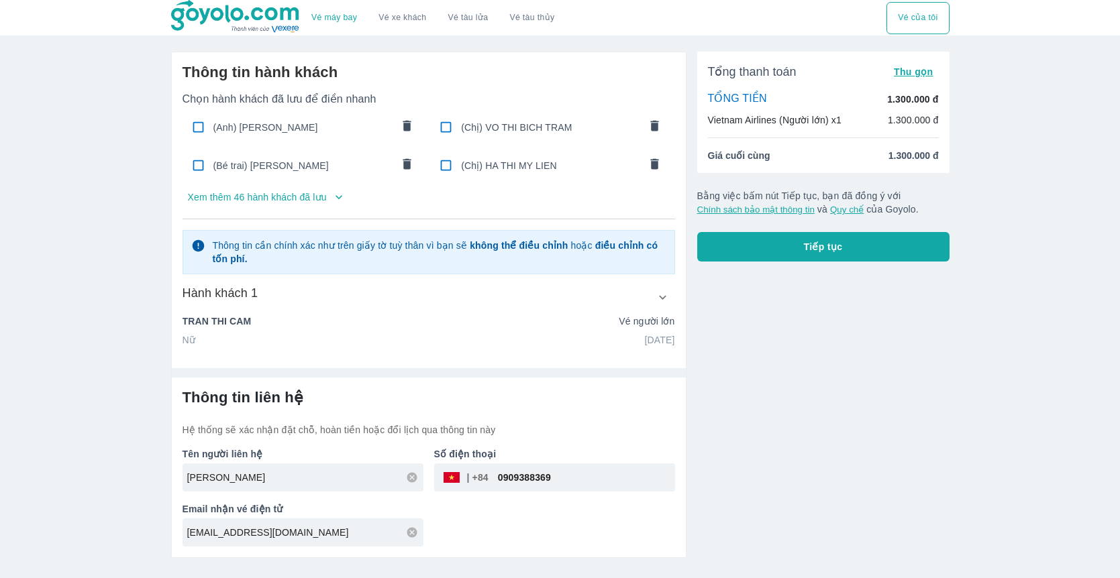
click at [792, 249] on button "Tiếp tục" at bounding box center [823, 247] width 252 height 30
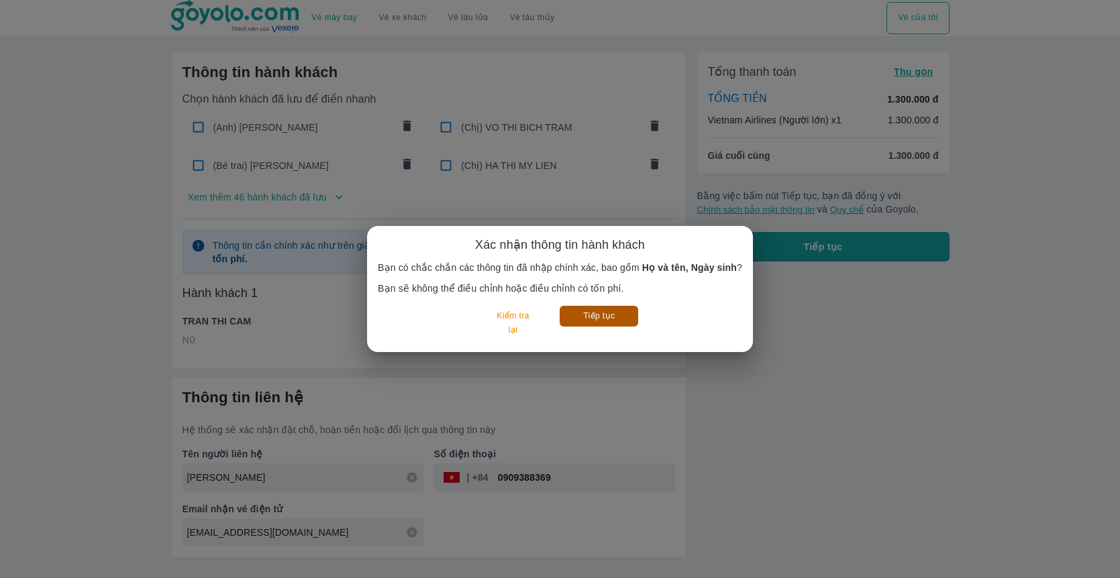
click at [593, 321] on button "Tiếp tục" at bounding box center [599, 316] width 79 height 21
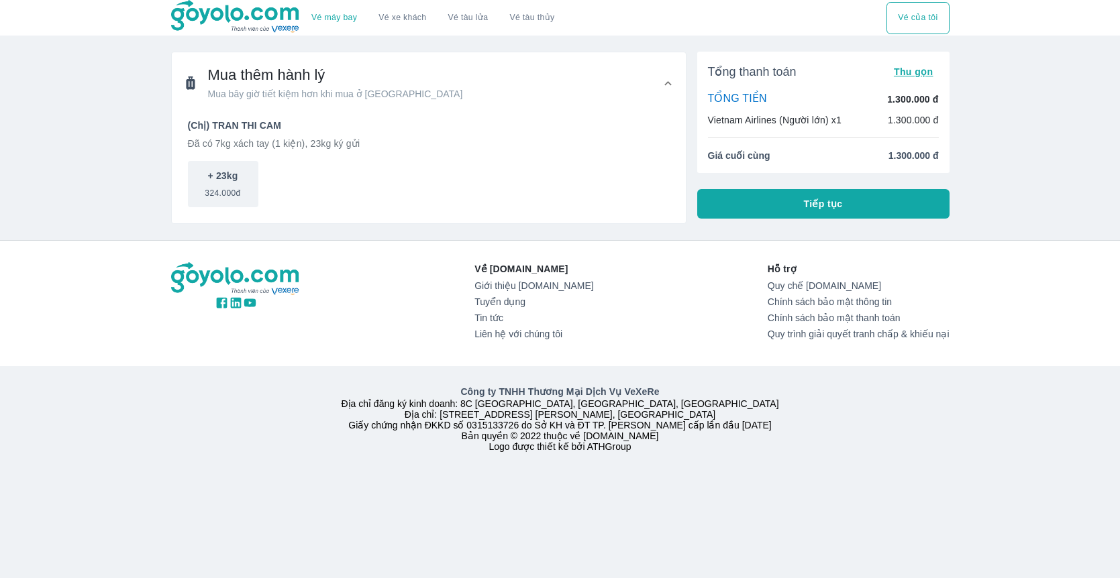
click at [776, 213] on button "Tiếp tục" at bounding box center [823, 204] width 252 height 30
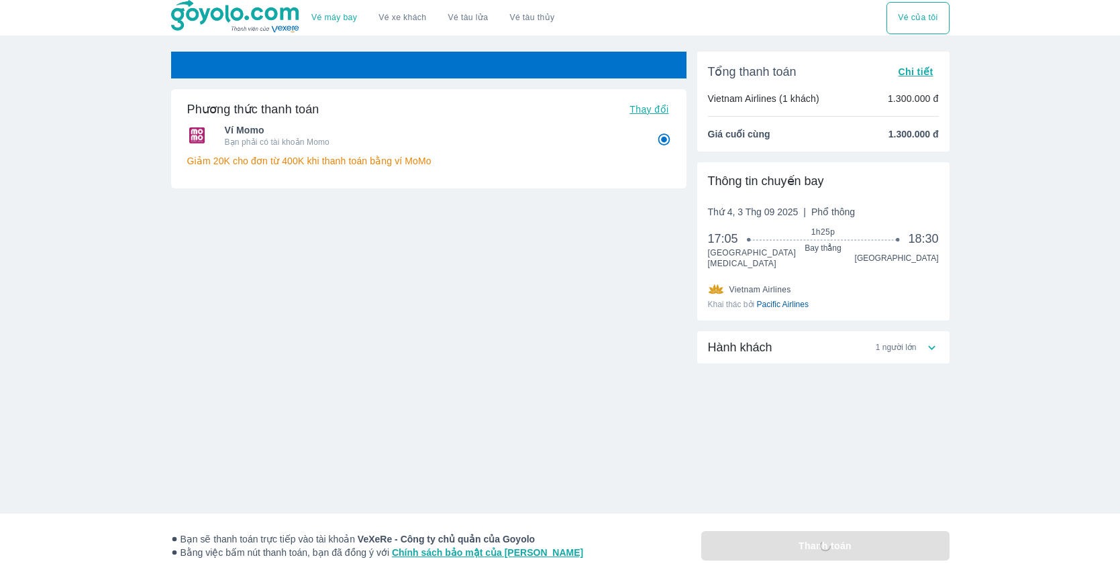
radio input "false"
click at [505, 454] on div "Phương thức thanh toán Thay đổi Ví Momo Bạn phải có tài khoản Momo Giảm 20K cho…" at bounding box center [428, 261] width 515 height 419
click at [350, 219] on div "Phương thức thanh toán Thay đổi Ví Momo Bạn phải có tài khoản Momo Giảm 20K cho…" at bounding box center [428, 181] width 515 height 184
click at [74, 192] on div "Vé máy bay Vé xe khách Vé tàu lửa Vé tàu thủy Vé của tôi Phương thức thanh toán…" at bounding box center [560, 289] width 1120 height 578
click at [138, 148] on div "Vé máy bay Vé xe khách Vé tàu lửa Vé tàu thủy Vé của tôi Phương thức thanh toán…" at bounding box center [560, 289] width 1120 height 578
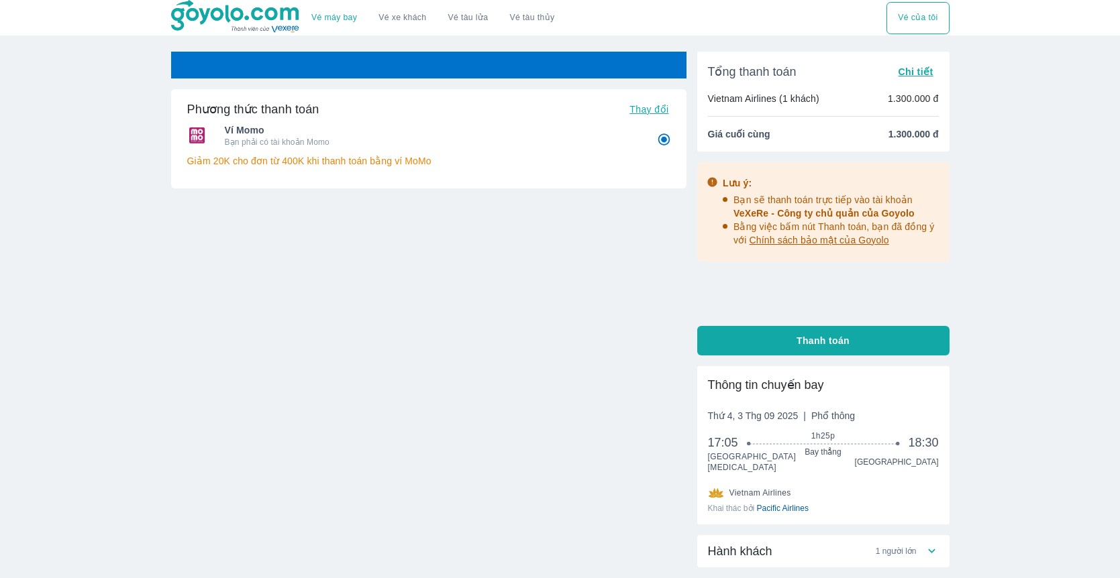
radio input "false"
click at [139, 160] on div "Vé máy bay Vé xe khách Vé tàu lửa Vé tàu thủy Vé của tôi Vé sẽ tự động hủy tron…" at bounding box center [560, 337] width 1120 height 675
